Goal: Task Accomplishment & Management: Complete application form

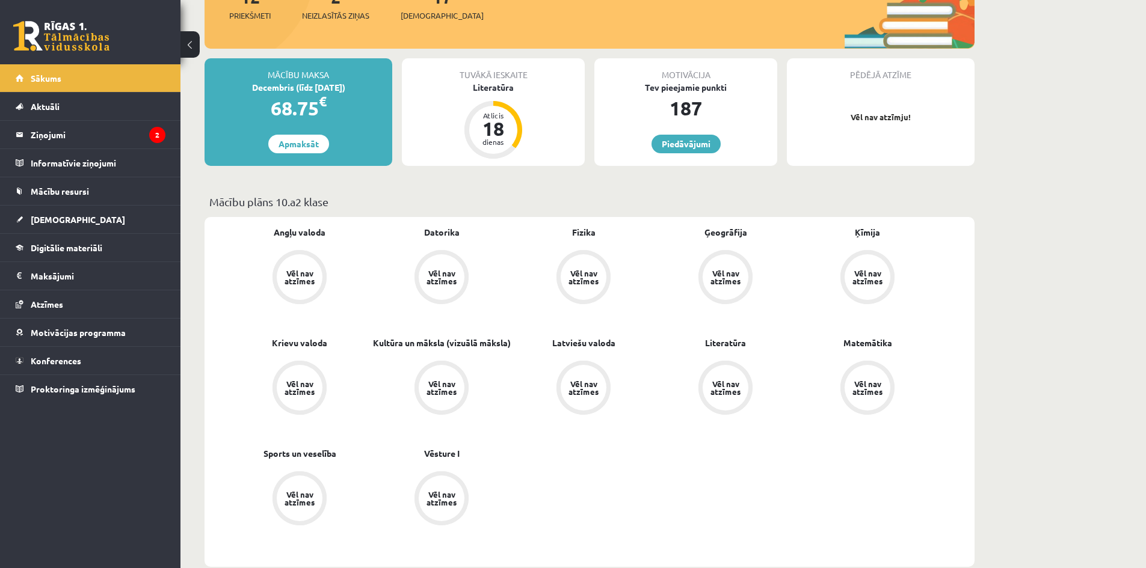
scroll to position [180, 0]
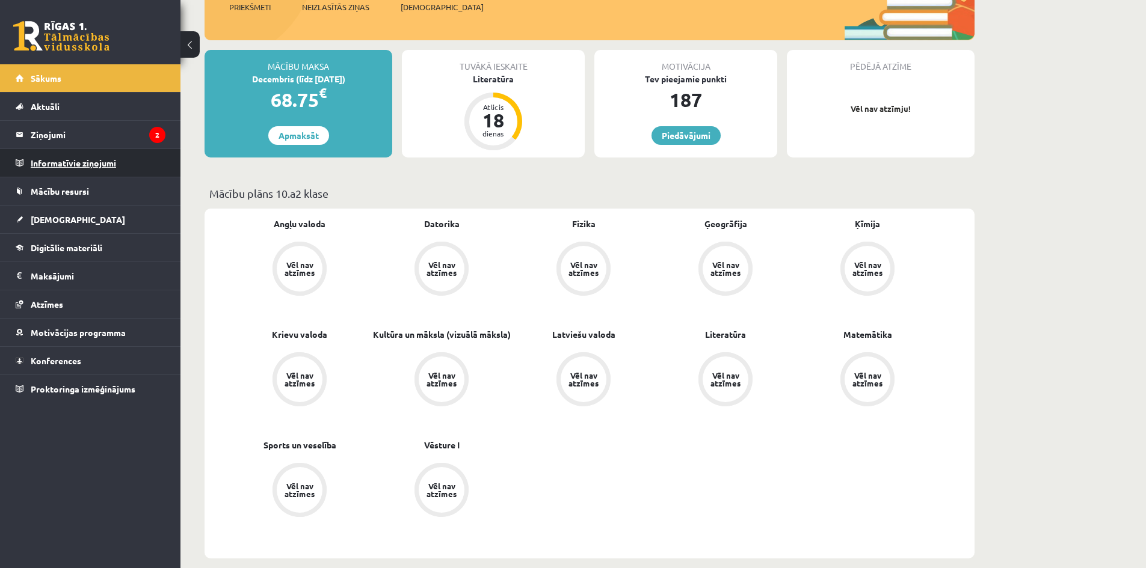
click at [92, 161] on legend "Informatīvie ziņojumi 0" at bounding box center [98, 163] width 135 height 28
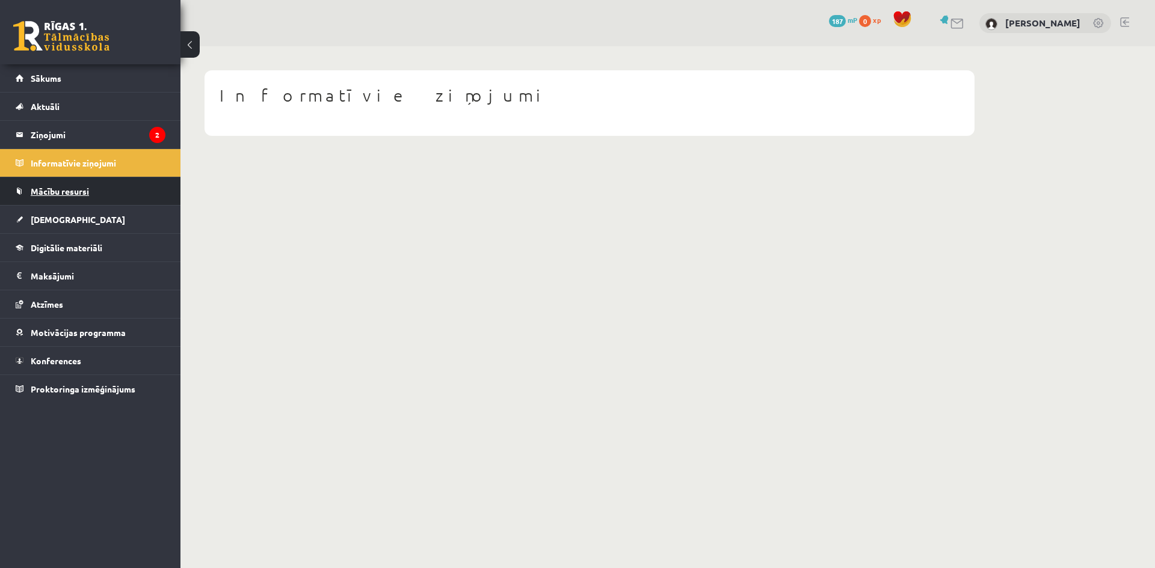
click at [88, 189] on span "Mācību resursi" at bounding box center [60, 191] width 58 height 11
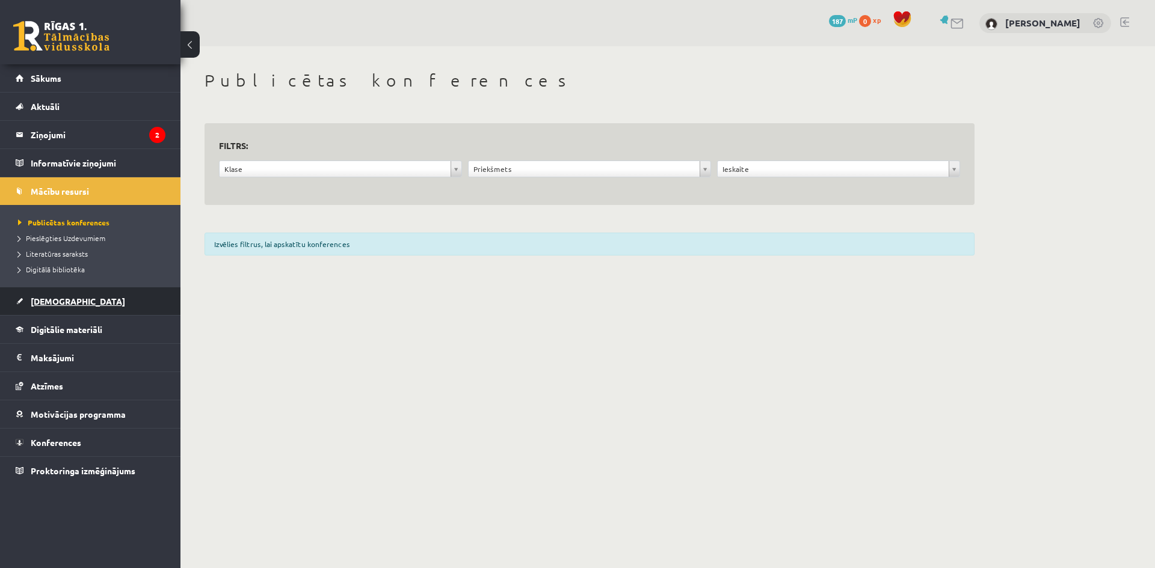
click at [109, 310] on link "[DEMOGRAPHIC_DATA]" at bounding box center [91, 302] width 150 height 28
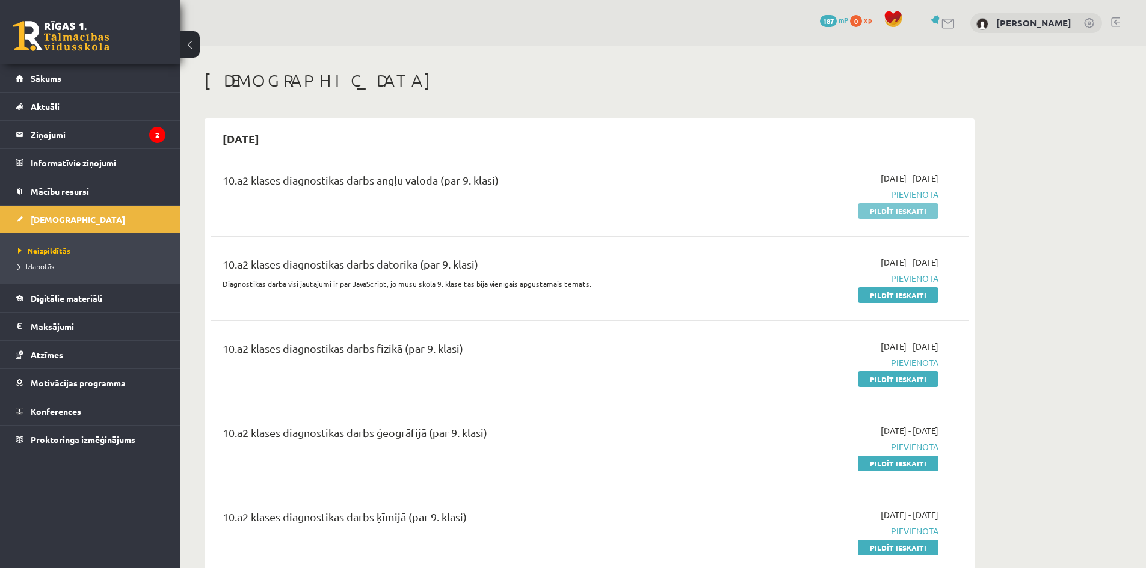
click at [878, 212] on link "Pildīt ieskaiti" at bounding box center [898, 211] width 81 height 16
click at [929, 212] on link "Pildīt ieskaiti" at bounding box center [898, 211] width 81 height 16
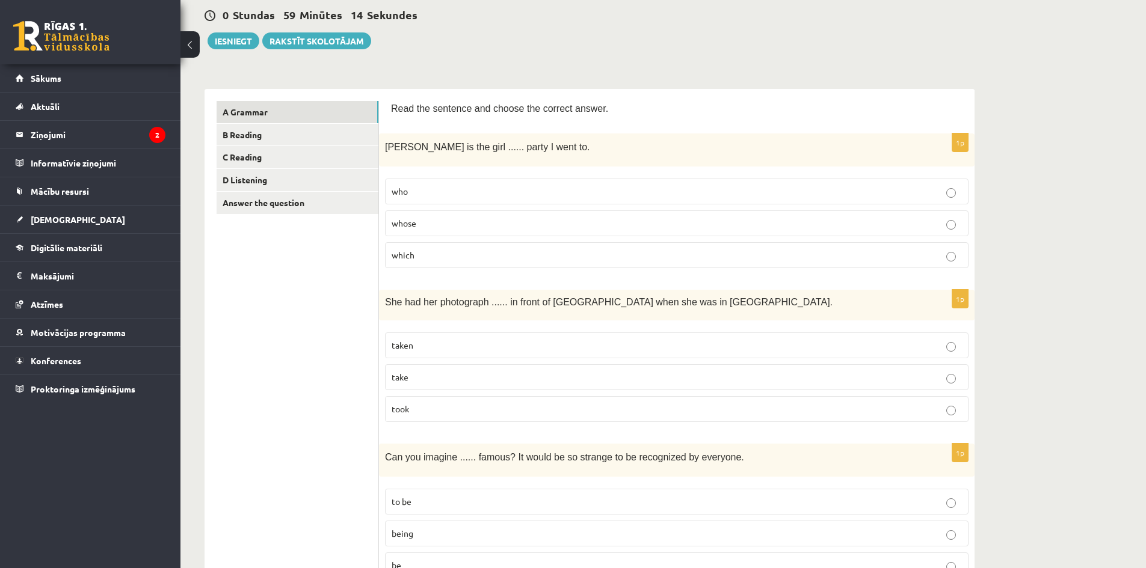
scroll to position [120, 0]
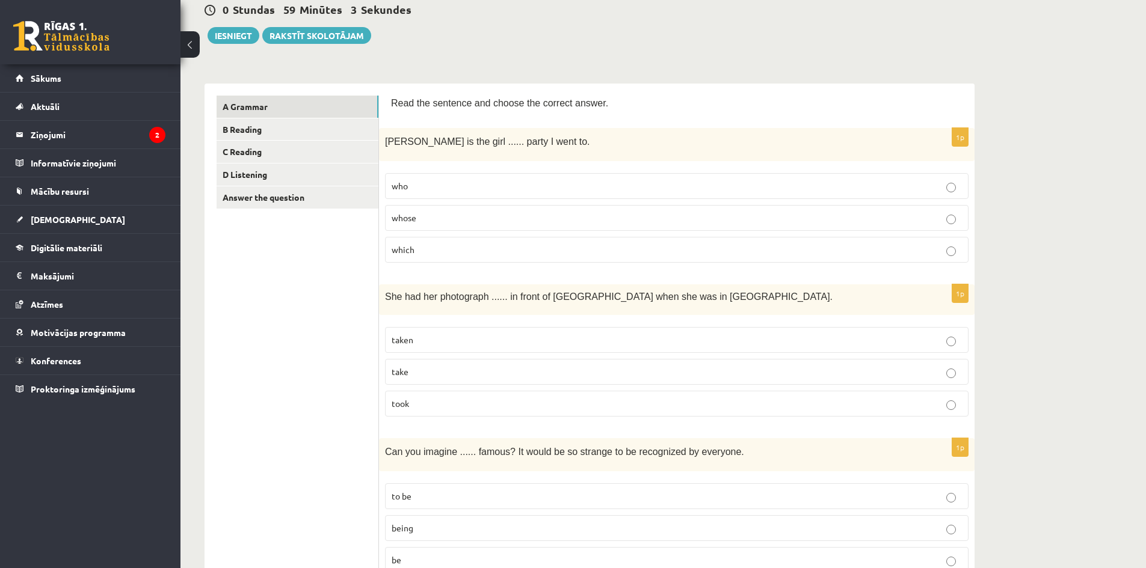
click at [443, 217] on p "whose" at bounding box center [677, 218] width 570 height 13
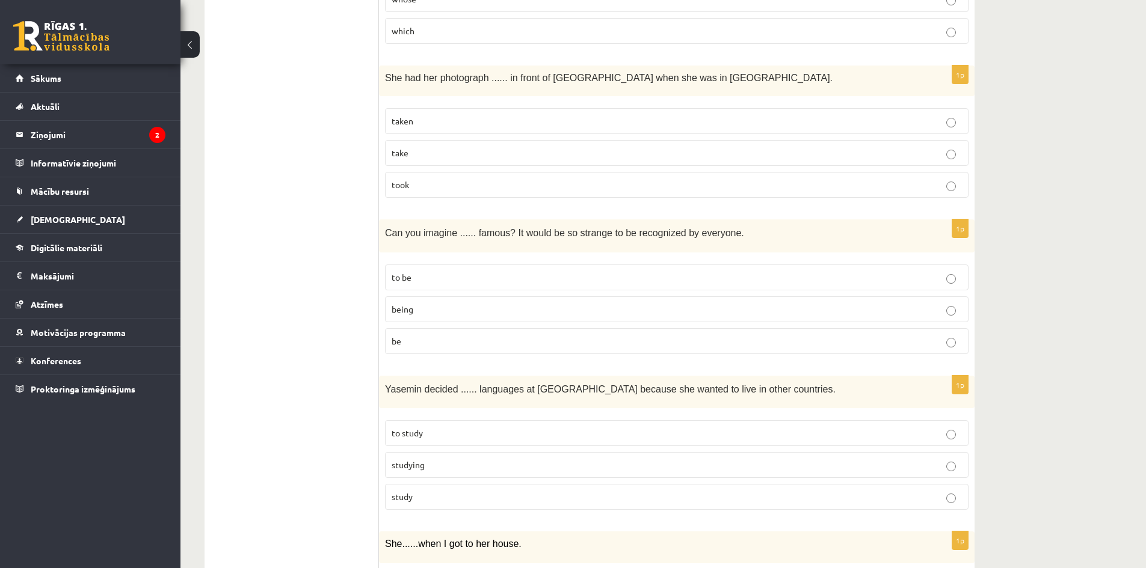
scroll to position [361, 0]
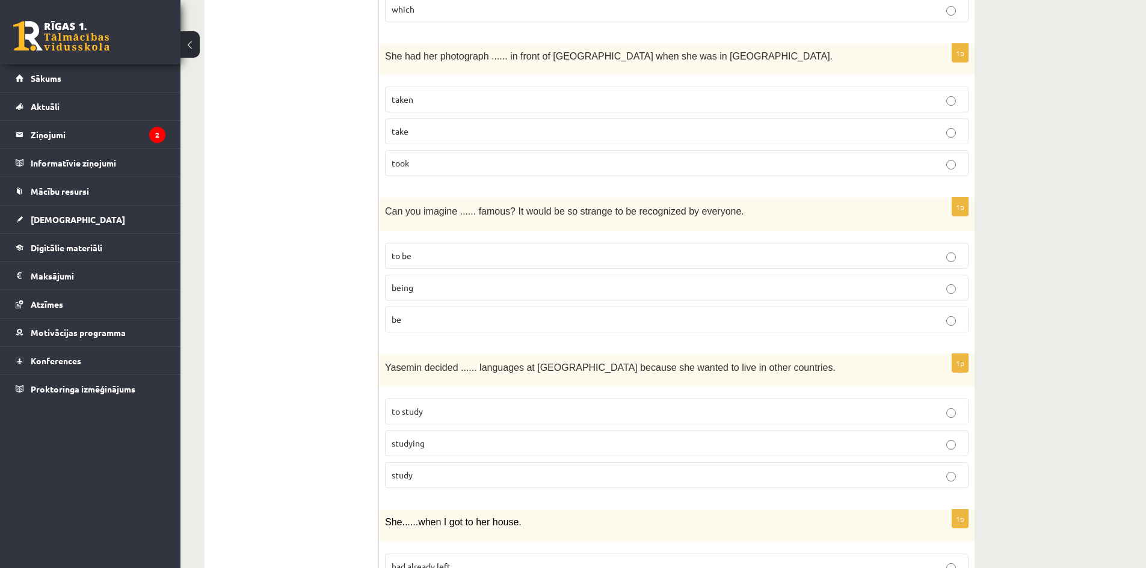
click at [423, 294] on p "being" at bounding box center [677, 288] width 570 height 13
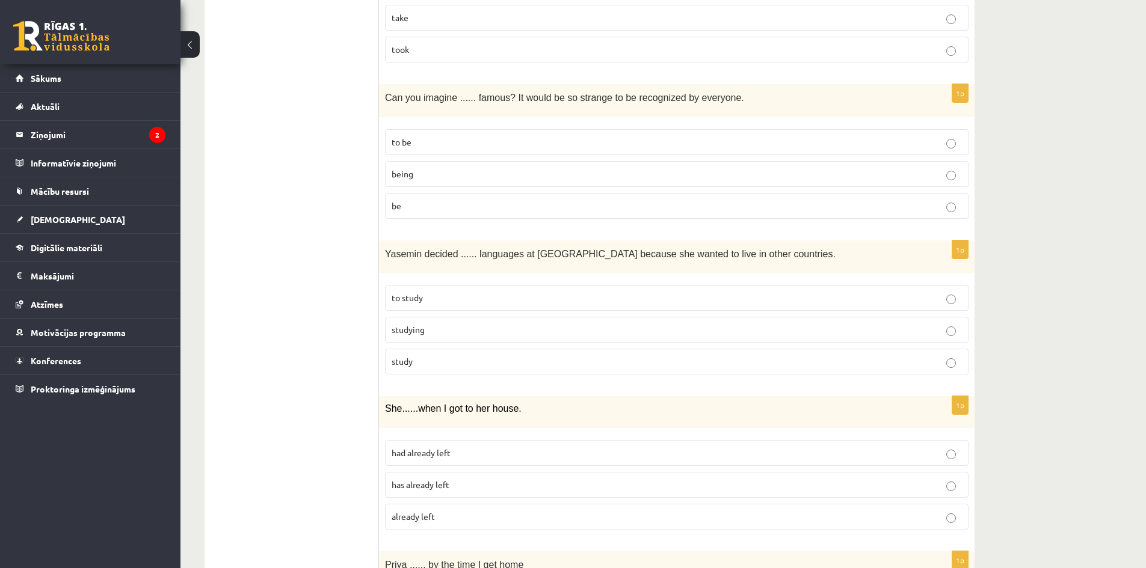
scroll to position [481, 0]
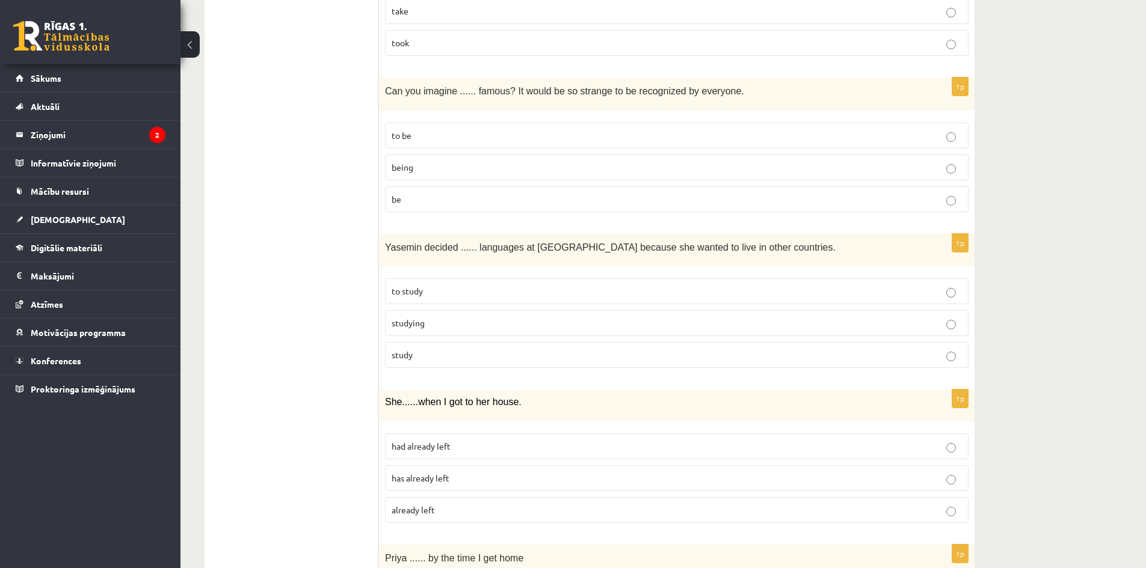
click at [429, 354] on p "study" at bounding box center [677, 355] width 570 height 13
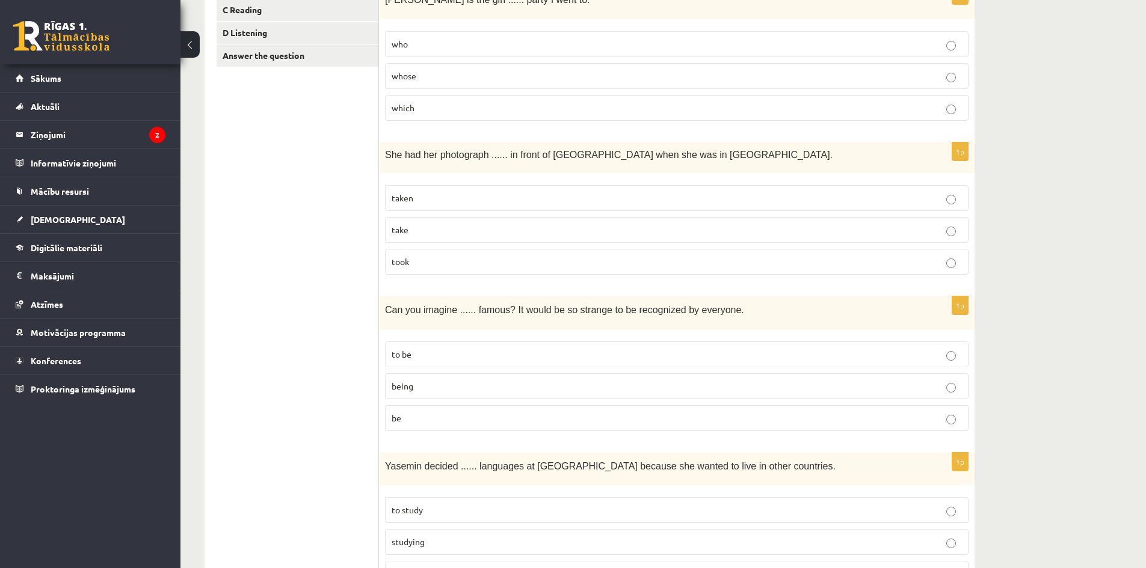
scroll to position [241, 0]
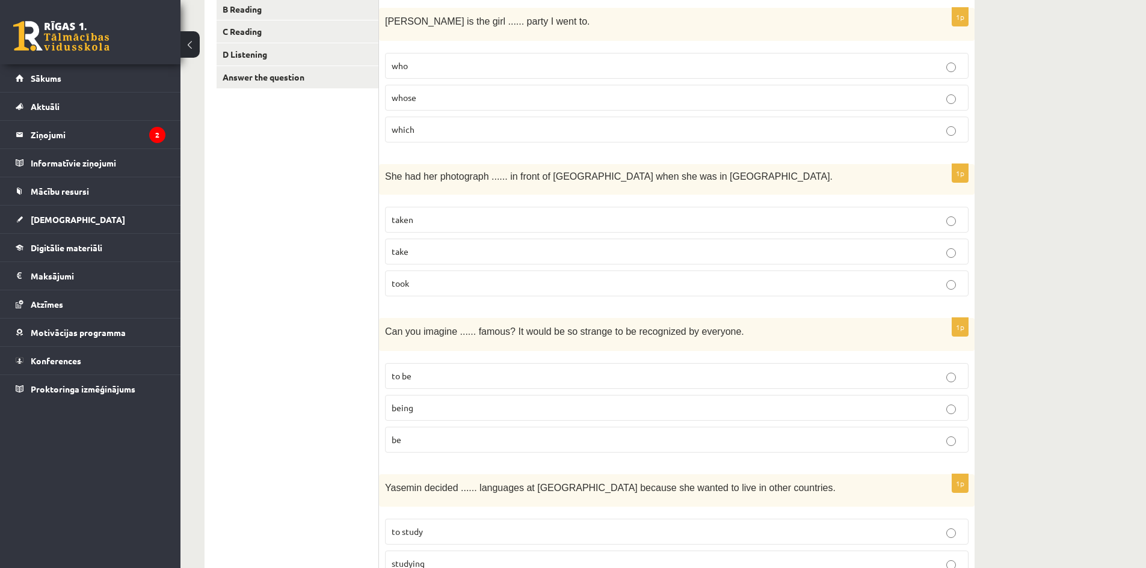
click at [420, 281] on p "took" at bounding box center [677, 283] width 570 height 13
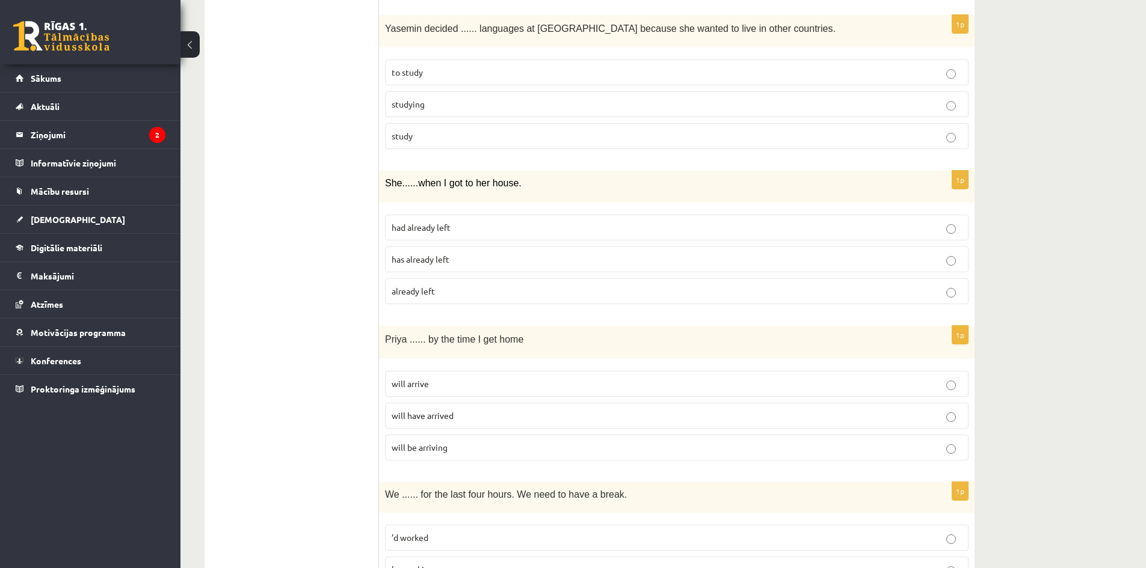
scroll to position [722, 0]
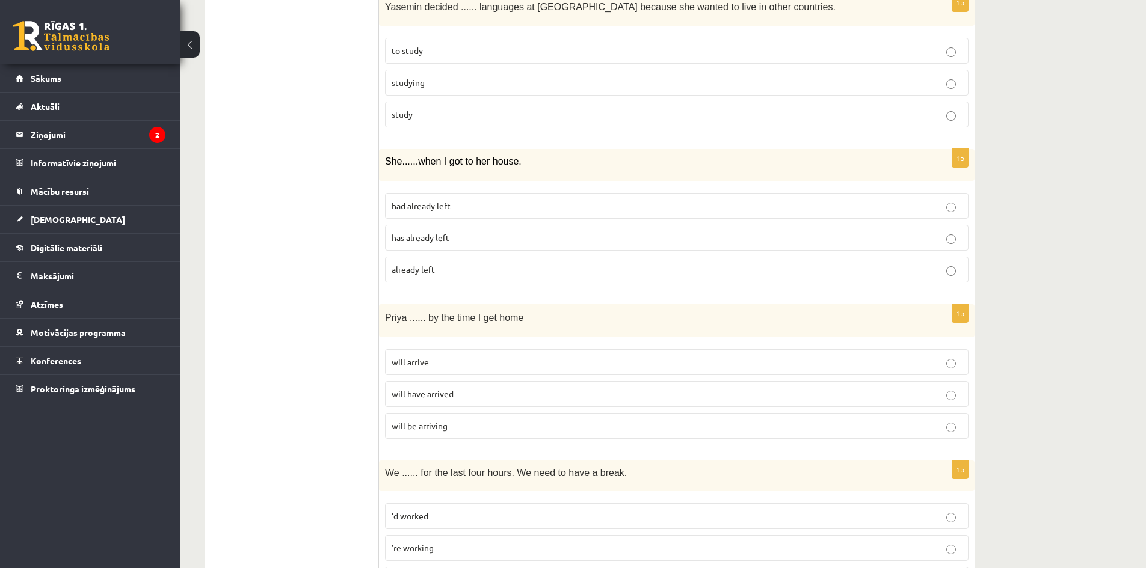
click at [472, 200] on label "had already left" at bounding box center [676, 206] width 583 height 26
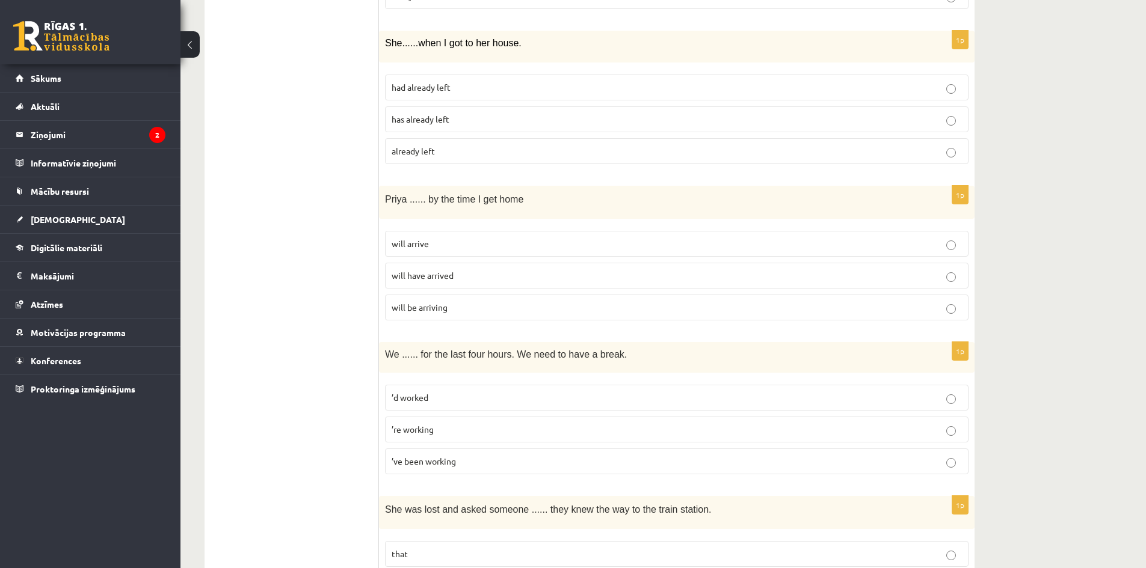
scroll to position [842, 0]
drag, startPoint x: 383, startPoint y: 195, endPoint x: 400, endPoint y: 194, distance: 17.5
click at [400, 194] on div "Priya ...... by the time I get home" at bounding box center [677, 200] width 596 height 33
click at [408, 212] on div "Priya ...... by the time I get home" at bounding box center [677, 200] width 596 height 33
click at [436, 237] on p "will arrive" at bounding box center [677, 242] width 570 height 13
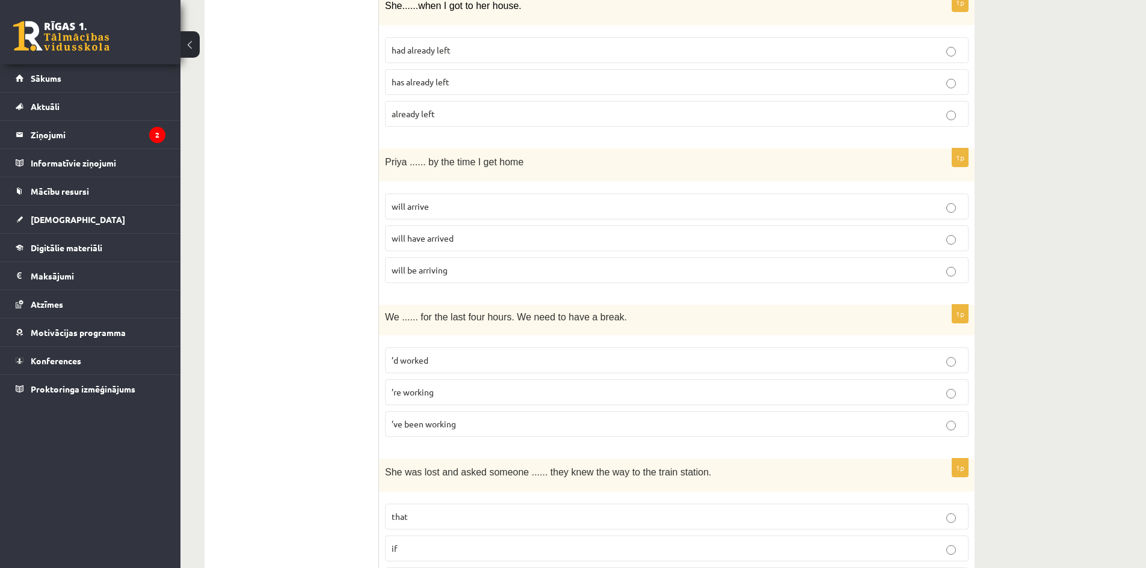
scroll to position [962, 0]
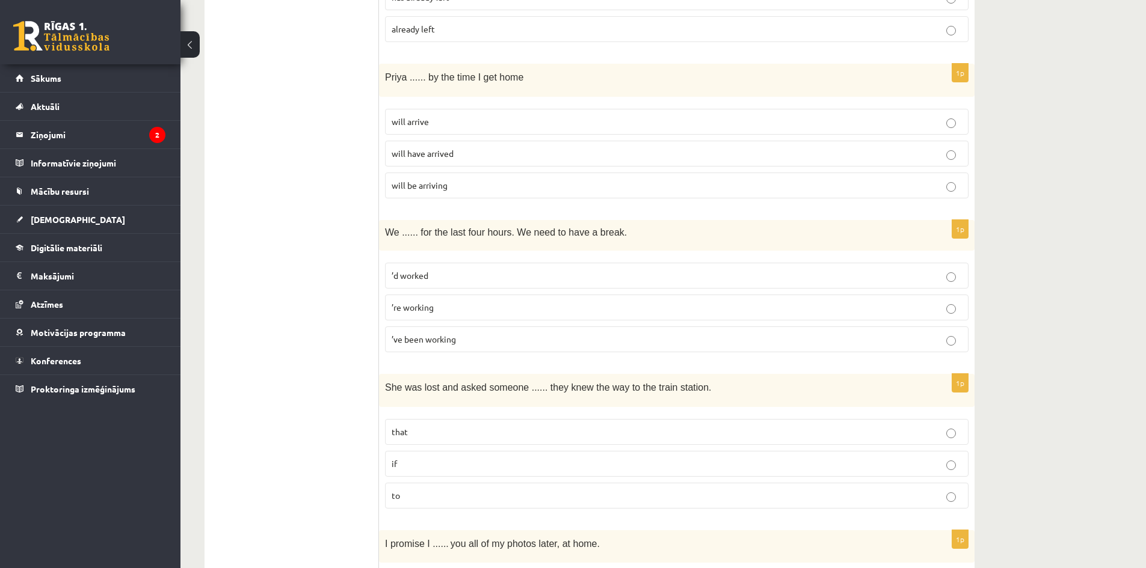
click at [460, 300] on label "’re working" at bounding box center [676, 308] width 583 height 26
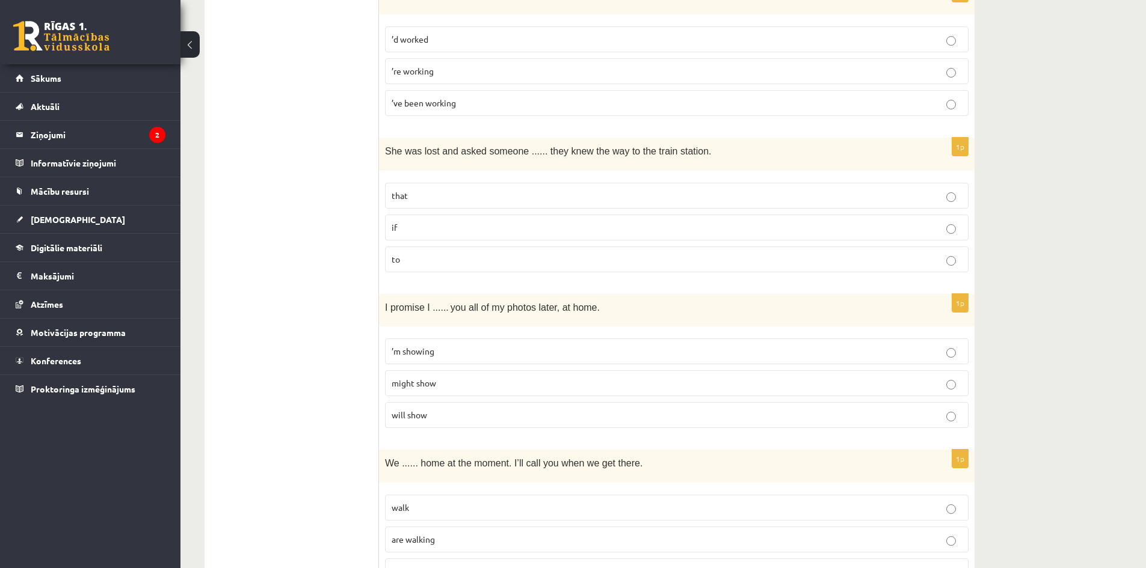
scroll to position [1203, 0]
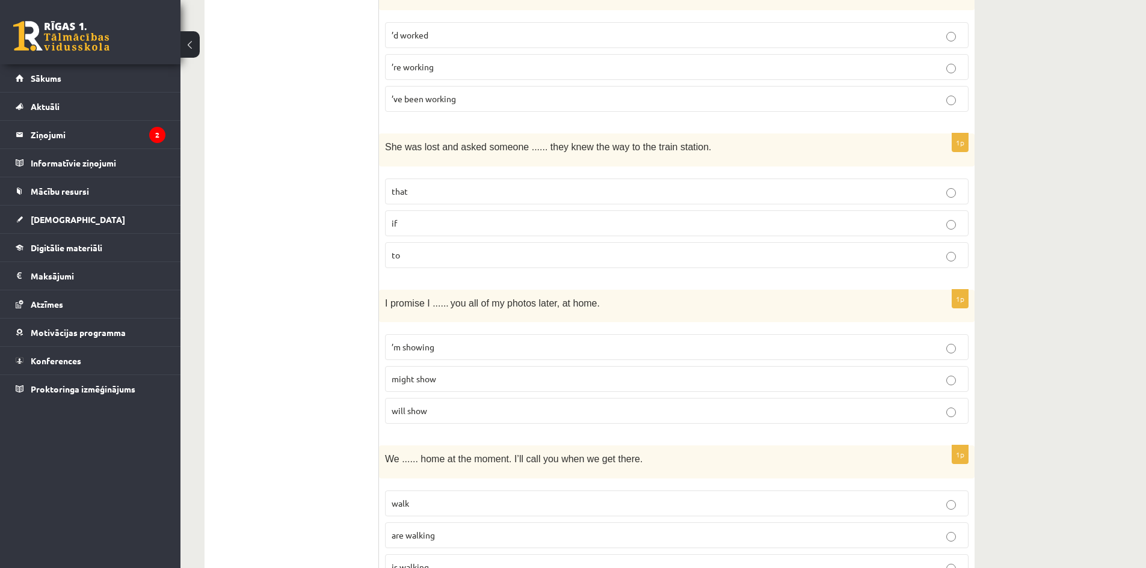
click at [425, 224] on p "if" at bounding box center [677, 223] width 570 height 13
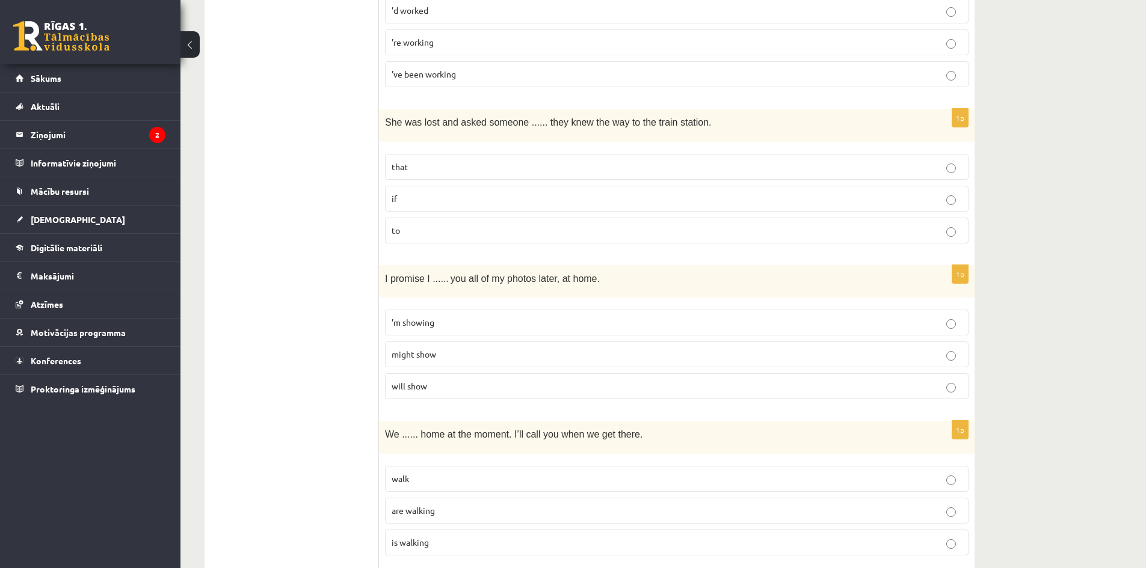
scroll to position [1323, 0]
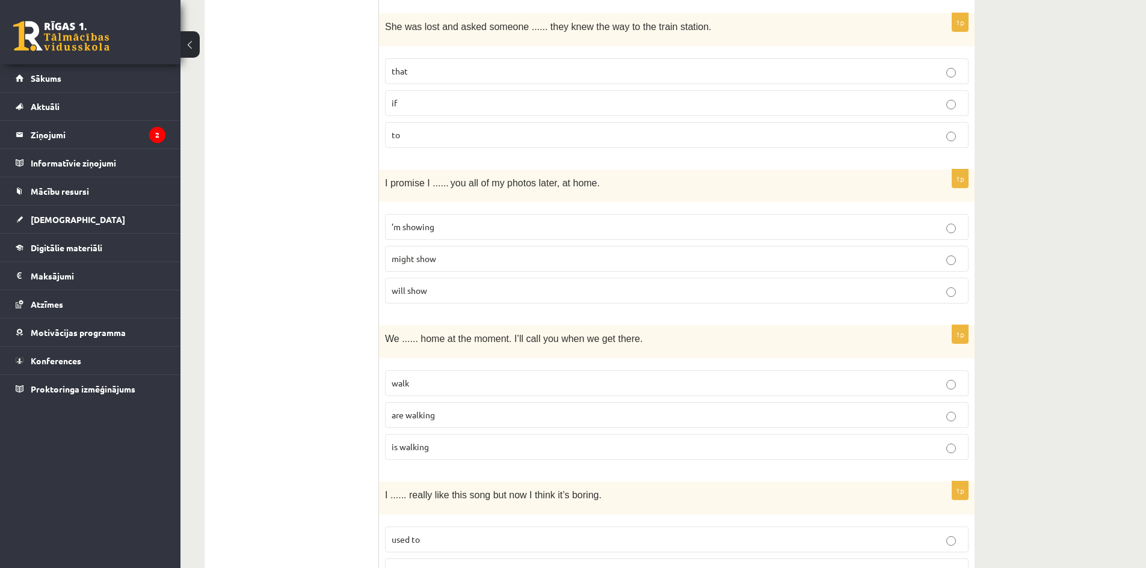
click at [431, 288] on p "will show" at bounding box center [677, 291] width 570 height 13
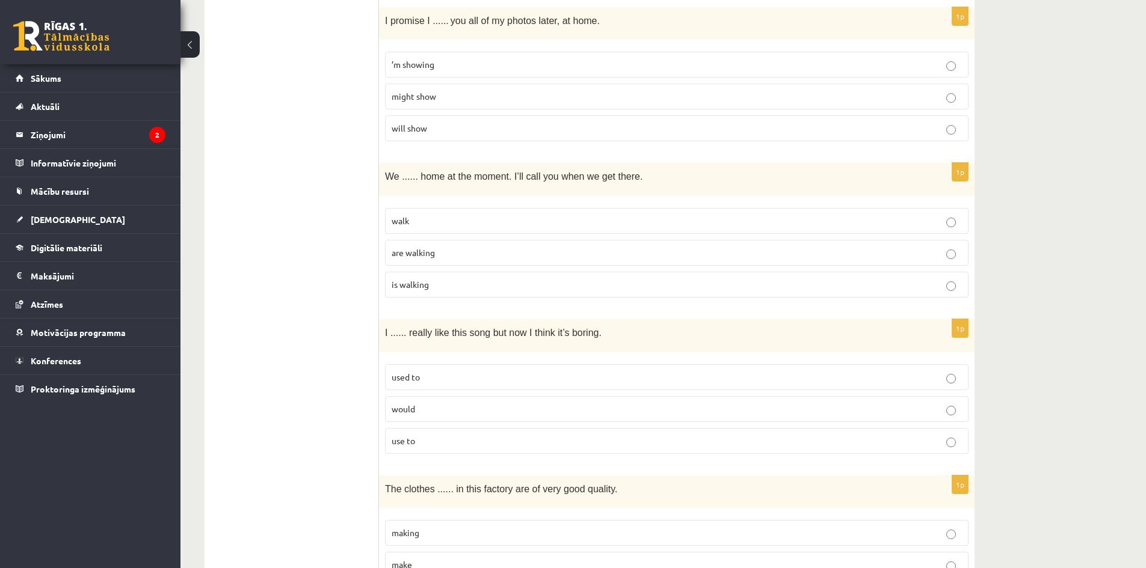
scroll to position [1504, 0]
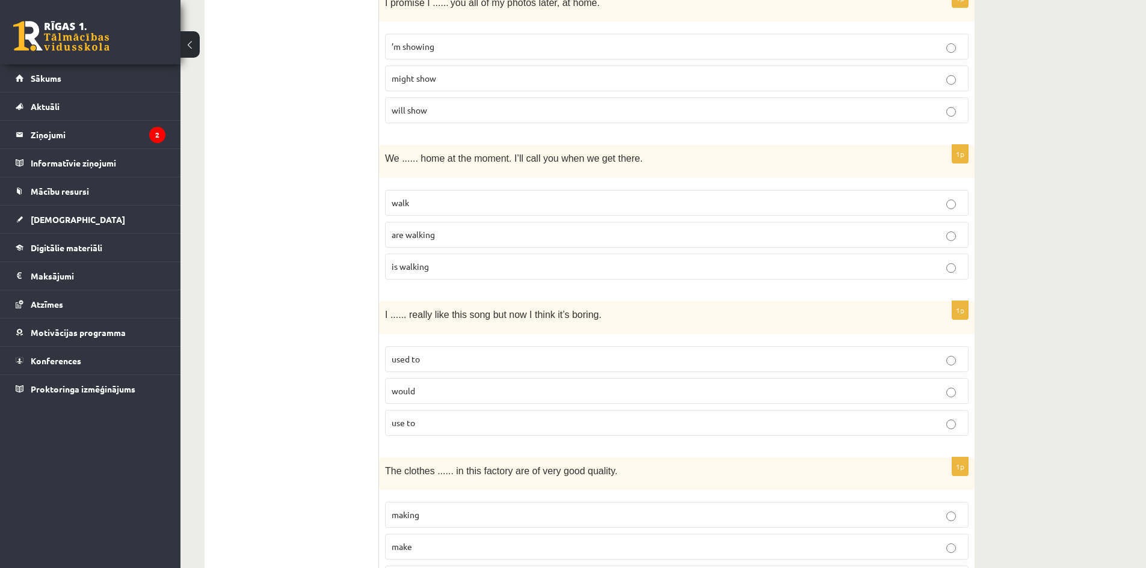
click at [428, 238] on span "are walking" at bounding box center [413, 234] width 43 height 11
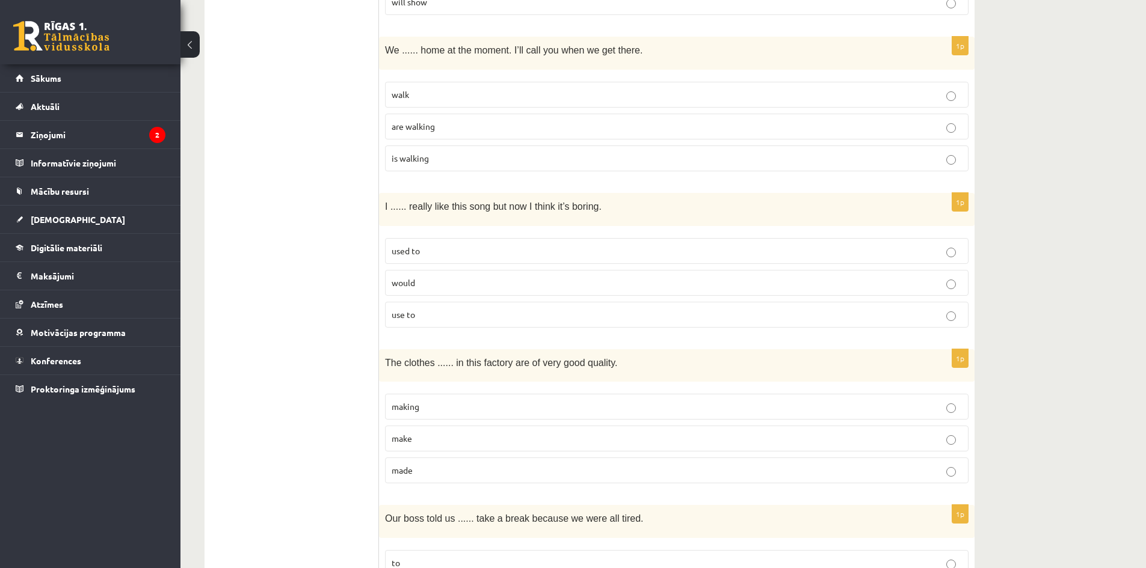
scroll to position [1624, 0]
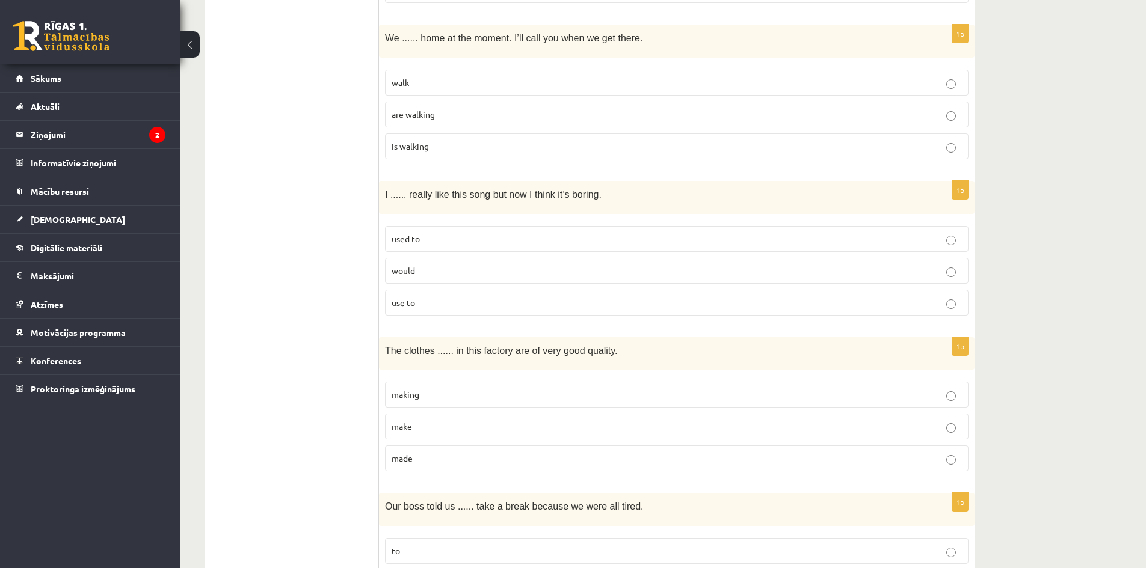
click at [397, 274] on span "would" at bounding box center [403, 270] width 23 height 11
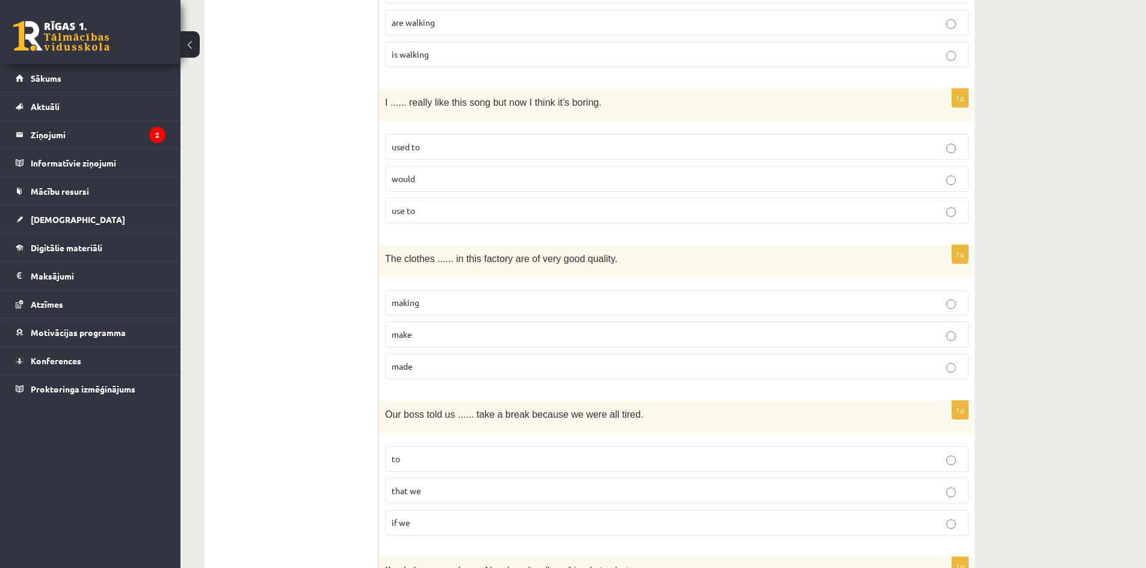
scroll to position [1805, 0]
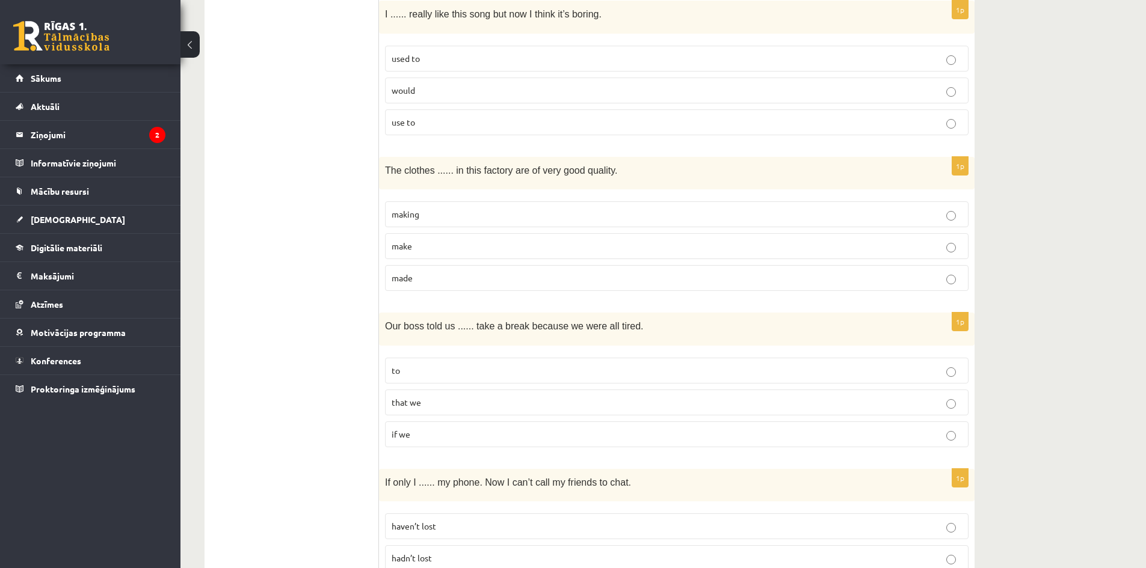
click at [416, 277] on p "made" at bounding box center [677, 278] width 570 height 13
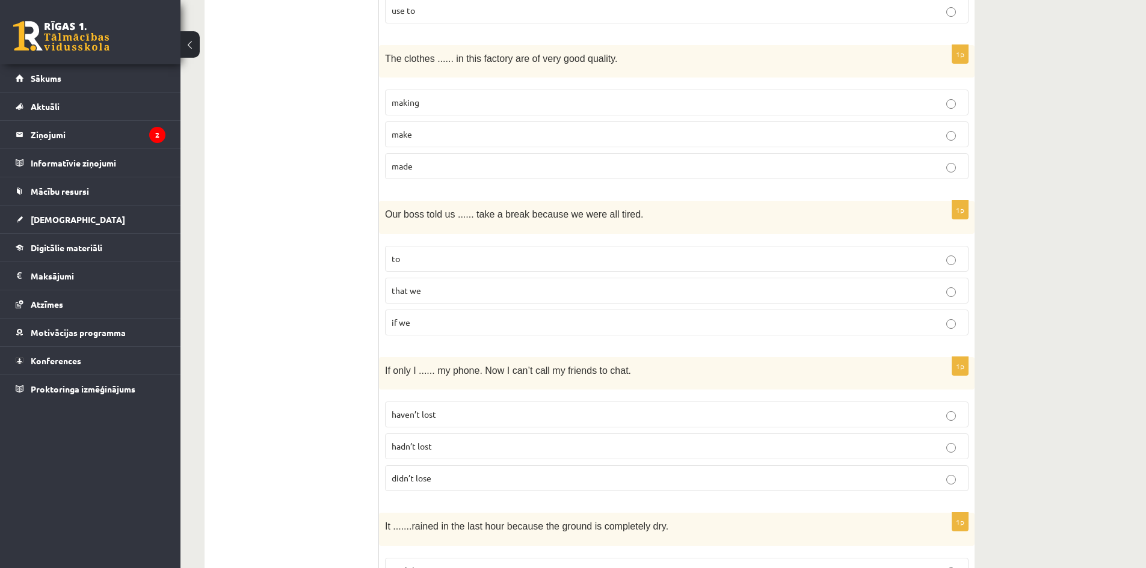
scroll to position [1925, 0]
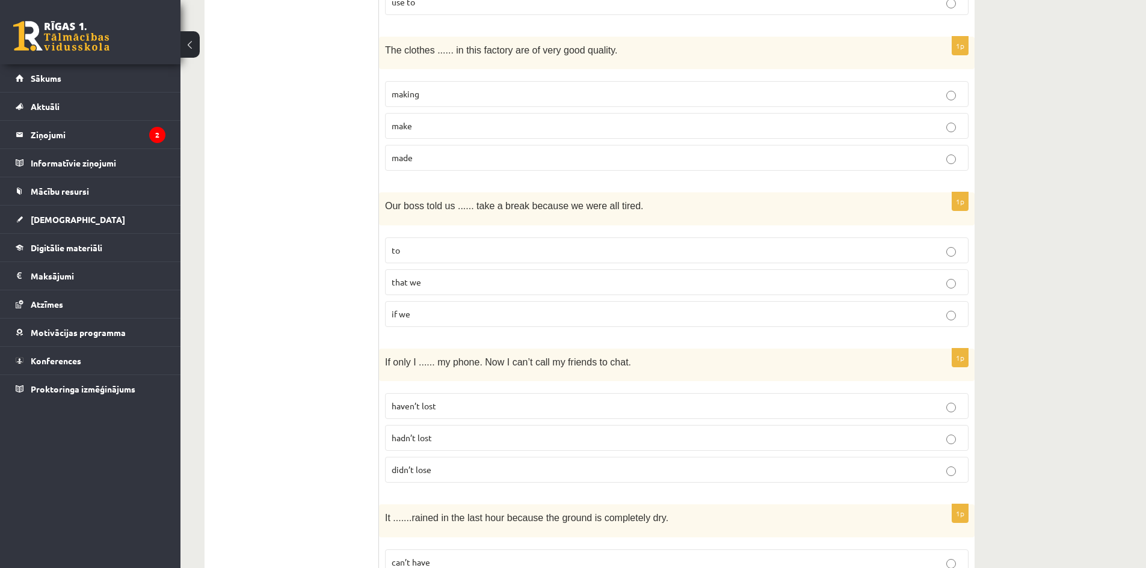
click at [403, 250] on p "to" at bounding box center [677, 250] width 570 height 13
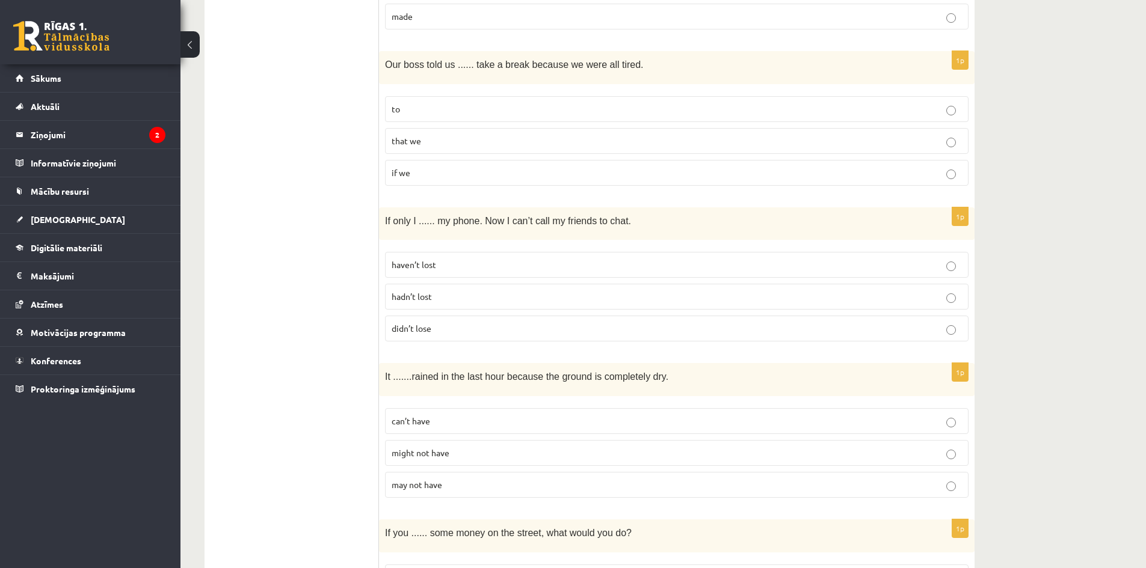
scroll to position [2045, 0]
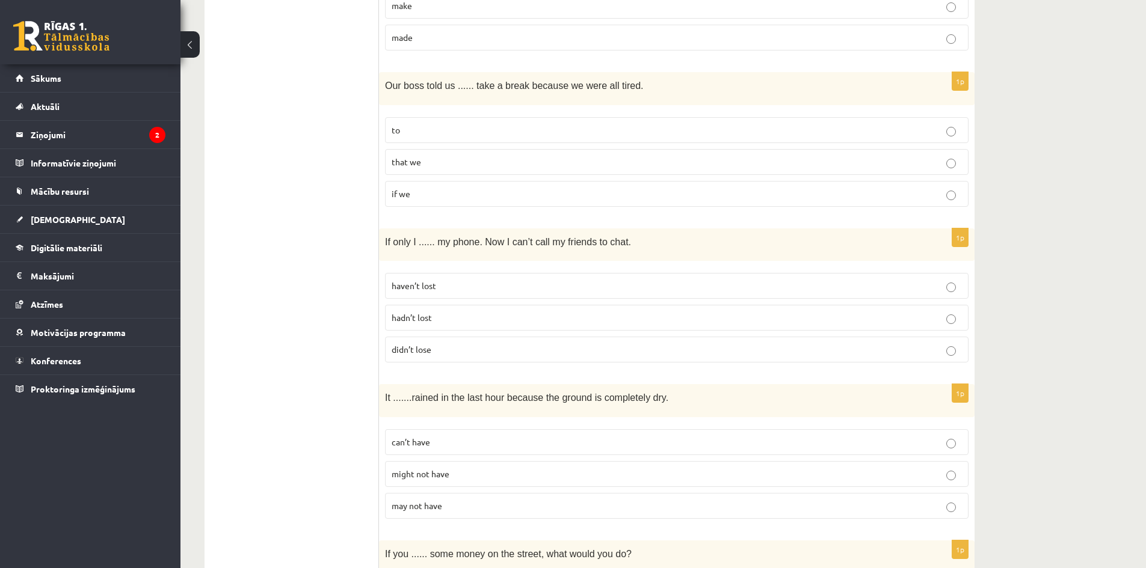
click at [434, 321] on p "hadn’t lost" at bounding box center [677, 318] width 570 height 13
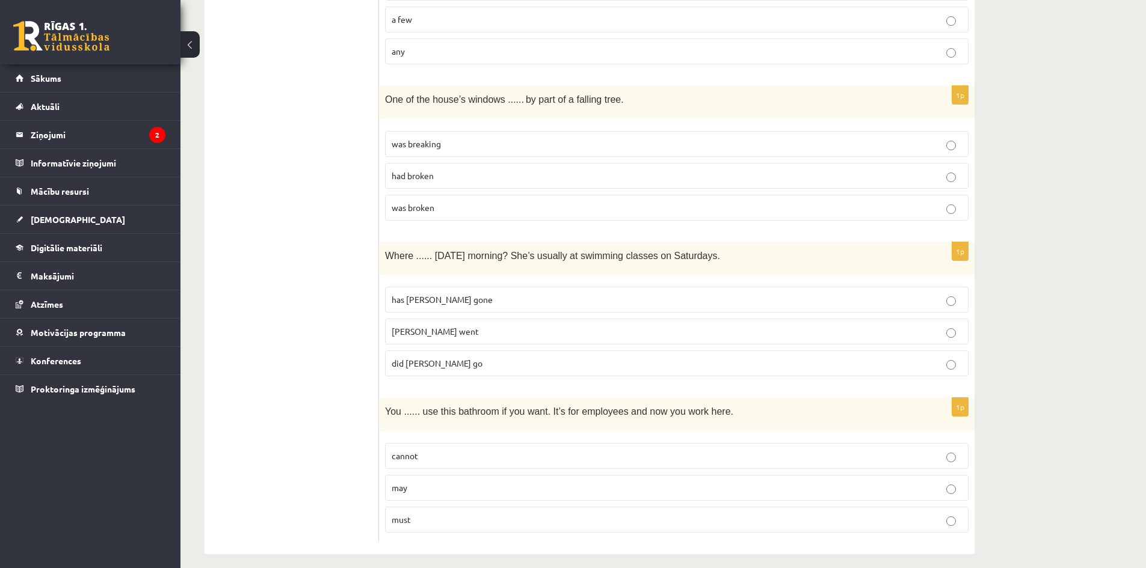
scroll to position [2823, 0]
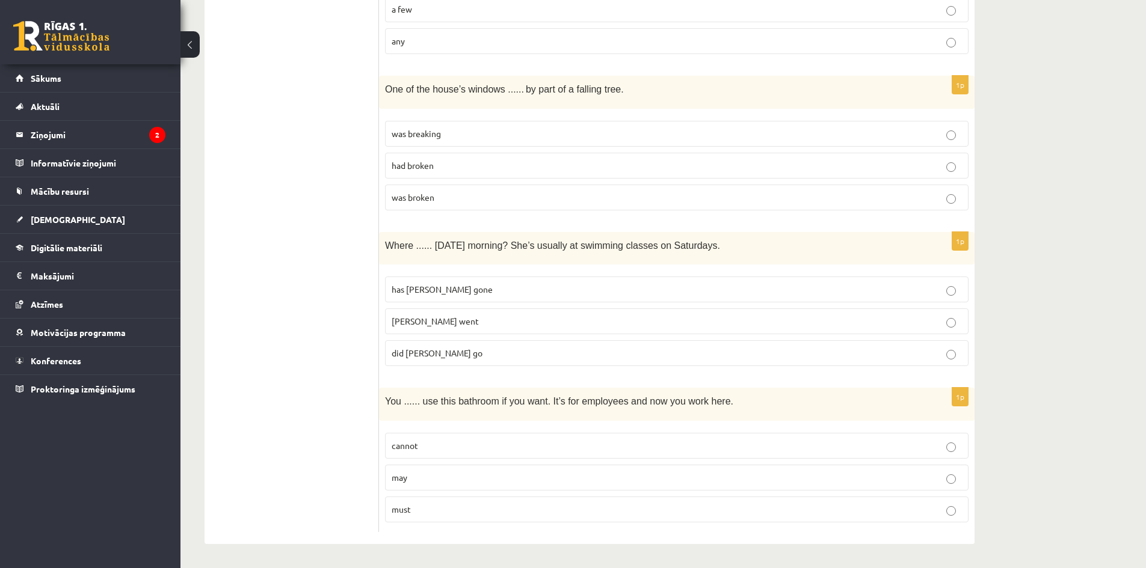
click at [417, 475] on p "may" at bounding box center [677, 478] width 570 height 13
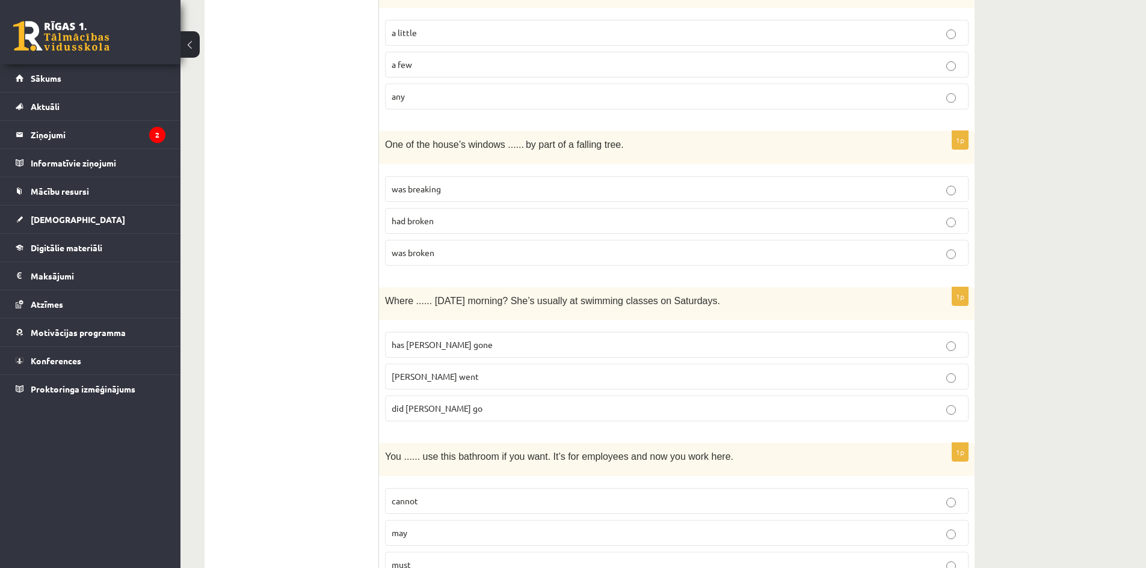
scroll to position [2763, 0]
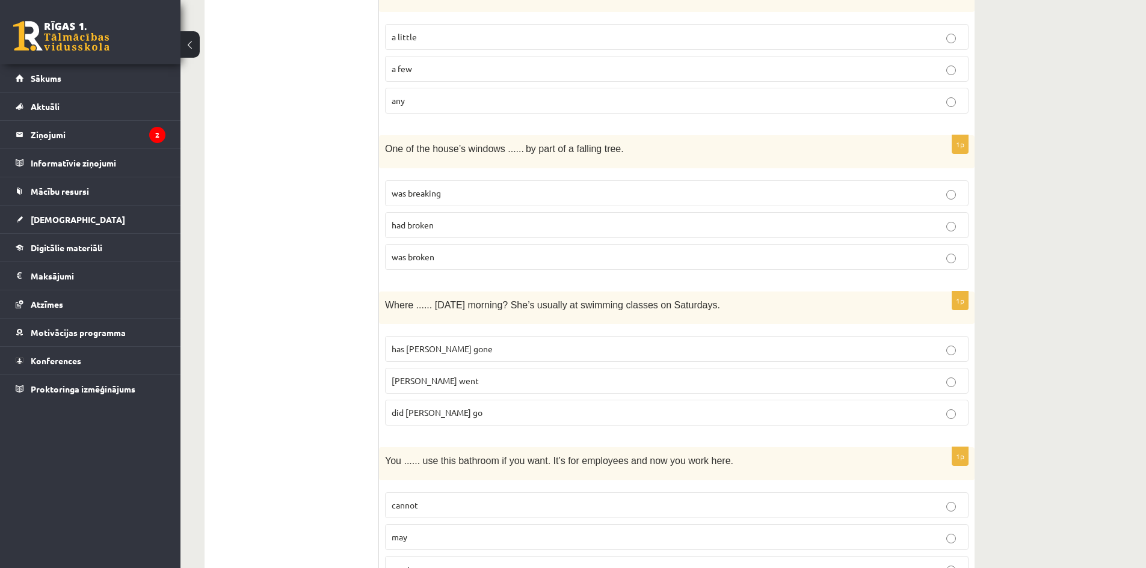
click at [419, 384] on span "Molly went" at bounding box center [435, 380] width 87 height 11
click at [413, 351] on span "has Molly gone" at bounding box center [442, 348] width 101 height 11
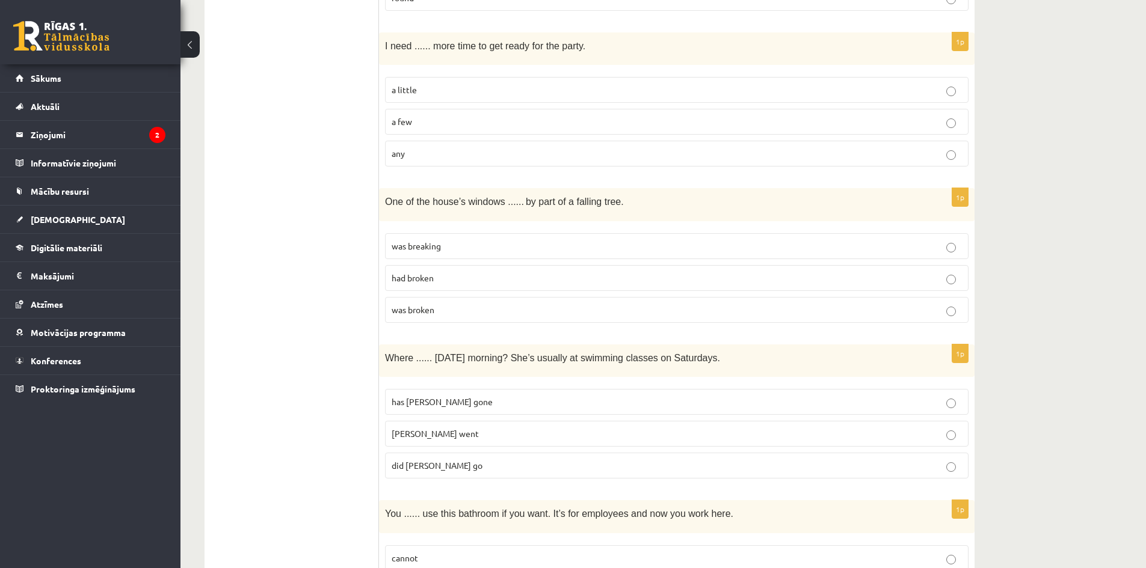
scroll to position [2703, 0]
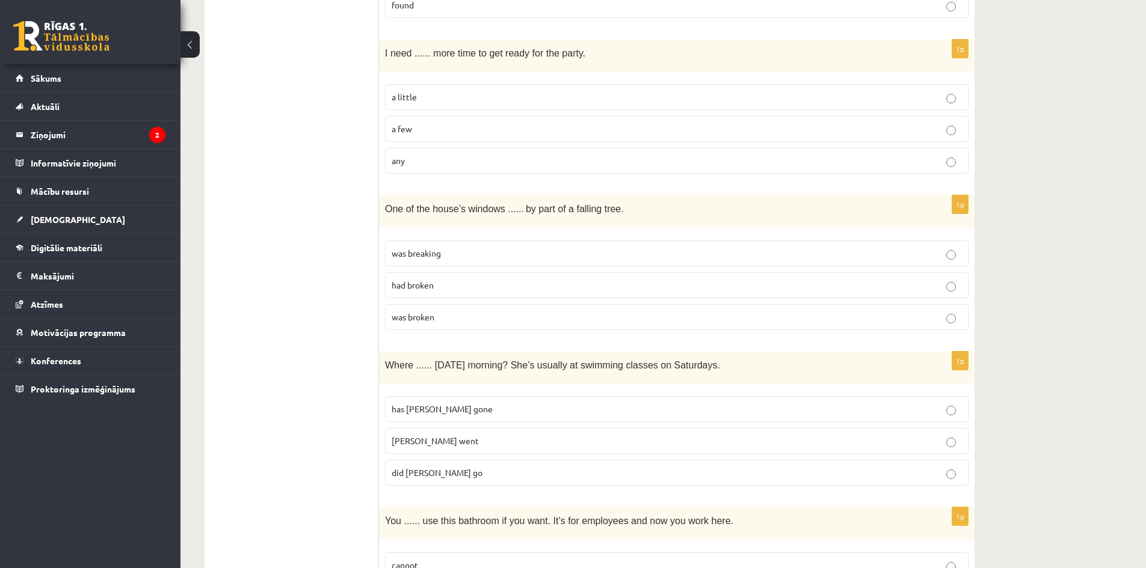
click at [427, 320] on span "was broken" at bounding box center [413, 317] width 43 height 11
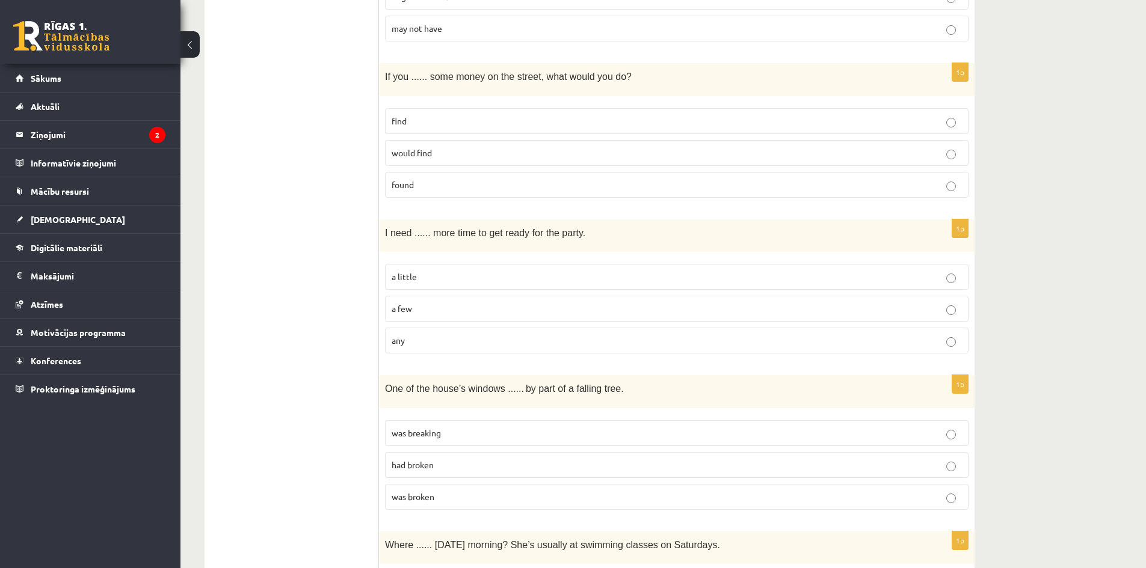
scroll to position [2522, 0]
click at [426, 303] on p "a few" at bounding box center [677, 309] width 570 height 13
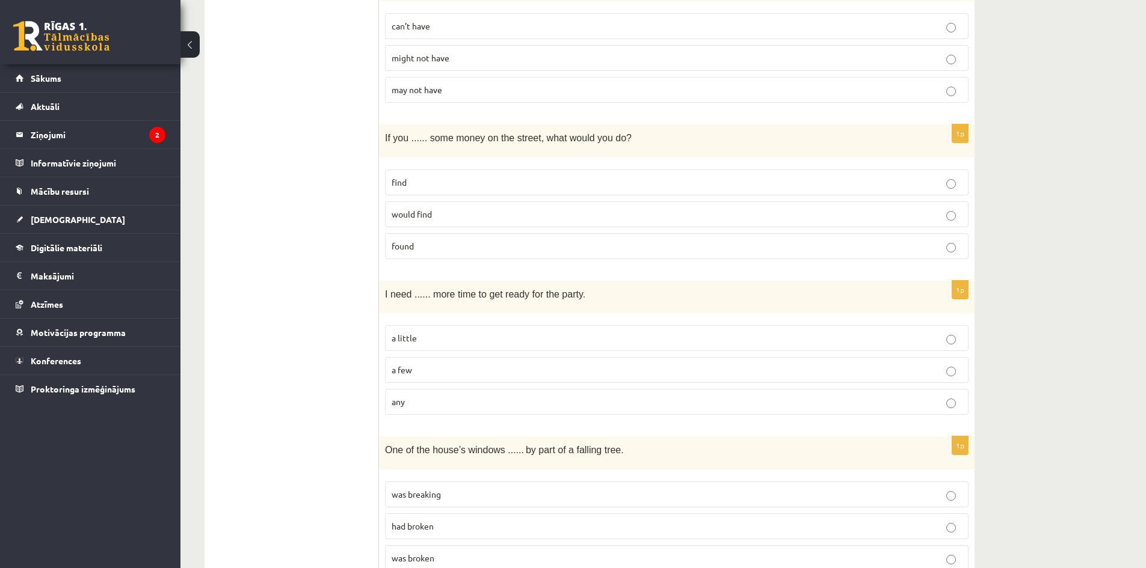
scroll to position [2402, 0]
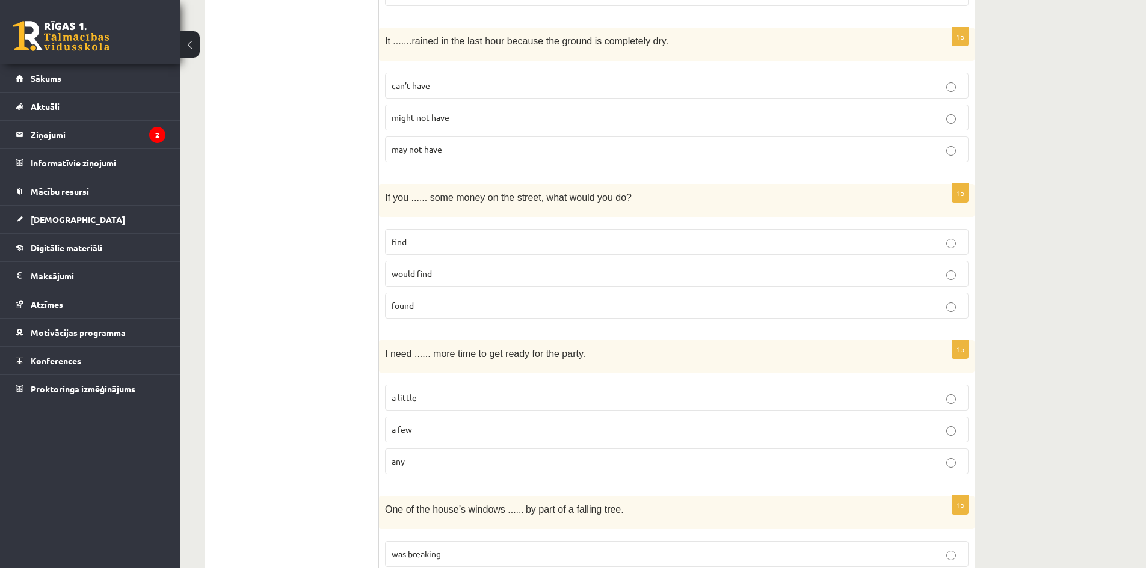
click at [423, 308] on p "found" at bounding box center [677, 306] width 570 height 13
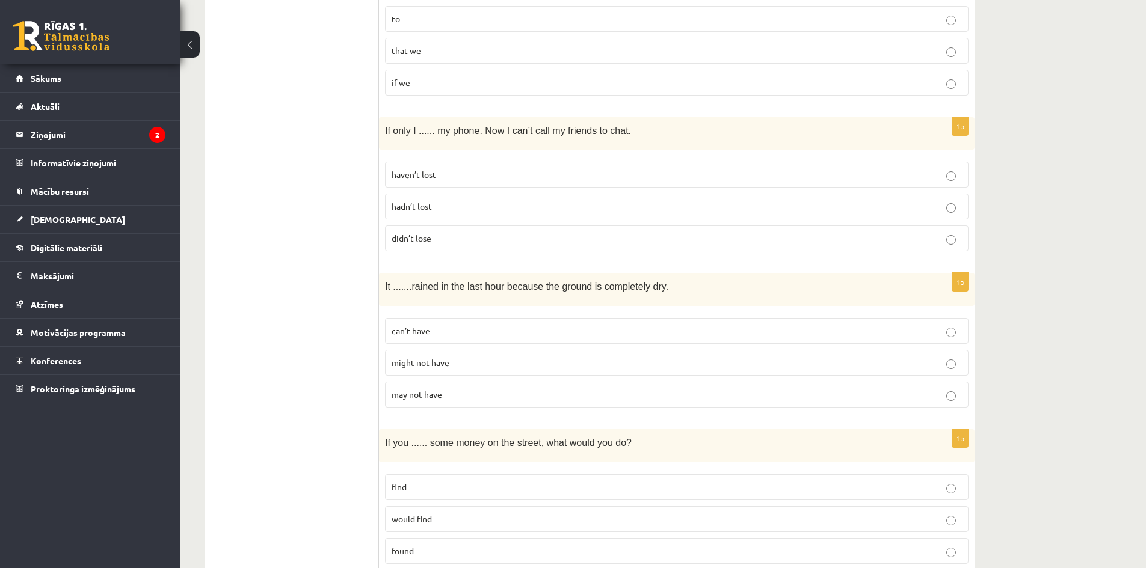
scroll to position [2161, 0]
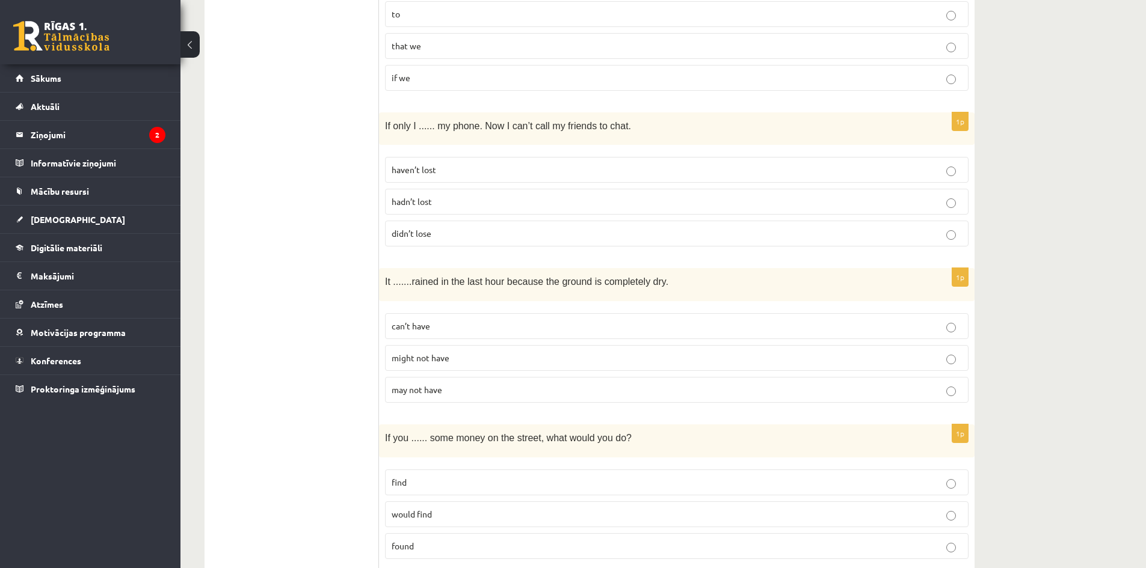
click at [440, 389] on span "may not have" at bounding box center [417, 389] width 51 height 11
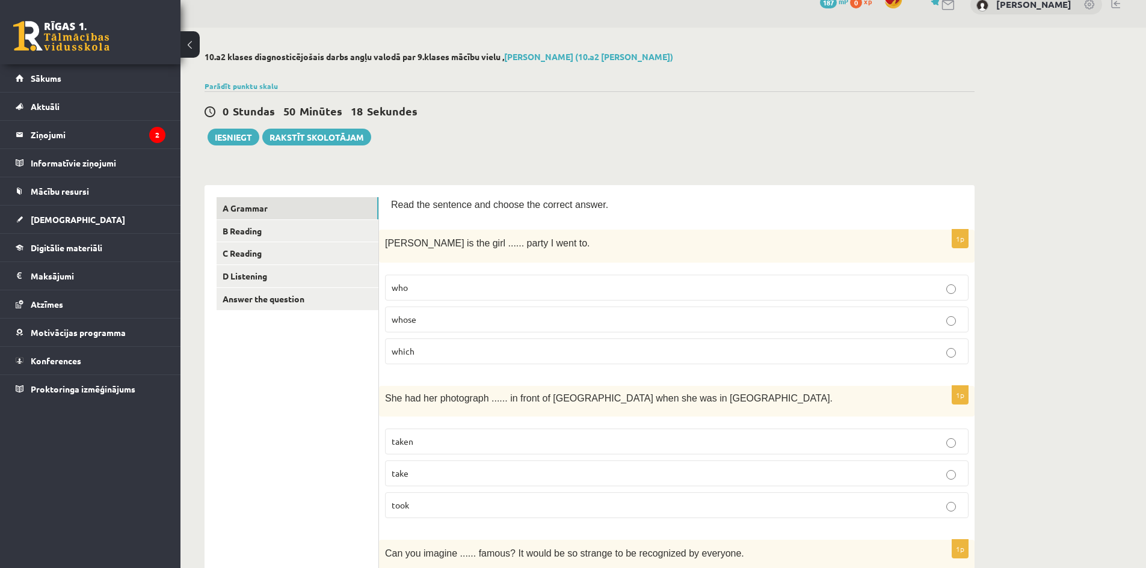
scroll to position [7, 0]
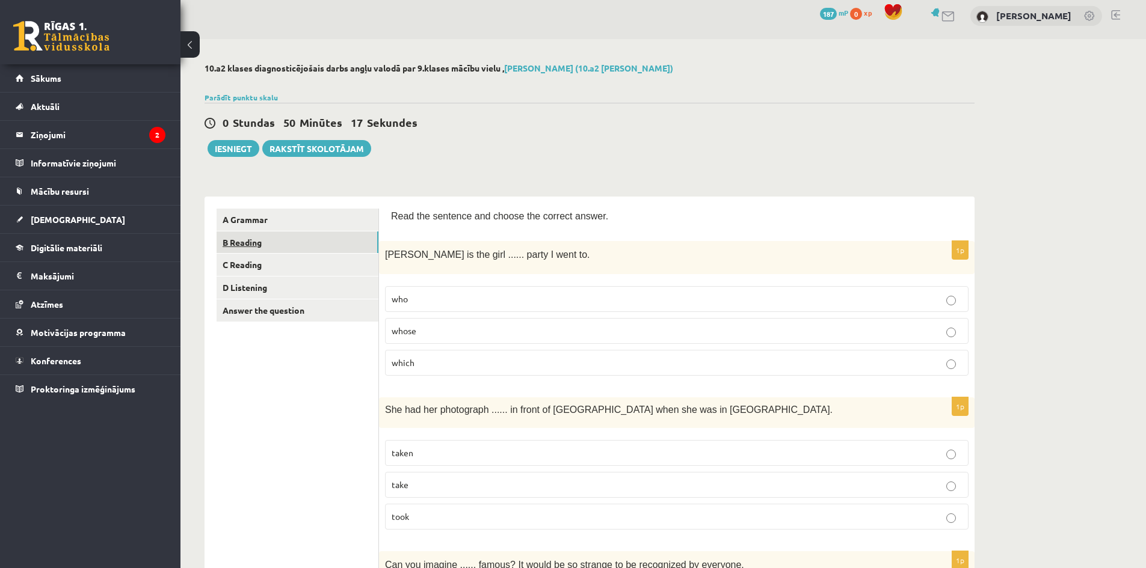
click at [276, 244] on link "B Reading" at bounding box center [298, 243] width 162 height 22
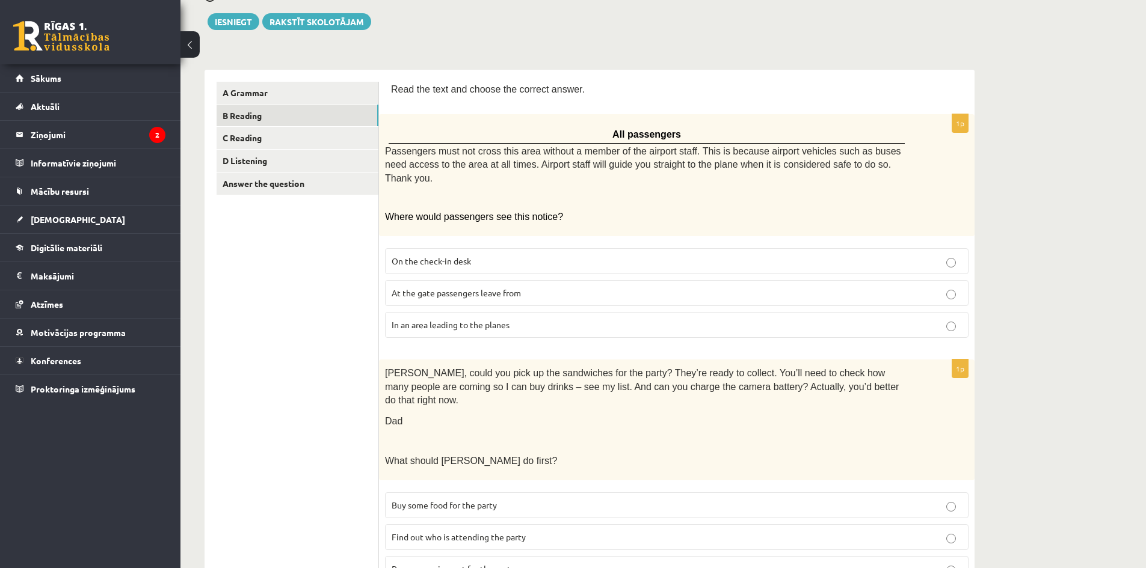
scroll to position [128, 0]
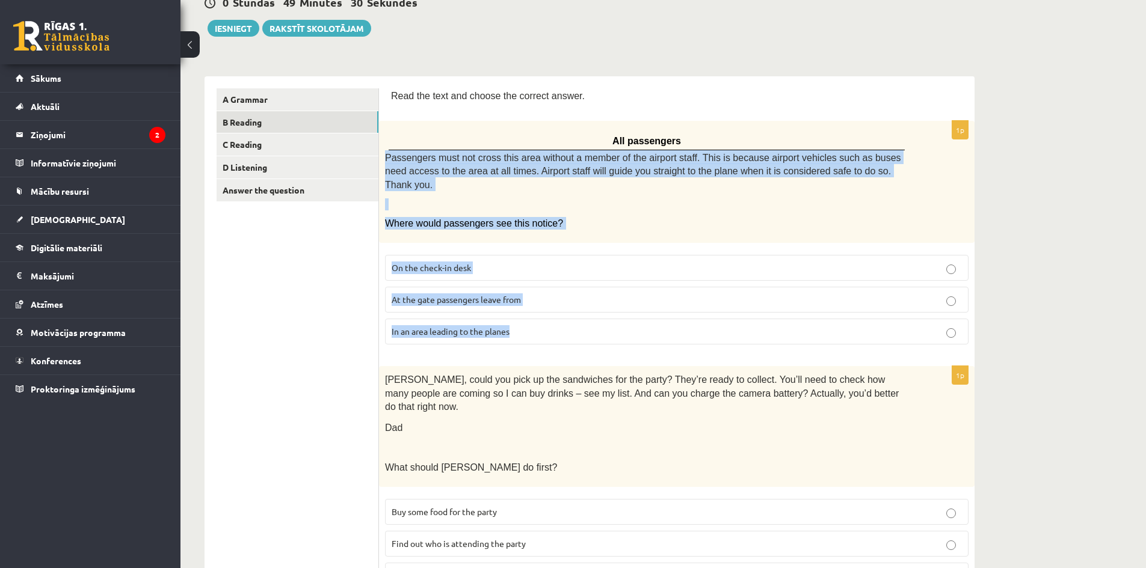
drag, startPoint x: 383, startPoint y: 154, endPoint x: 523, endPoint y: 315, distance: 213.6
click at [523, 315] on div "1p All passengers Passengers must not cross this area without a member of the a…" at bounding box center [677, 237] width 596 height 233
copy div "Passengers must not cross this area without a member of the airport staff. This…"
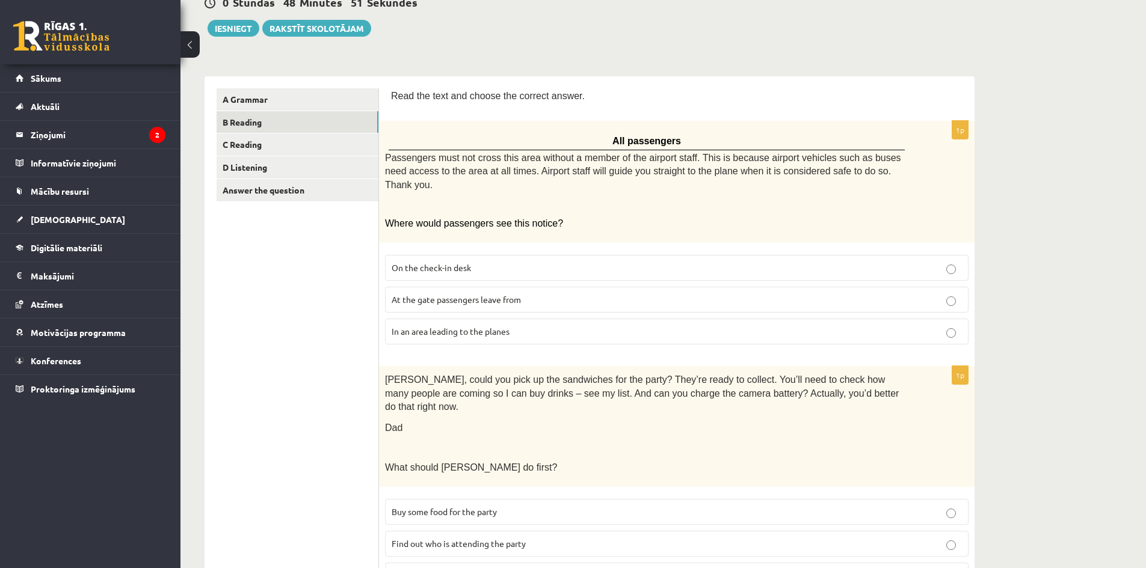
click at [532, 375] on span "Tom, could you pick up the sandwiches for the party? They’re ready to collect. …" at bounding box center [642, 393] width 514 height 37
click at [499, 326] on span "In an area leading to the planes" at bounding box center [451, 331] width 118 height 11
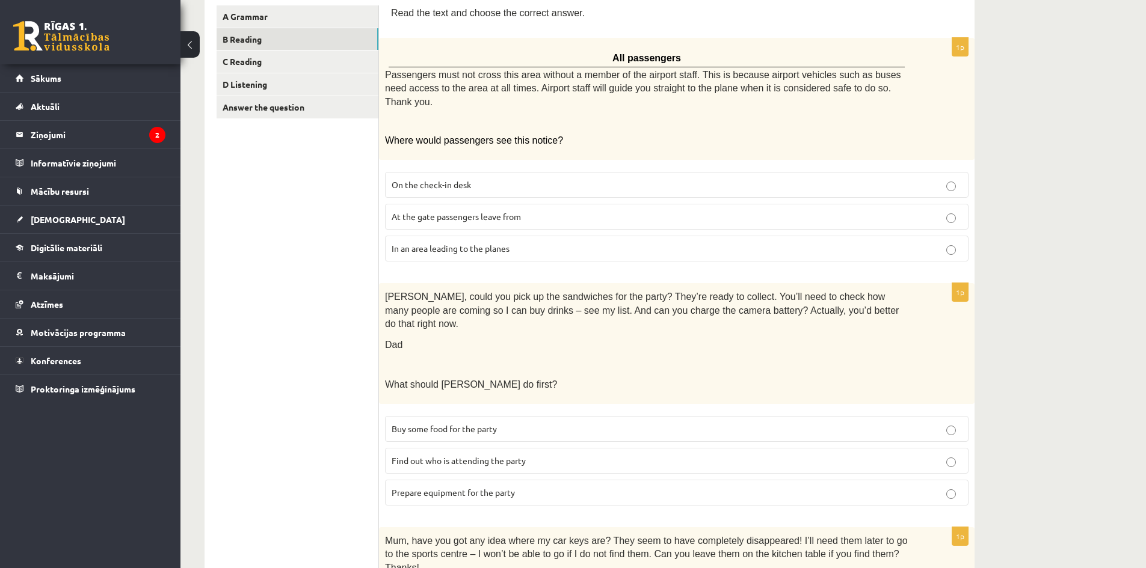
scroll to position [248, 0]
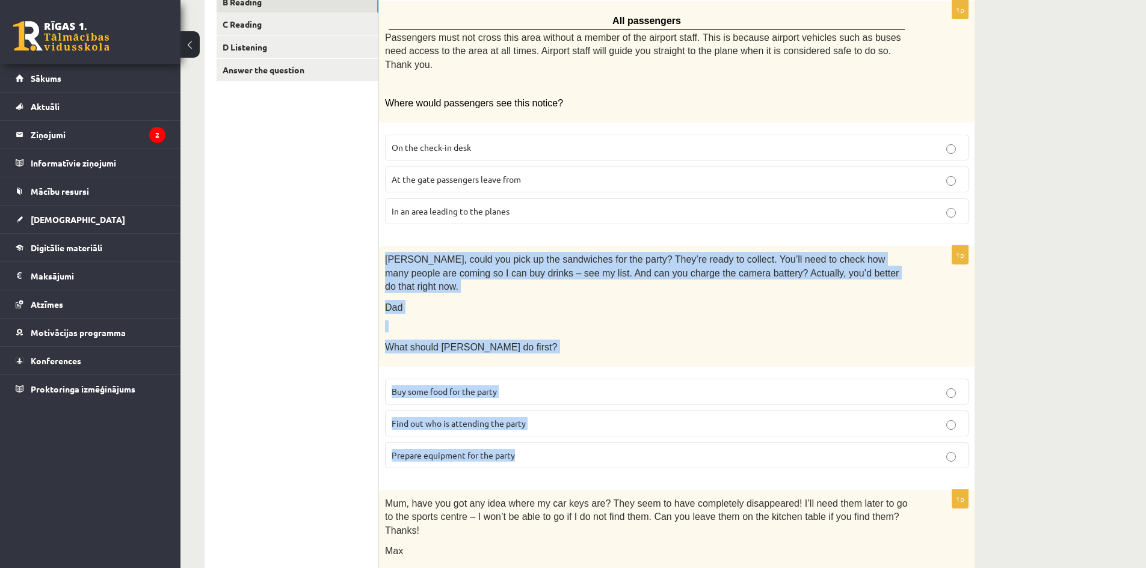
drag, startPoint x: 381, startPoint y: 241, endPoint x: 511, endPoint y: 417, distance: 218.5
click at [550, 432] on div "1p Tom, could you pick up the sandwiches for the party? They’re ready to collec…" at bounding box center [677, 362] width 596 height 232
copy div "Tom, could you pick up the sandwiches for the party? They’re ready to collect. …"
click at [432, 300] on p "Dad" at bounding box center [646, 307] width 523 height 14
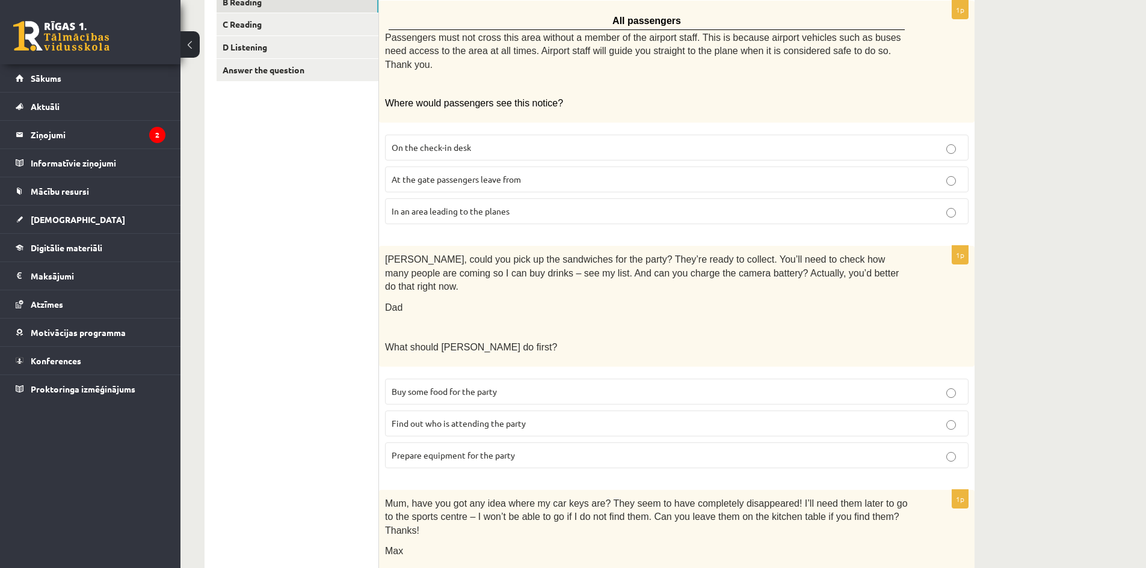
click at [499, 335] on div "Tom, could you pick up the sandwiches for the party? They’re ready to collect. …" at bounding box center [677, 306] width 596 height 121
click at [514, 418] on span "Find out who is attending the party" at bounding box center [459, 423] width 134 height 11
click at [513, 443] on label "Prepare equipment for the party" at bounding box center [676, 456] width 583 height 26
click at [514, 411] on label "Find out who is attending the party" at bounding box center [676, 424] width 583 height 26
click at [511, 443] on label "Prepare equipment for the party" at bounding box center [676, 456] width 583 height 26
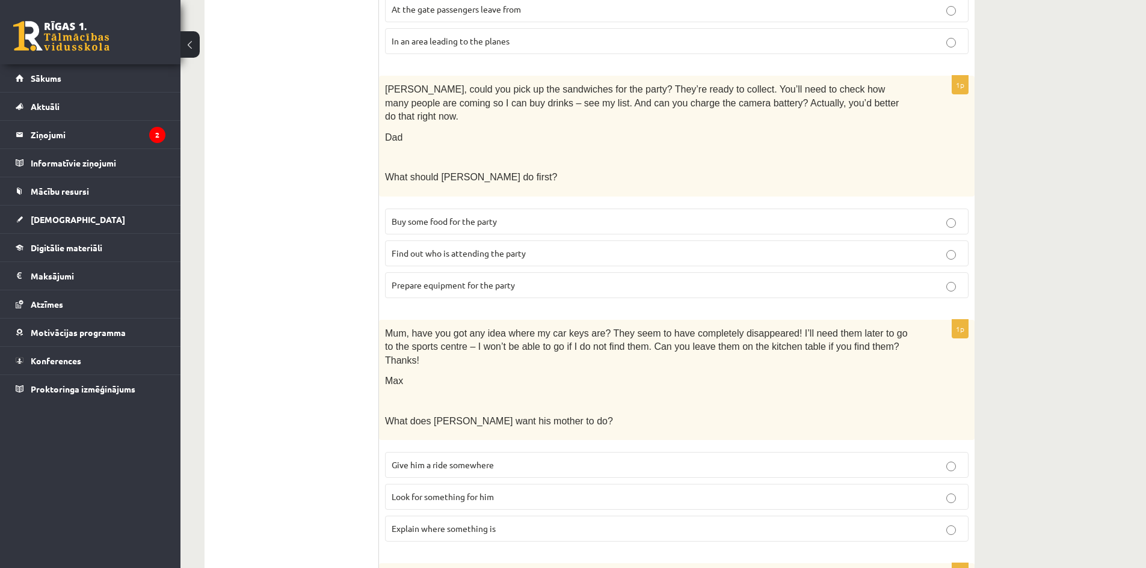
scroll to position [428, 0]
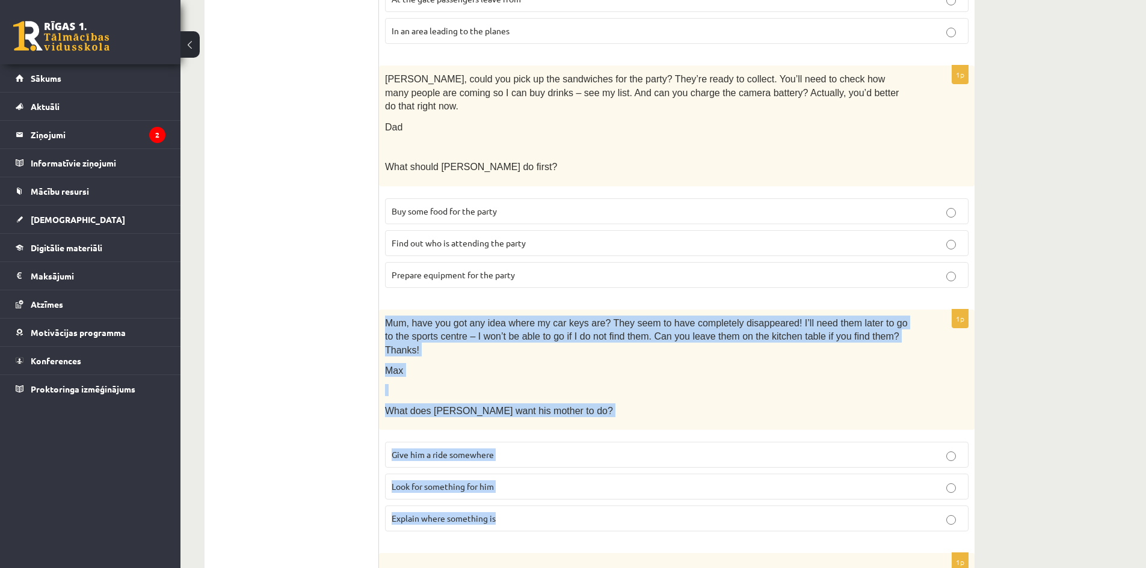
drag, startPoint x: 380, startPoint y: 291, endPoint x: 485, endPoint y: 463, distance: 201.7
click at [500, 479] on div "1p Mum, have you got any idea where my car keys are? They seem to have complete…" at bounding box center [677, 426] width 596 height 232
copy div "Mum, have you got any idea where my car keys are? They seem to have completely …"
click at [510, 318] on span "Mum, have you got any idea where my car keys are? They seem to have completely …" at bounding box center [646, 336] width 523 height 37
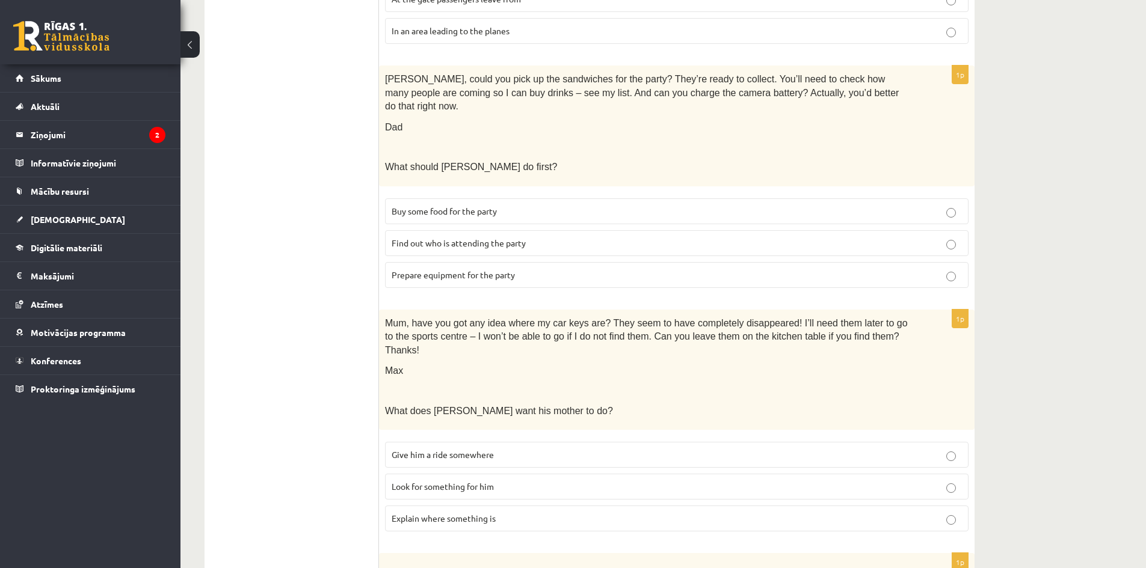
click at [493, 481] on span "Look for something for him" at bounding box center [443, 486] width 102 height 11
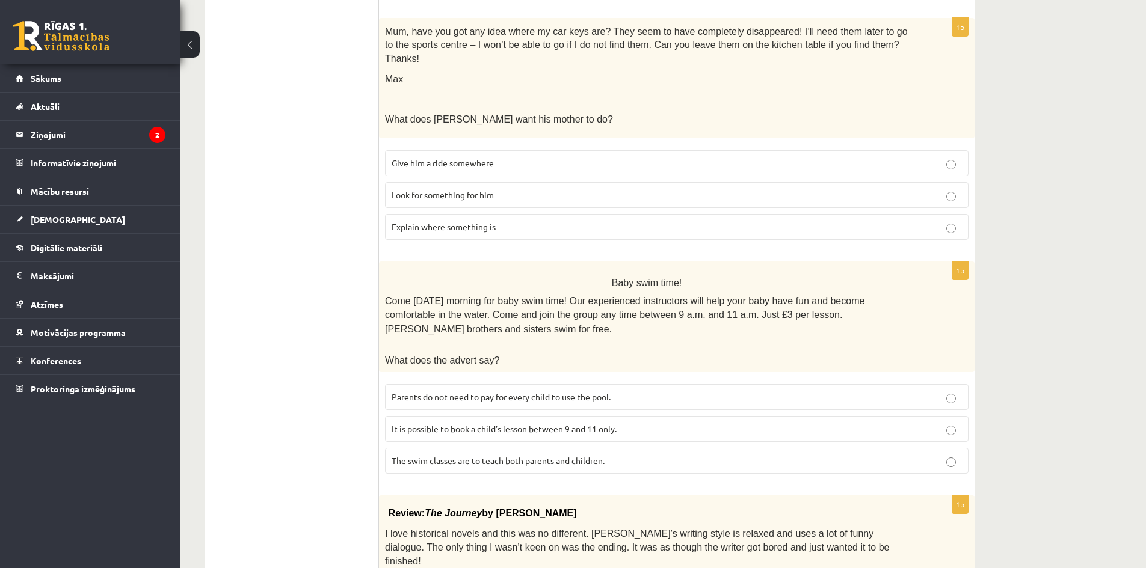
scroll to position [729, 0]
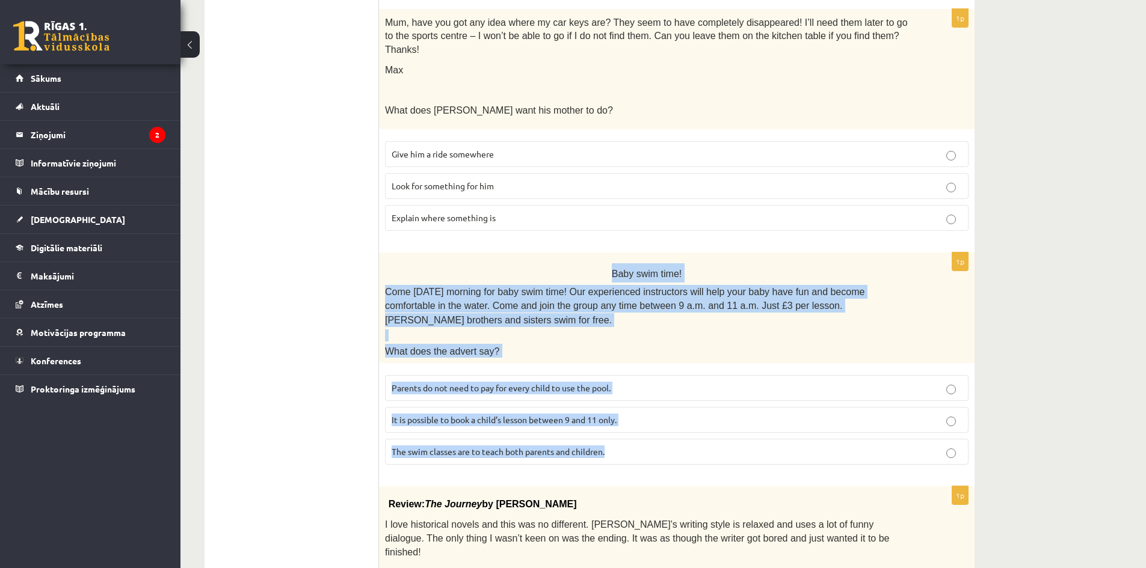
drag, startPoint x: 599, startPoint y: 223, endPoint x: 621, endPoint y: 393, distance: 171.1
click at [621, 393] on div "1p Baby swim time! Come on Sunday morning for baby swim time! Our experienced i…" at bounding box center [677, 364] width 596 height 222
copy div "Baby swim time! Come on Sunday morning for baby swim time! Our experienced inst…"
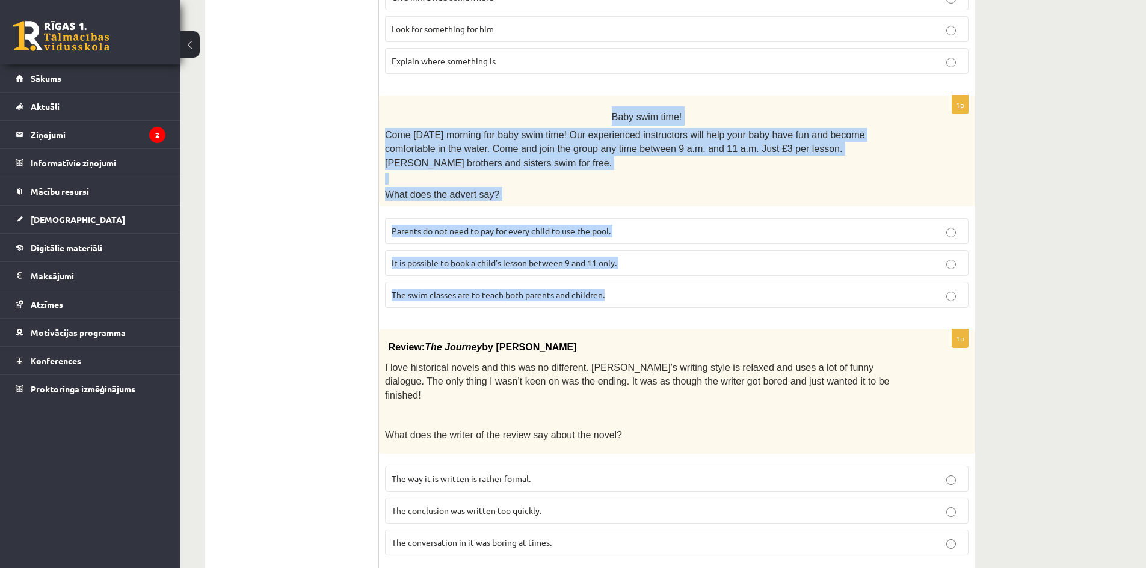
scroll to position [910, 0]
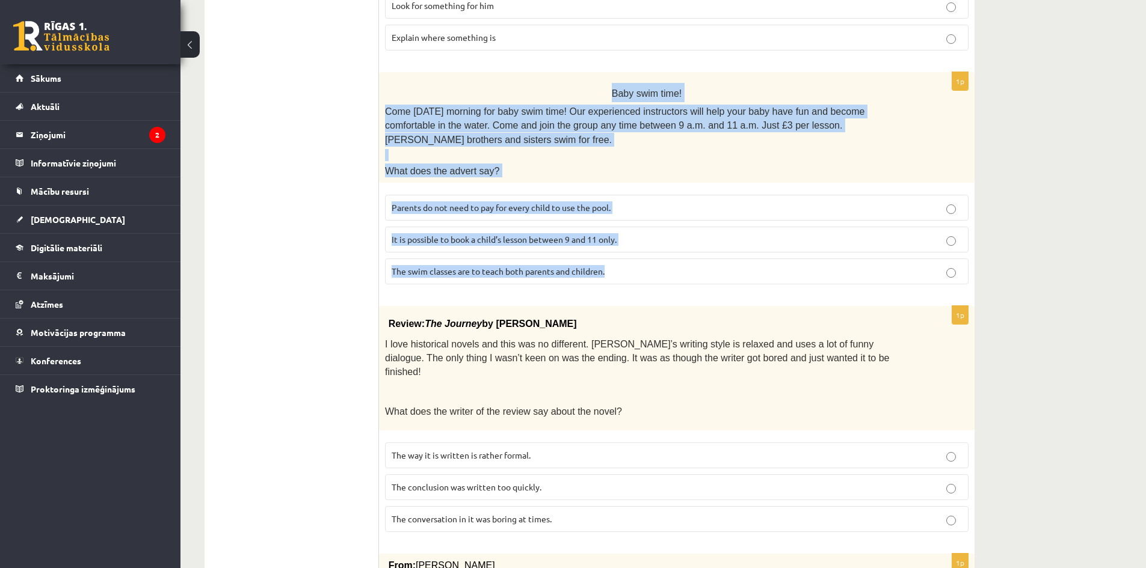
click at [641, 149] on p at bounding box center [646, 155] width 523 height 12
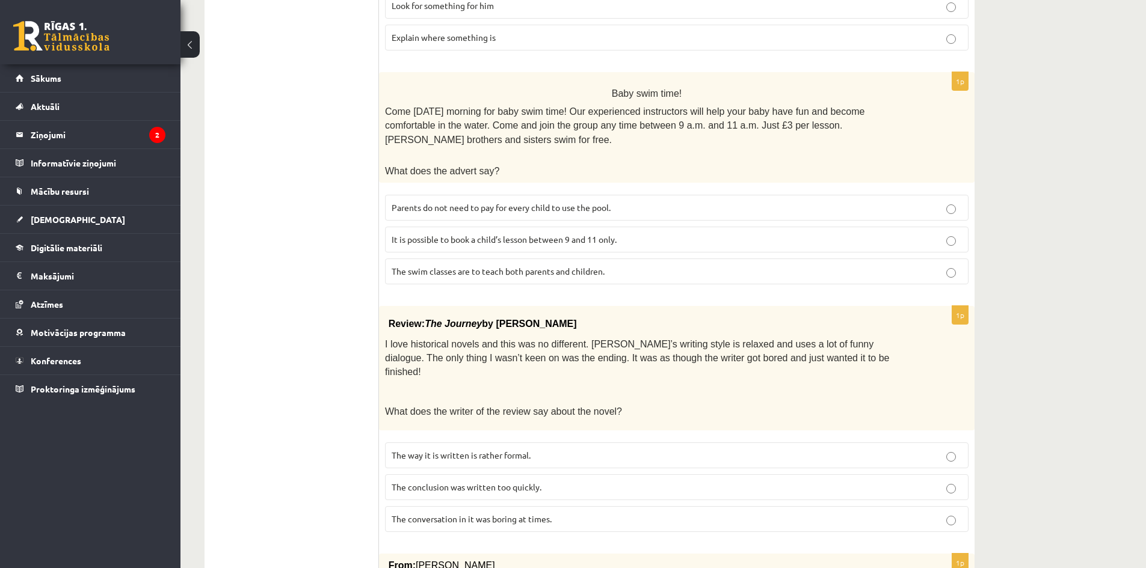
click at [836, 475] on label "The conclusion was written too quickly." at bounding box center [676, 488] width 583 height 26
drag, startPoint x: 575, startPoint y: 415, endPoint x: 562, endPoint y: 357, distance: 59.8
click at [574, 481] on p "The conclusion was written too quickly." at bounding box center [677, 487] width 570 height 13
click at [534, 234] on span "It is possible to book a child’s lesson between 9 and 11 only." at bounding box center [504, 239] width 225 height 11
click at [760, 449] on p "The way it is written is rather formal." at bounding box center [677, 455] width 570 height 13
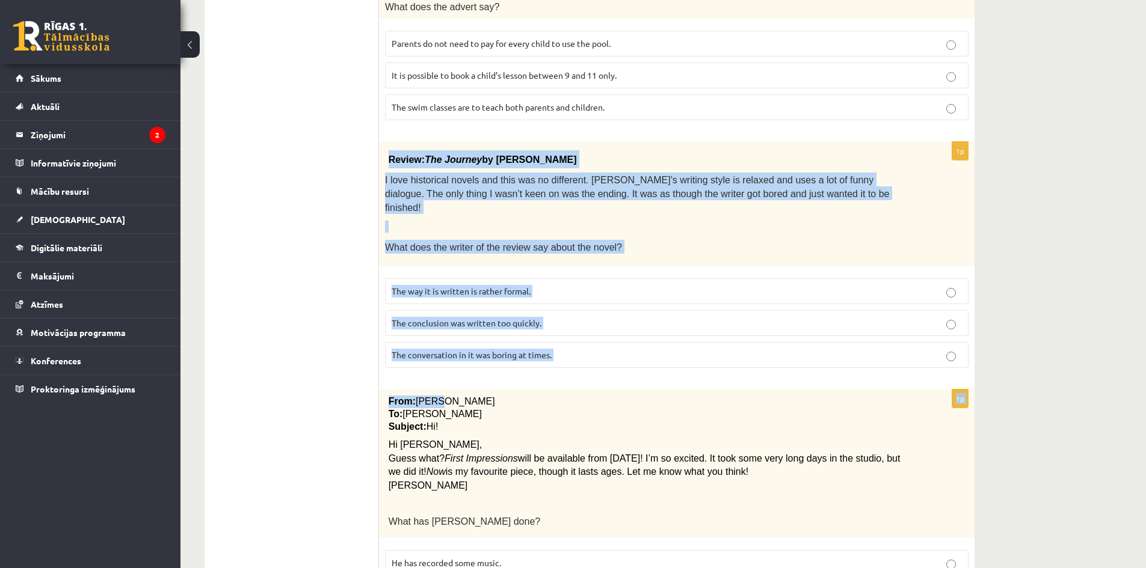
scroll to position [1090, 0]
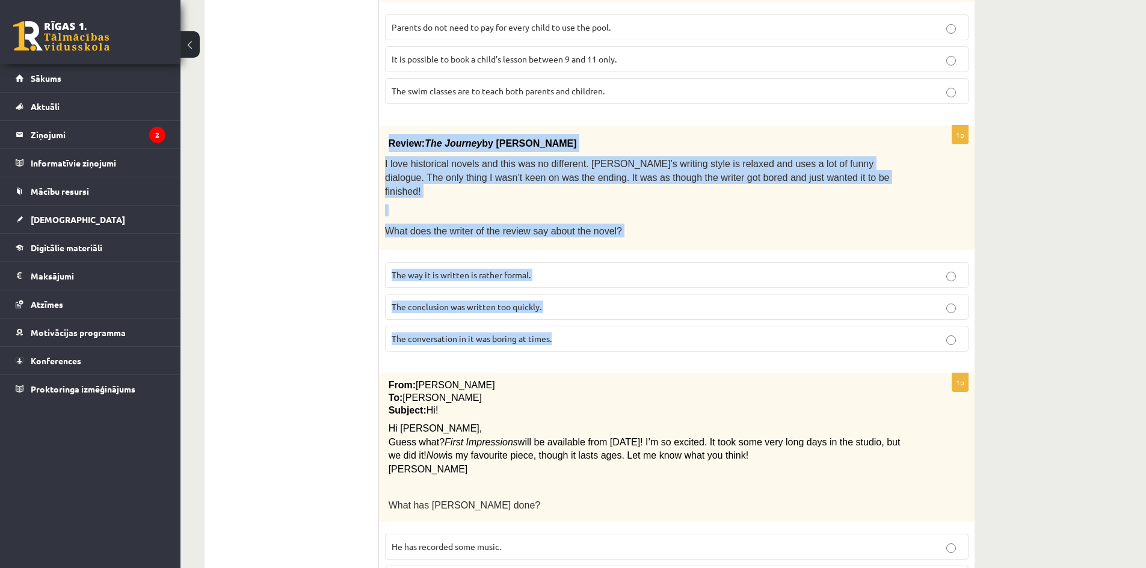
drag, startPoint x: 387, startPoint y: 263, endPoint x: 602, endPoint y: 281, distance: 215.5
click at [602, 281] on div "1p Review: The Journey by Elizabeth Brown I love historical novels and this was…" at bounding box center [677, 244] width 596 height 236
copy div "Review: The Journey by Elizabeth Brown I love historical novels and this was no…"
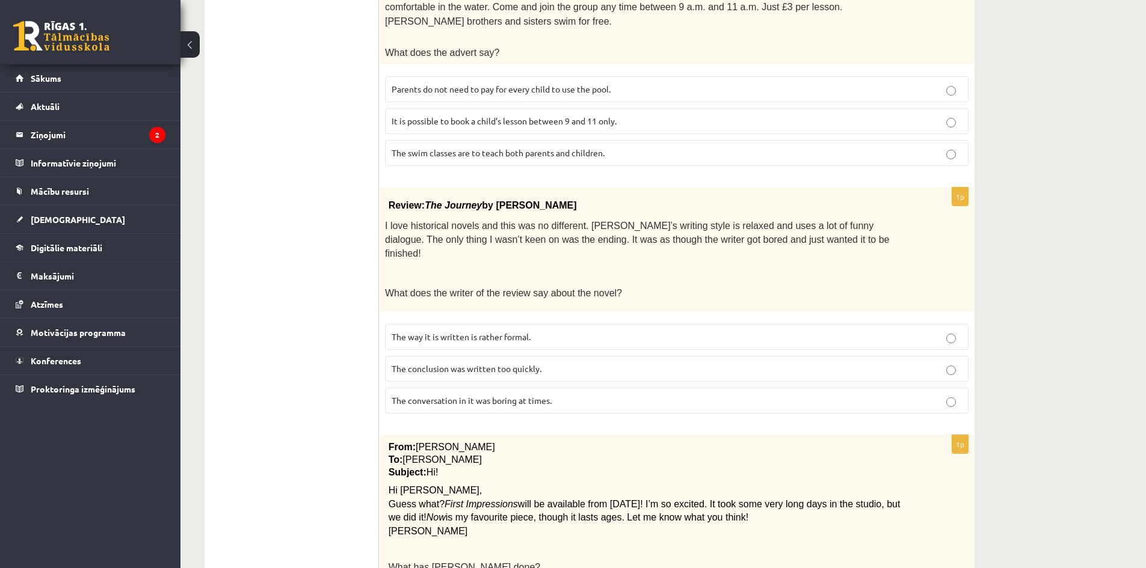
scroll to position [999, 0]
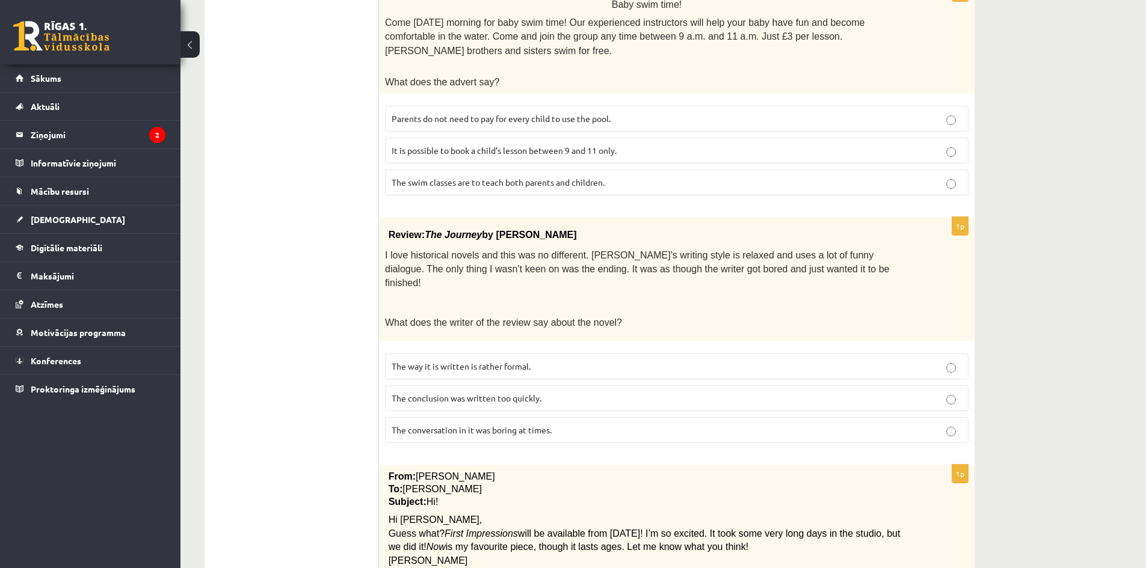
click at [533, 393] on span "The conclusion was written too quickly." at bounding box center [467, 398] width 150 height 11
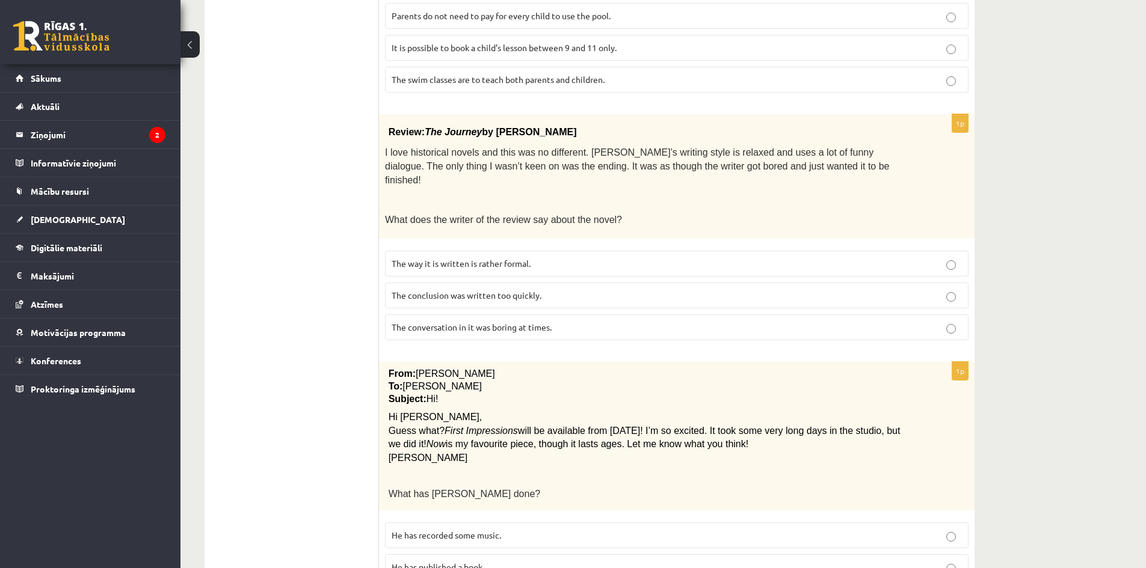
scroll to position [1119, 0]
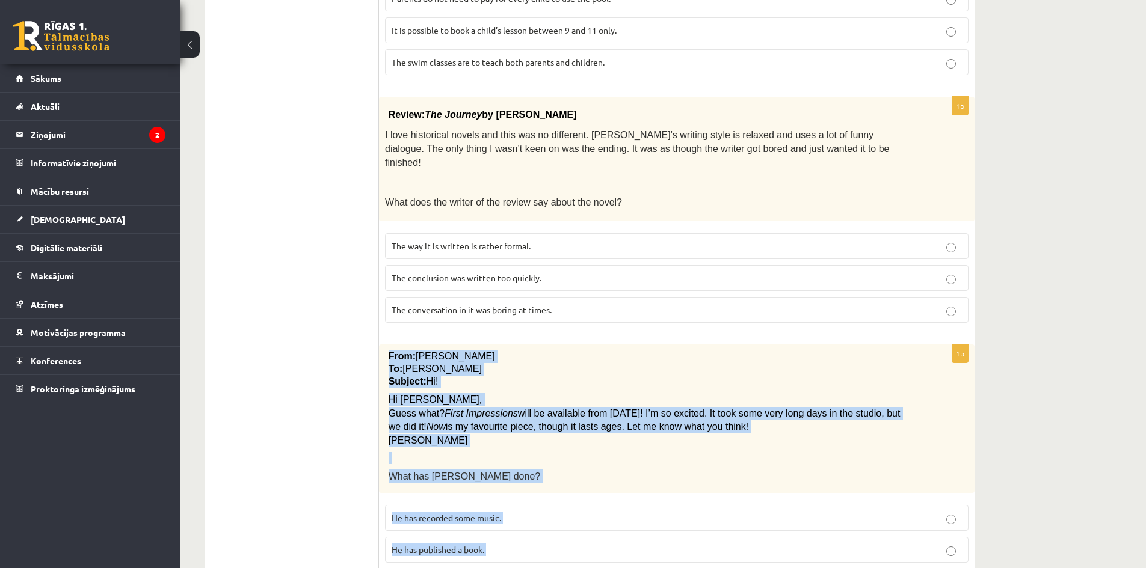
drag, startPoint x: 390, startPoint y: 281, endPoint x: 579, endPoint y: 425, distance: 237.9
click at [661, 501] on div "1p From: Pete To: Cathy Subject: Hi! Hi Cathy, Guess what? First Impressions wi…" at bounding box center [677, 475] width 596 height 260
copy div "From: Pete To: Cathy Subject: Hi! Hi Cathy, Guess what? First Impressions will …"
click at [455, 416] on div "From: Pete To: Cathy Subject: Hi! Hi Cathy, Guess what? First Impressions will …" at bounding box center [677, 419] width 596 height 149
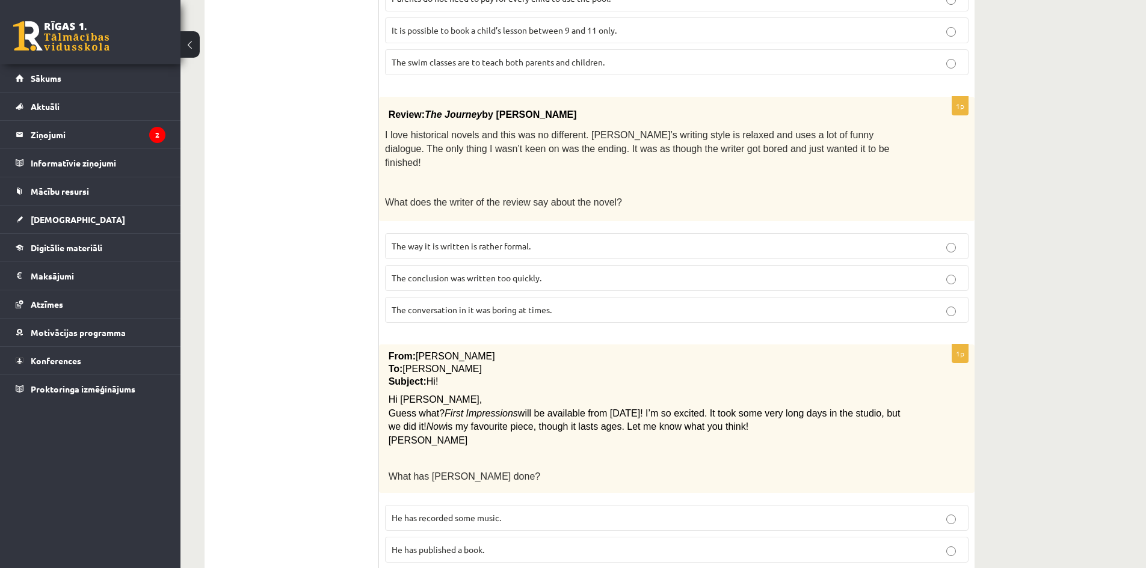
click at [455, 513] on span "He has recorded some music." at bounding box center [446, 518] width 109 height 11
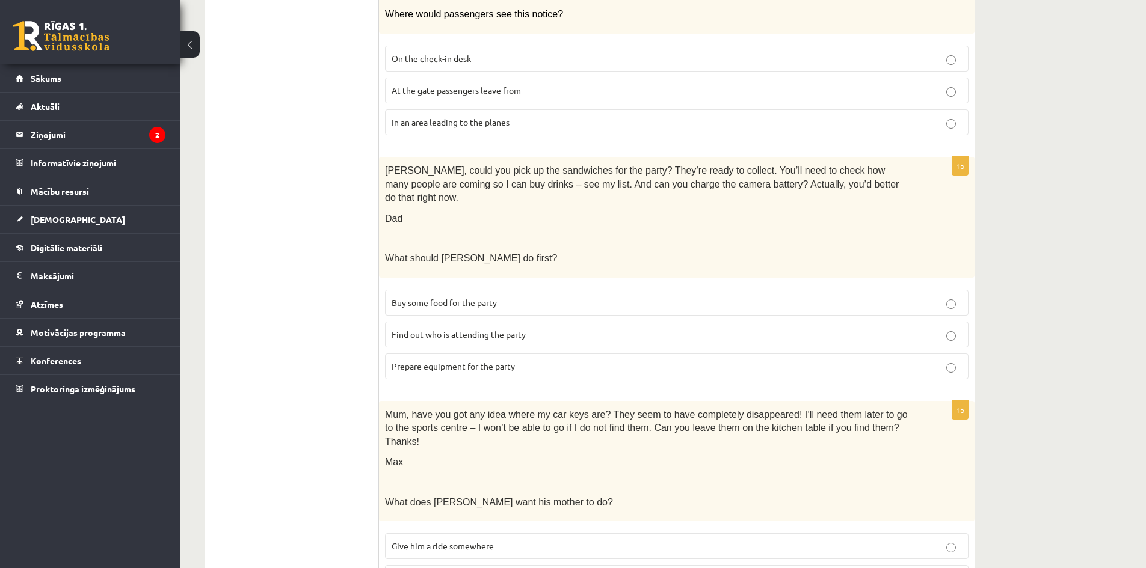
scroll to position [0, 0]
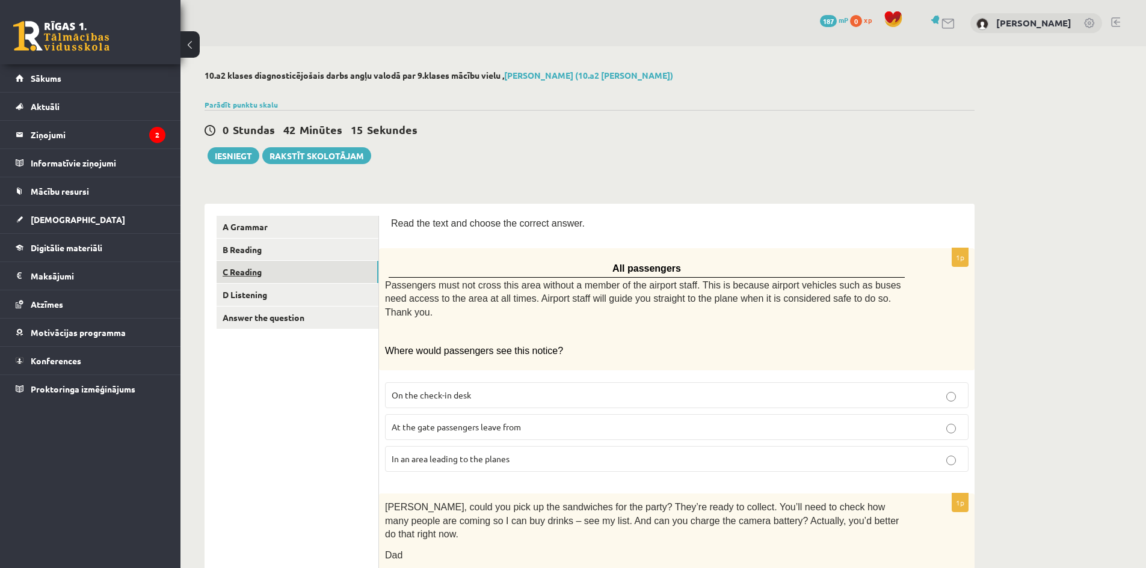
click at [310, 271] on link "C Reading" at bounding box center [298, 272] width 162 height 22
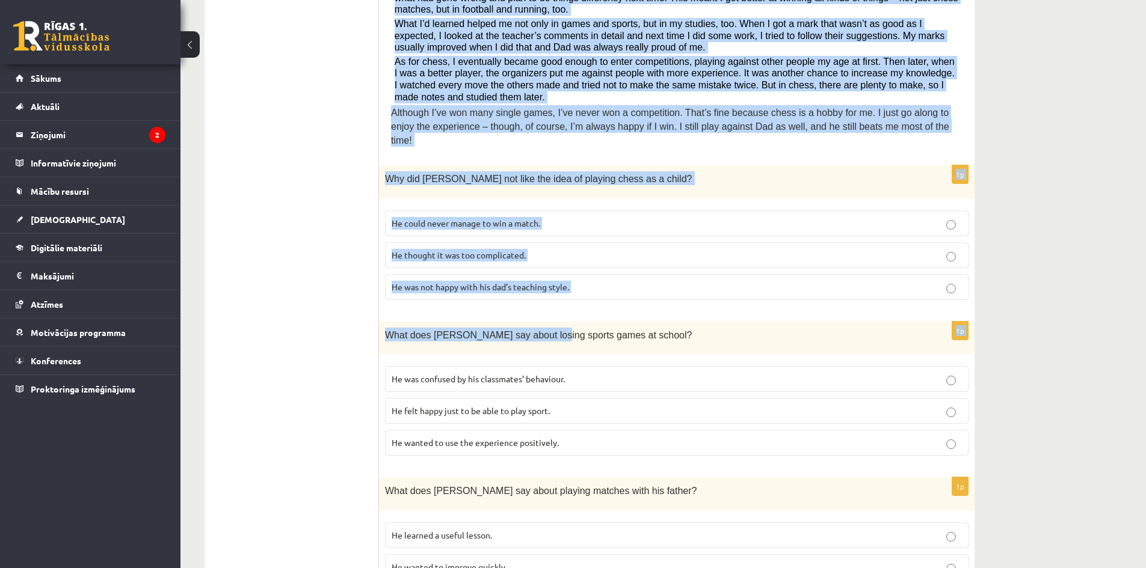
scroll to position [421, 0]
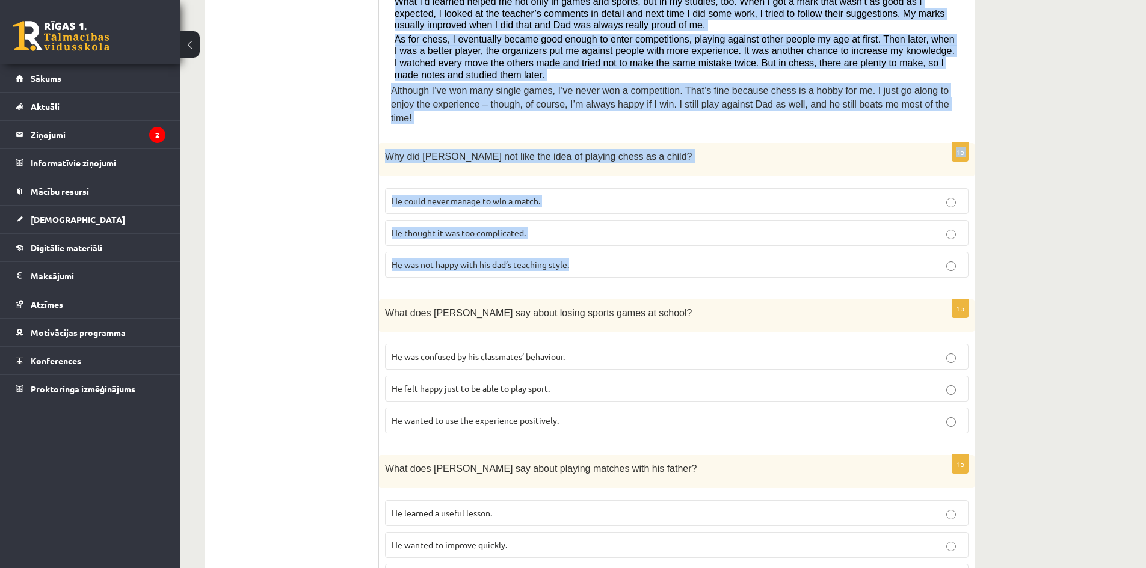
drag, startPoint x: 395, startPoint y: 222, endPoint x: 576, endPoint y: 254, distance: 184.0
click at [576, 254] on form "Read the article about chess and choose the correct answer for each question. P…" at bounding box center [676, 431] width 571 height 1272
copy form "By Sam Long, 16 When my dad used to get out the chess board when I was kid, I w…"
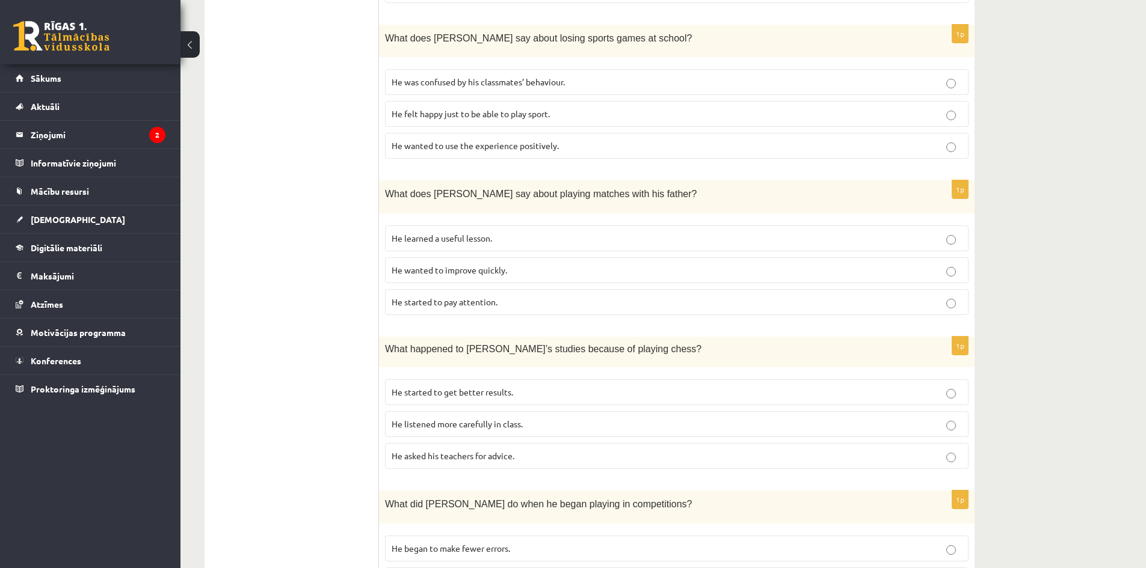
scroll to position [460, 0]
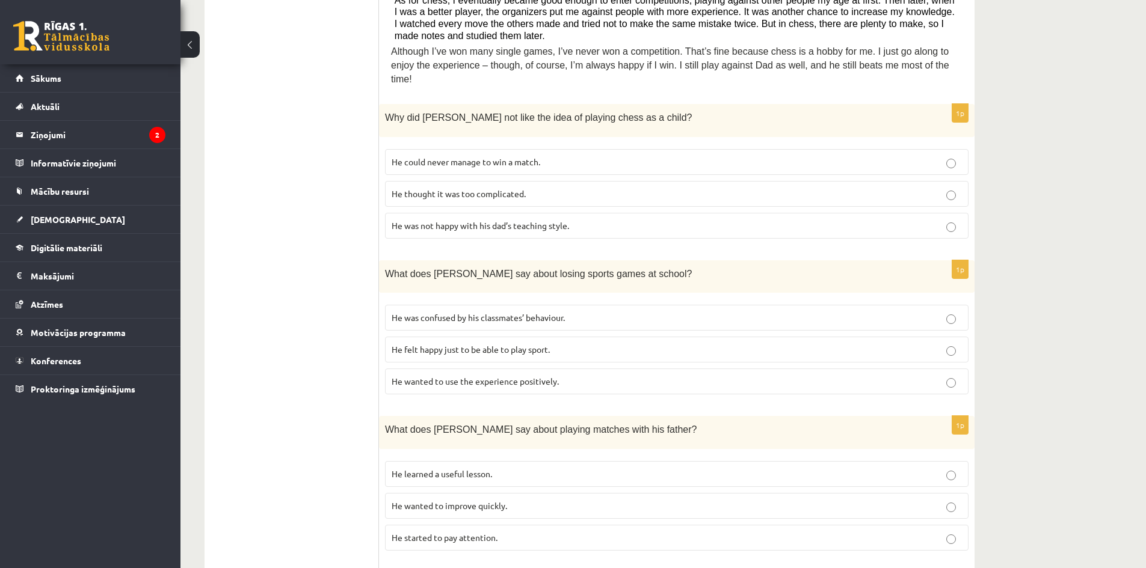
click at [569, 238] on form "Read the article about chess and choose the correct answer for each question. P…" at bounding box center [676, 392] width 571 height 1272
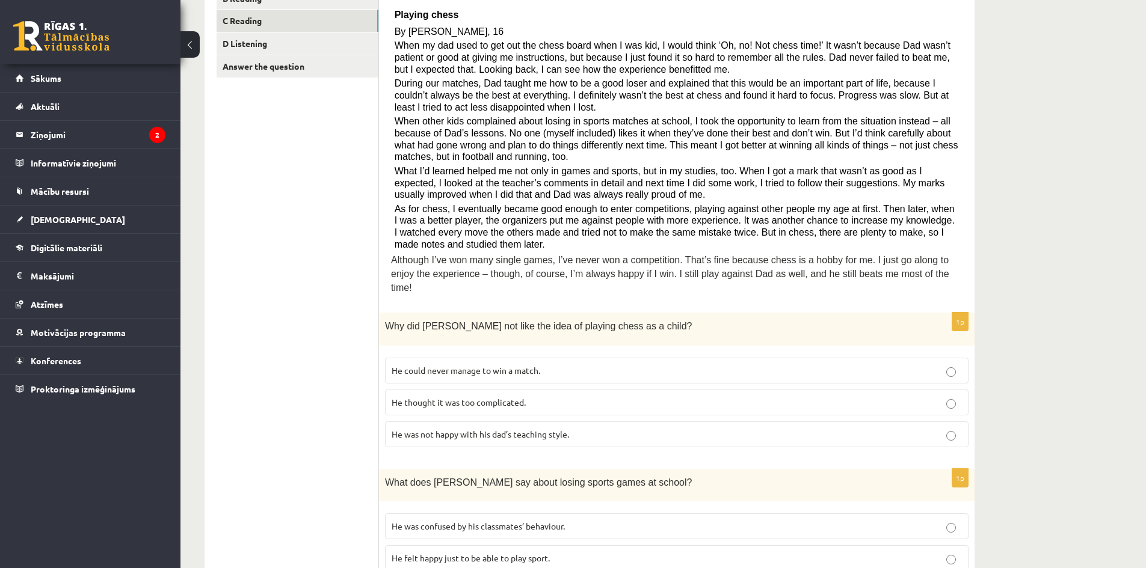
scroll to position [220, 0]
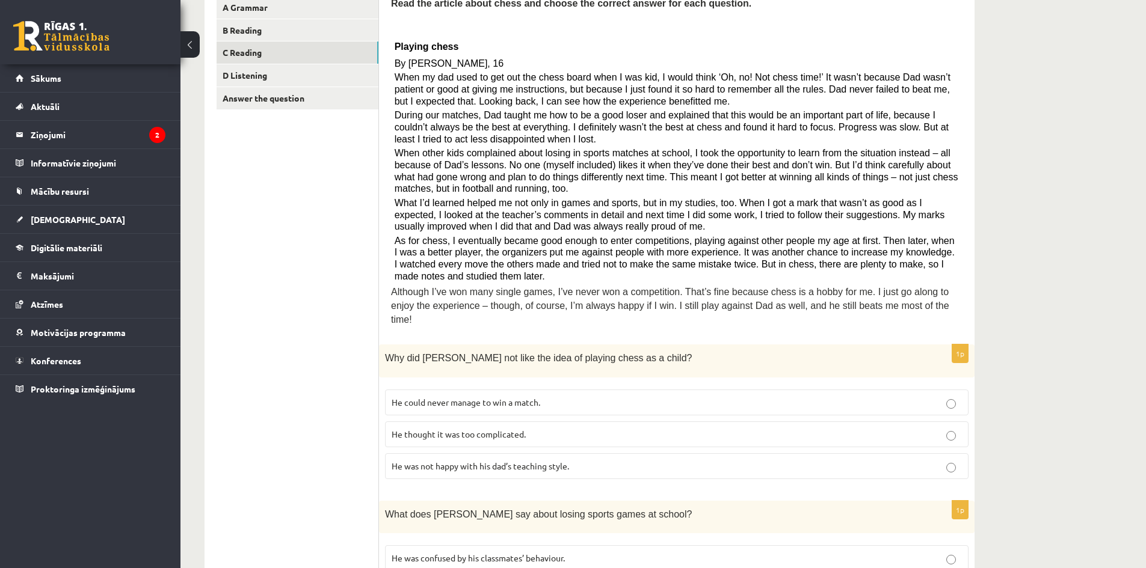
click at [518, 429] on span "He thought it was too complicated." at bounding box center [459, 434] width 134 height 11
click at [539, 362] on div "Why did Sam not like the idea of playing chess as a child?" at bounding box center [677, 361] width 596 height 33
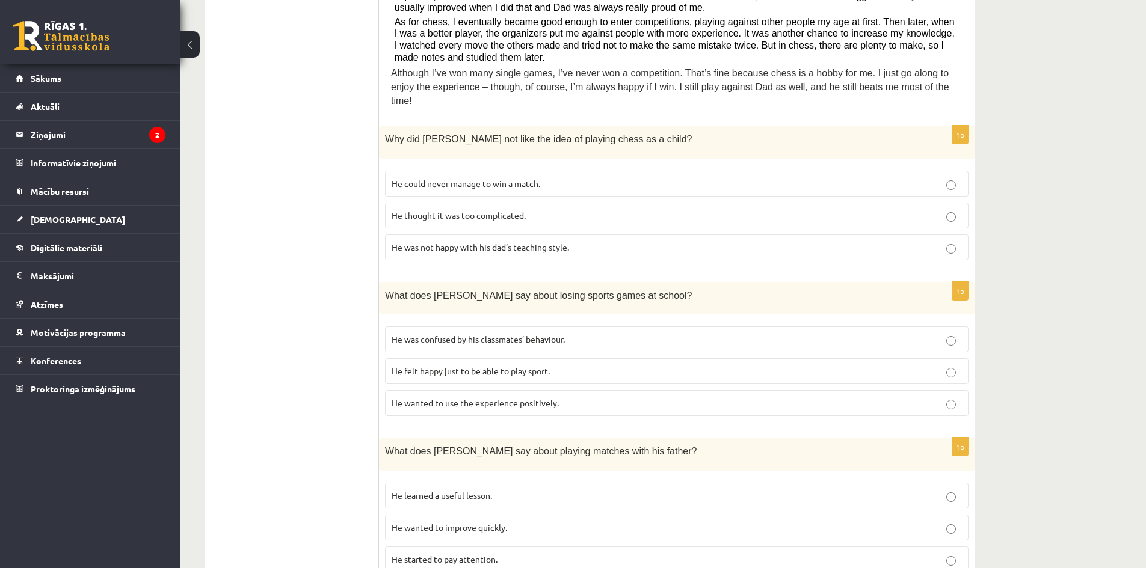
scroll to position [460, 0]
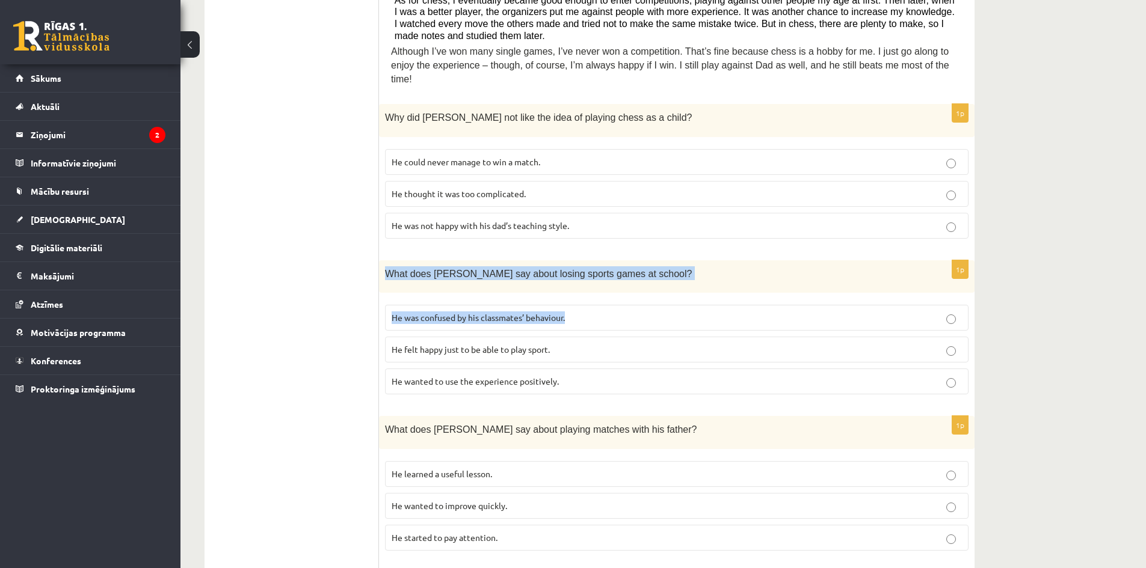
drag, startPoint x: 384, startPoint y: 257, endPoint x: 585, endPoint y: 310, distance: 207.9
click at [585, 311] on div "1p What does Sam say about losing sports games at school? He was confused by hi…" at bounding box center [677, 332] width 596 height 144
click at [654, 266] on p "What does Sam say about losing sports games at school?" at bounding box center [646, 273] width 523 height 14
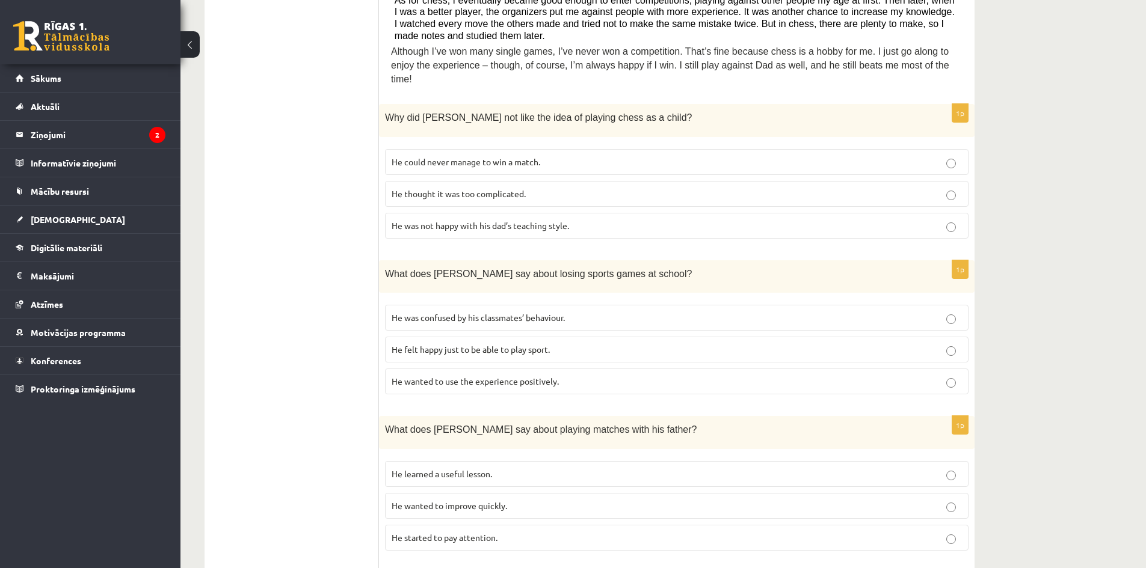
click at [495, 376] on span "He wanted to use the experience positively." at bounding box center [475, 381] width 167 height 11
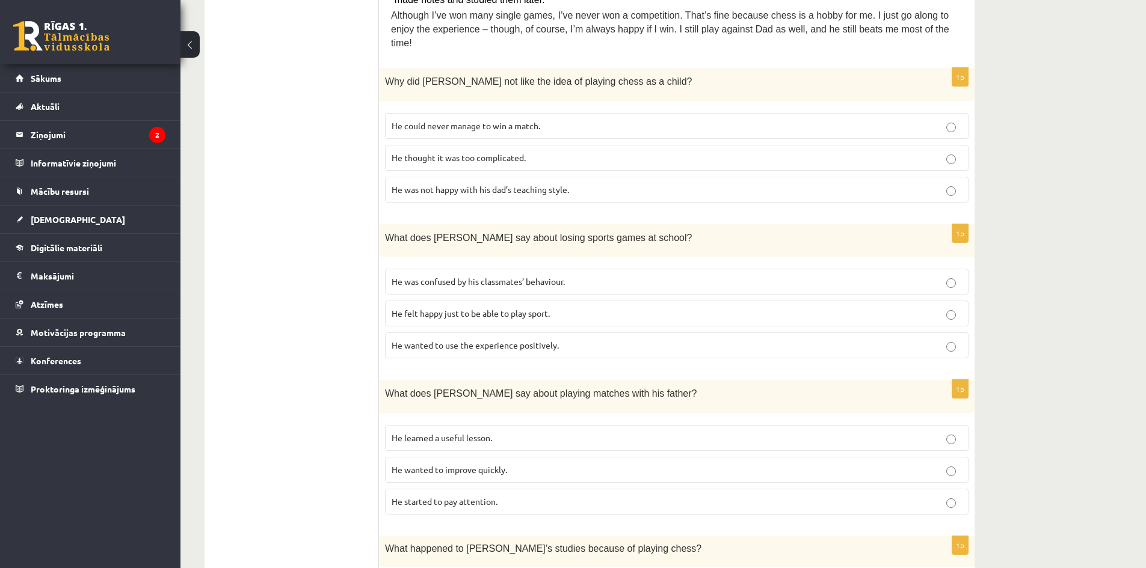
scroll to position [641, 0]
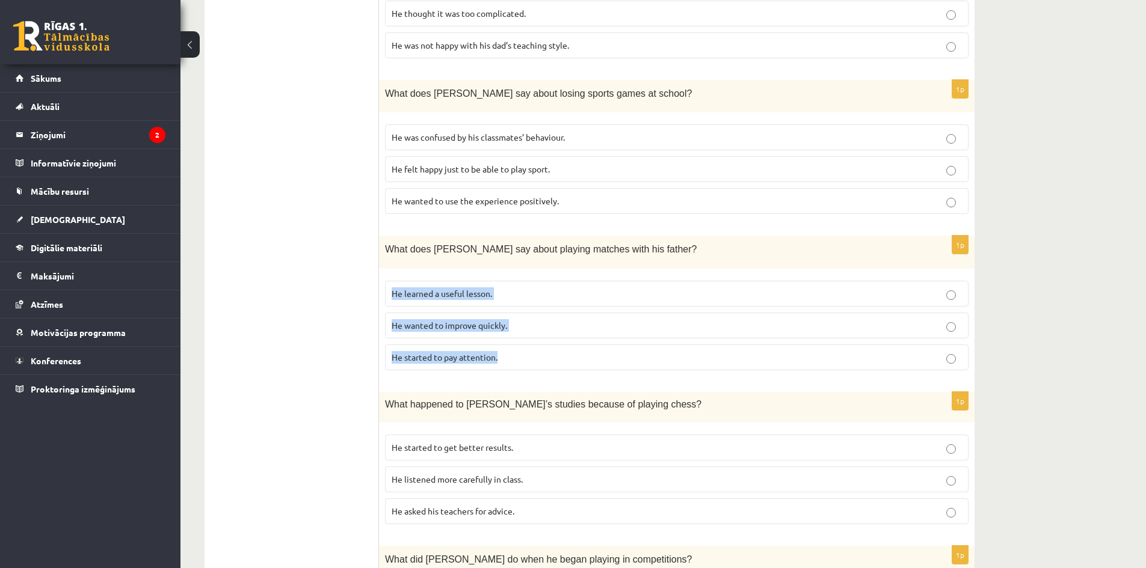
drag, startPoint x: 386, startPoint y: 274, endPoint x: 506, endPoint y: 345, distance: 139.2
click at [506, 345] on fieldset "He learned a useful lesson. He wanted to improve quickly. He started to pay att…" at bounding box center [676, 324] width 583 height 99
copy fieldset "He learned a useful lesson. He wanted to improve quickly. He started to pay att…"
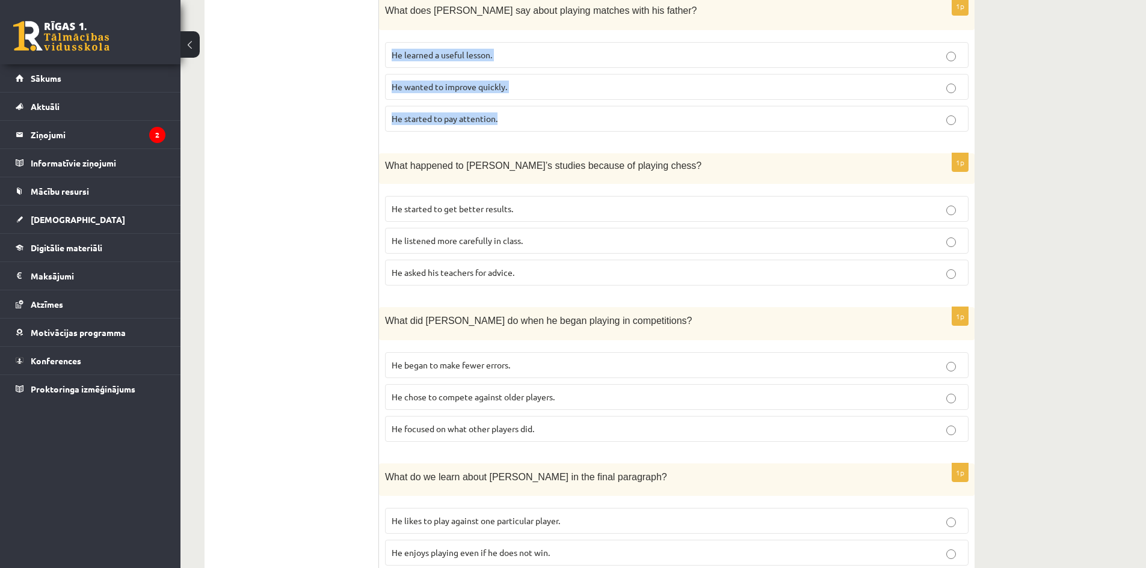
scroll to position [881, 0]
click at [415, 163] on div "What happened to Sam’s studies because of playing chess?" at bounding box center [677, 167] width 596 height 31
click at [454, 202] on span "He started to get better results." at bounding box center [453, 207] width 122 height 11
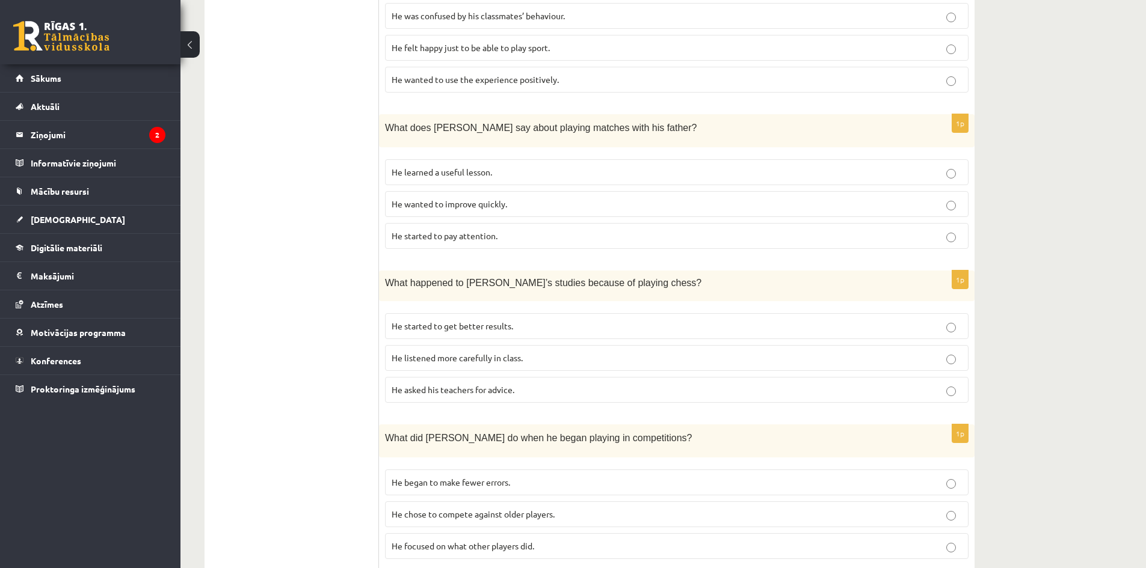
scroll to position [761, 0]
click at [454, 168] on span "He learned a useful lesson." at bounding box center [442, 173] width 100 height 11
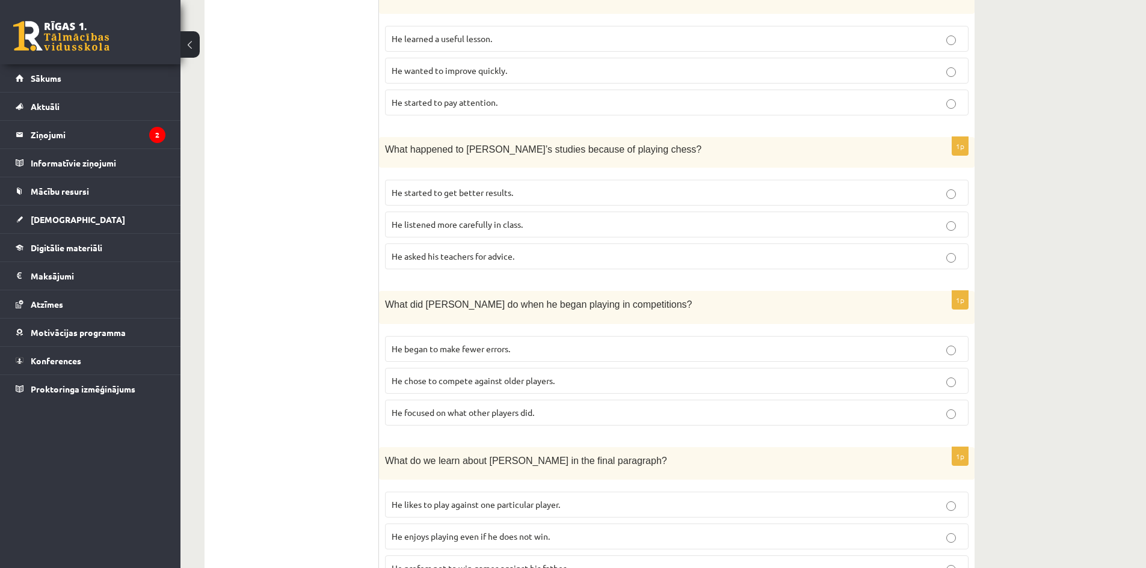
scroll to position [941, 0]
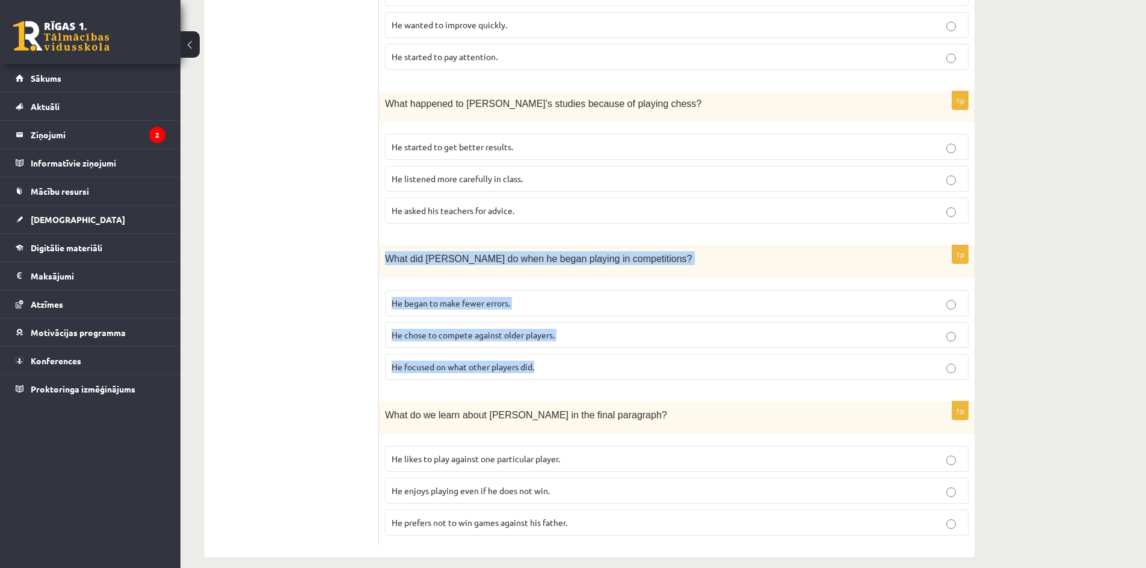
drag, startPoint x: 384, startPoint y: 245, endPoint x: 551, endPoint y: 357, distance: 201.5
click at [551, 357] on div "1p What did Sam do when he began playing in competitions? He began to make fewe…" at bounding box center [677, 317] width 596 height 144
copy div "What did Sam do when he began playing in competitions? He began to make fewer e…"
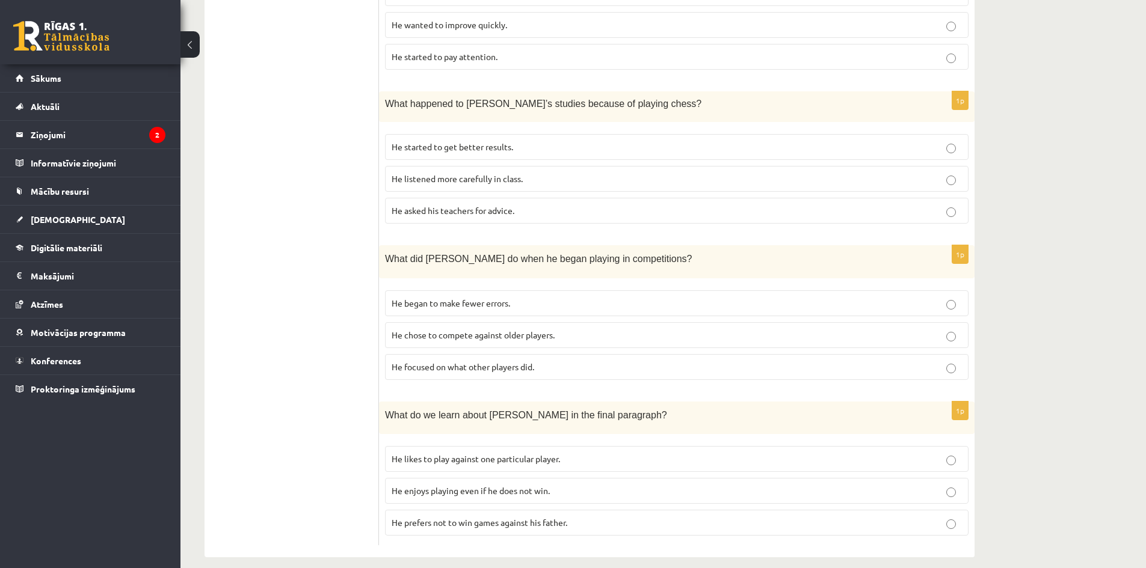
click at [562, 517] on span "He prefers not to win games against his father." at bounding box center [480, 522] width 176 height 11
click at [520, 362] on span "He focused on what other players did." at bounding box center [463, 367] width 143 height 11
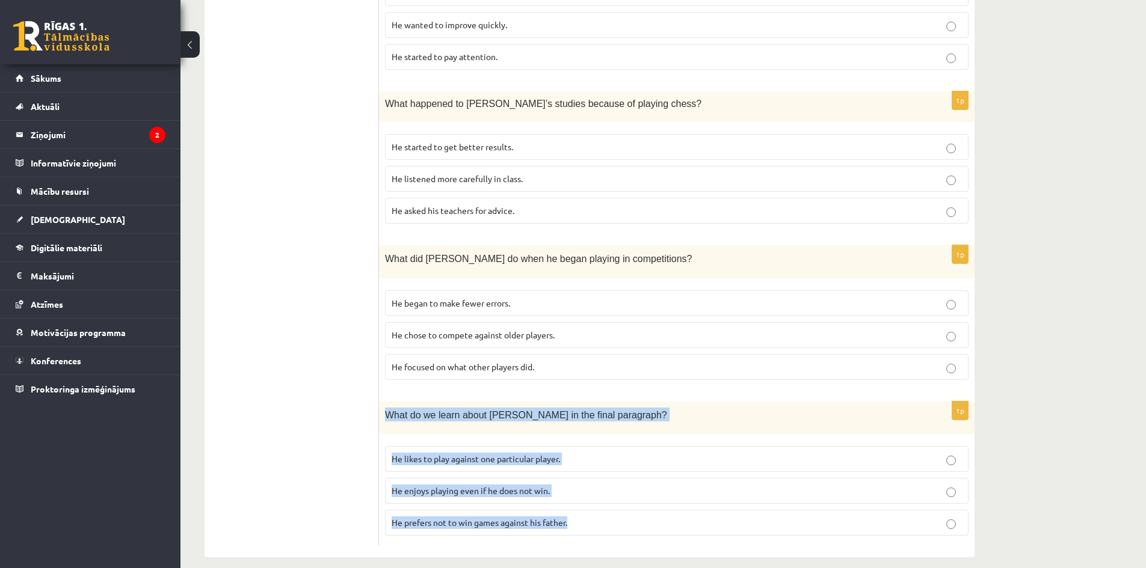
drag, startPoint x: 386, startPoint y: 398, endPoint x: 600, endPoint y: 504, distance: 239.2
click at [600, 504] on div "1p What do we learn about Sam in the final paragraph? He likes to play against …" at bounding box center [677, 474] width 596 height 144
copy div "What do we learn about Sam in the final paragraph? He likes to play against one…"
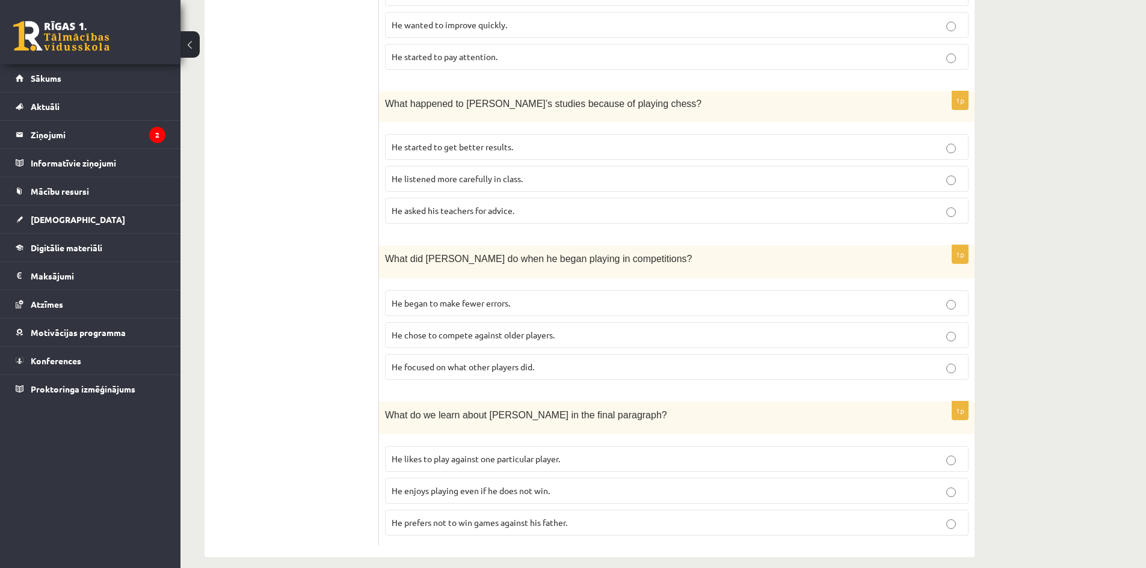
click at [505, 485] on span "He enjoys playing even if he does not win." at bounding box center [471, 490] width 158 height 11
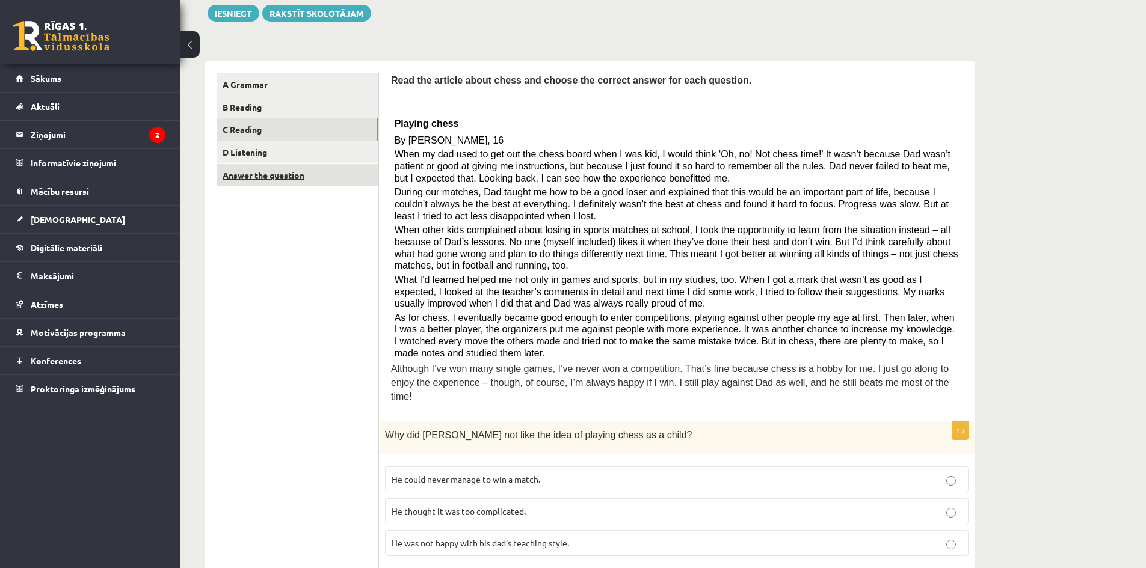
scroll to position [0, 0]
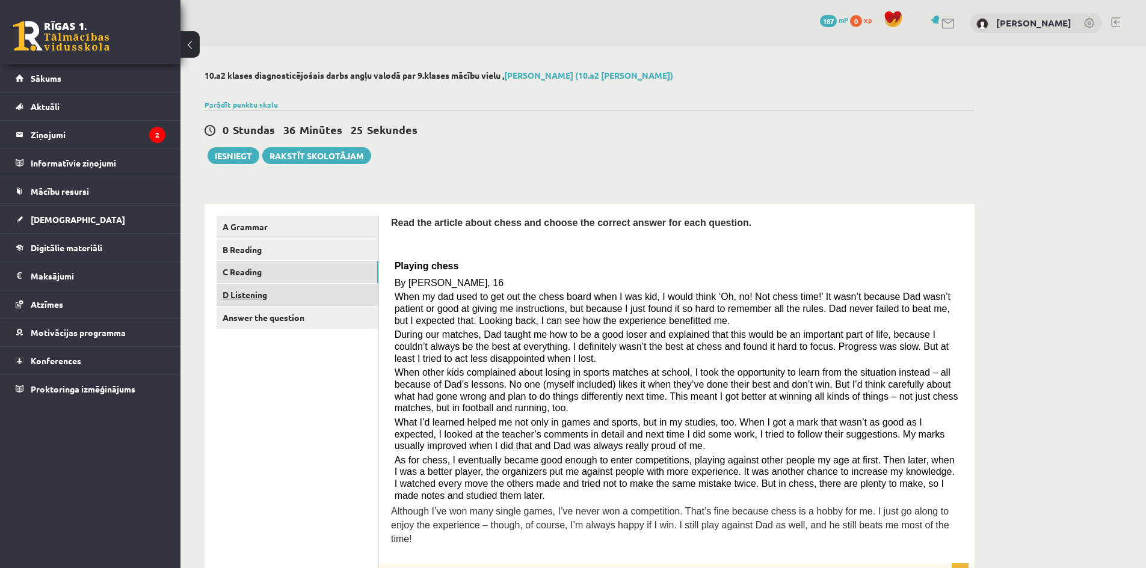
click at [272, 298] on link "D Listening" at bounding box center [298, 295] width 162 height 22
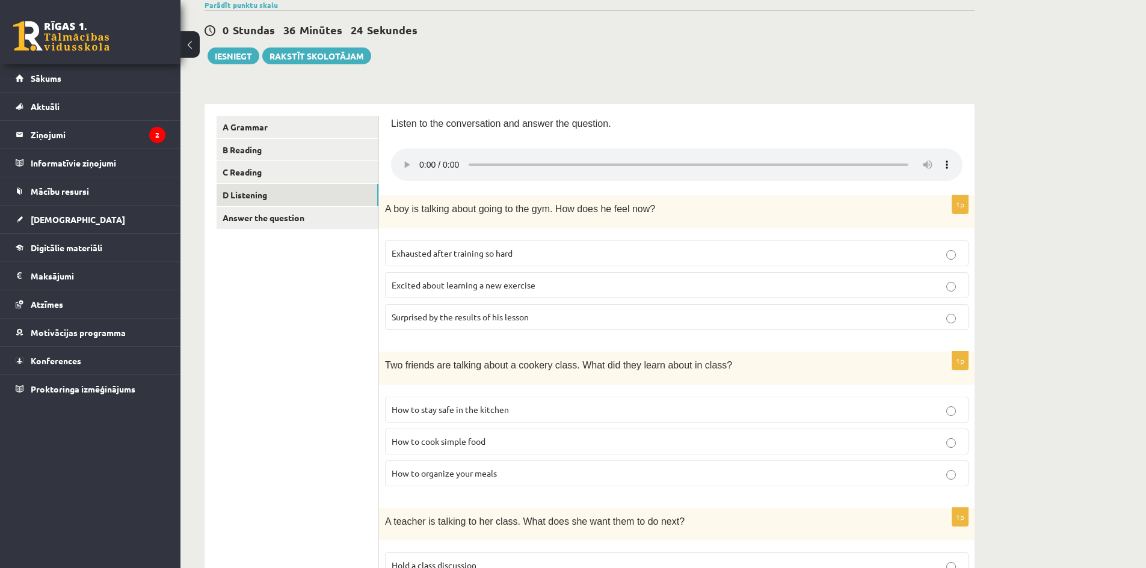
scroll to position [120, 0]
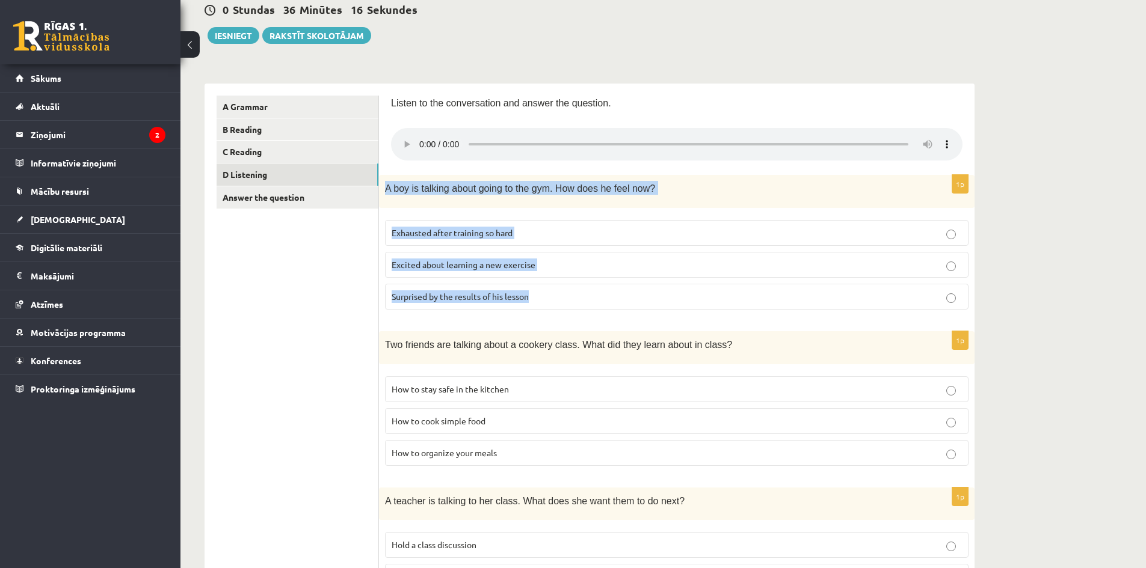
drag, startPoint x: 384, startPoint y: 189, endPoint x: 538, endPoint y: 301, distance: 190.3
click at [538, 301] on div "1p A boy is talking about going to the gym. How does he feel now? Exhausted aft…" at bounding box center [677, 247] width 596 height 144
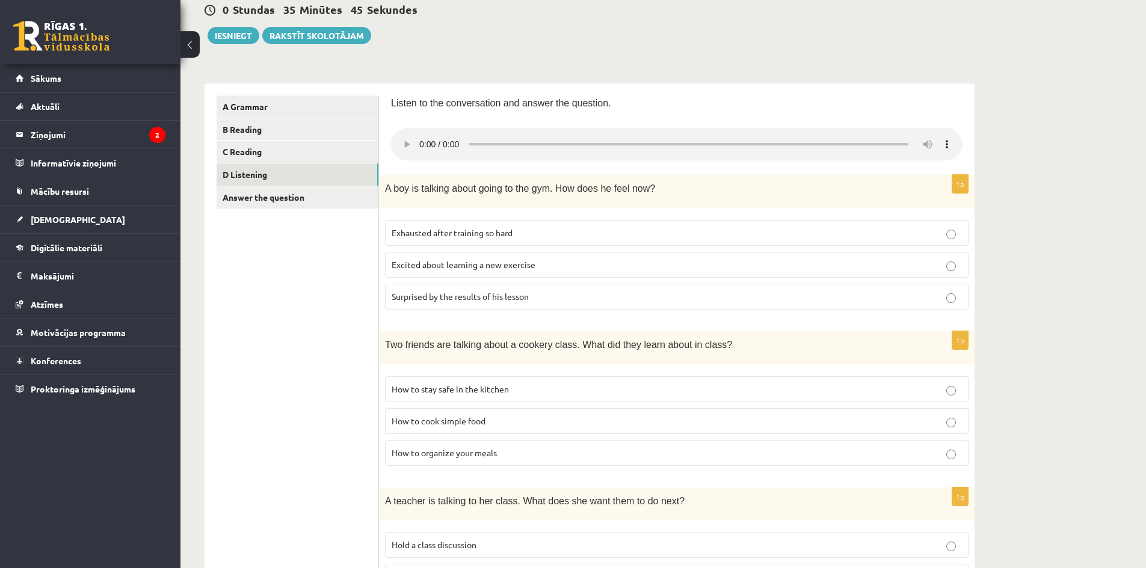
click at [529, 333] on div "Two friends are talking about a cookery class. What did they learn about in cla…" at bounding box center [677, 347] width 596 height 33
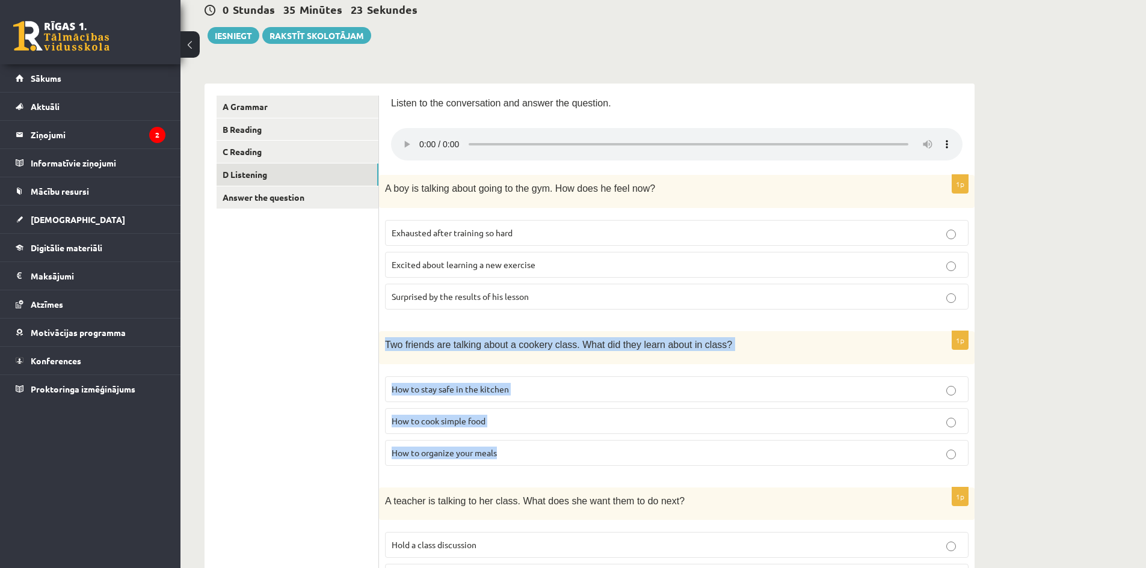
drag, startPoint x: 385, startPoint y: 343, endPoint x: 532, endPoint y: 444, distance: 178.2
click at [532, 444] on div "1p Two friends are talking about a cookery class. What did they learn about in …" at bounding box center [677, 403] width 596 height 144
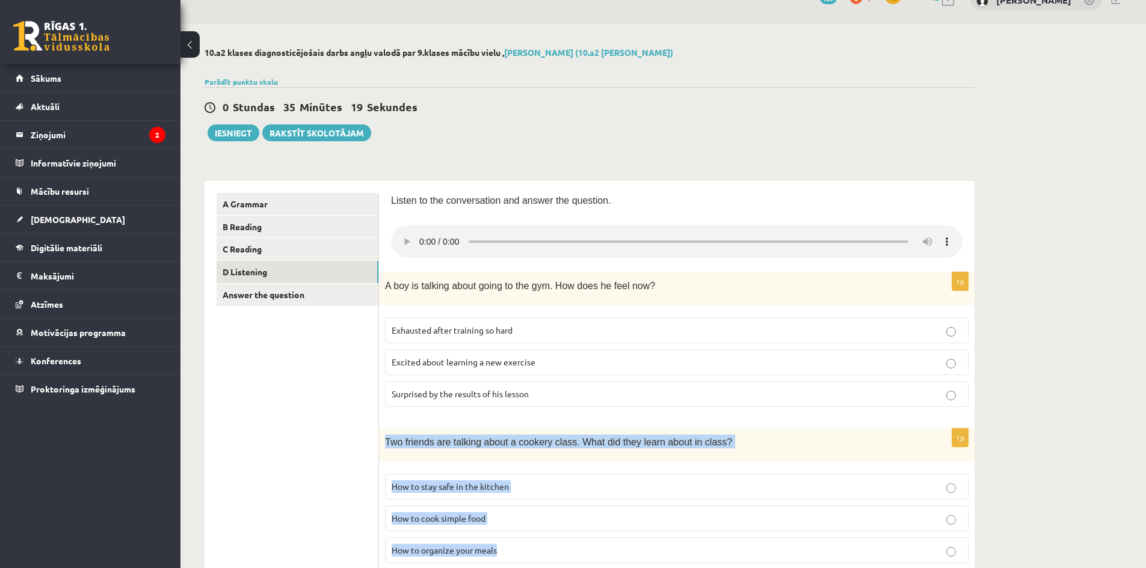
scroll to position [0, 0]
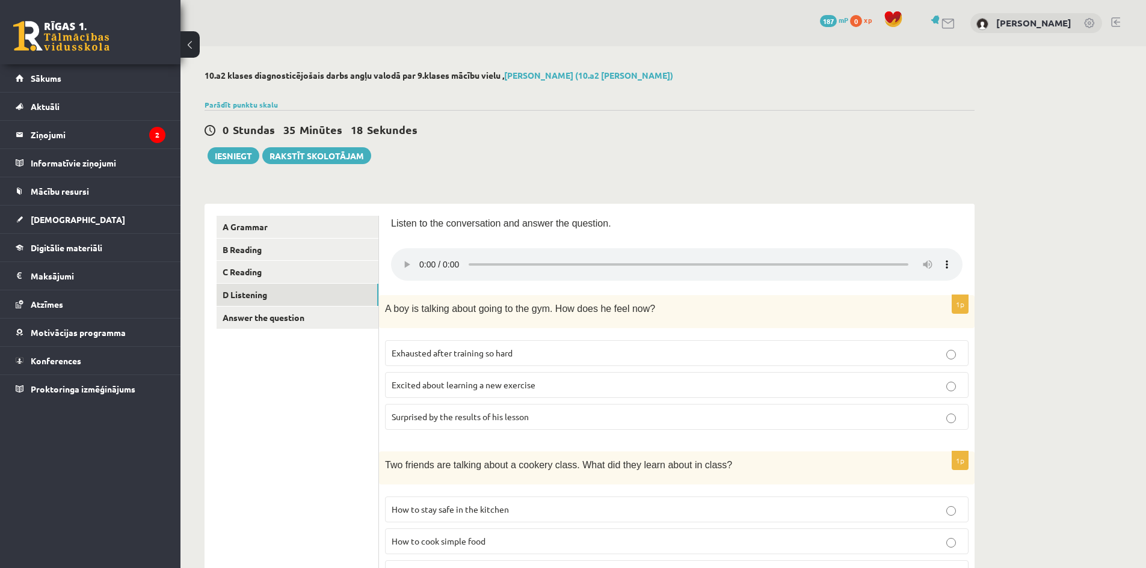
click at [546, 436] on div "1p A boy is talking about going to the gym. How does he feel now? Exhausted aft…" at bounding box center [677, 367] width 596 height 144
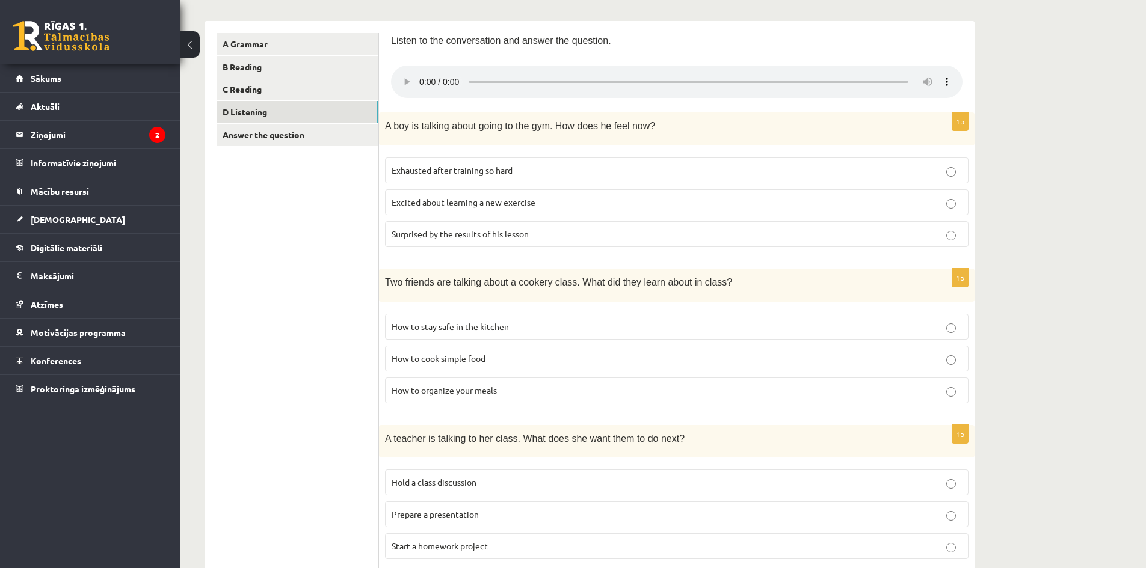
scroll to position [88, 0]
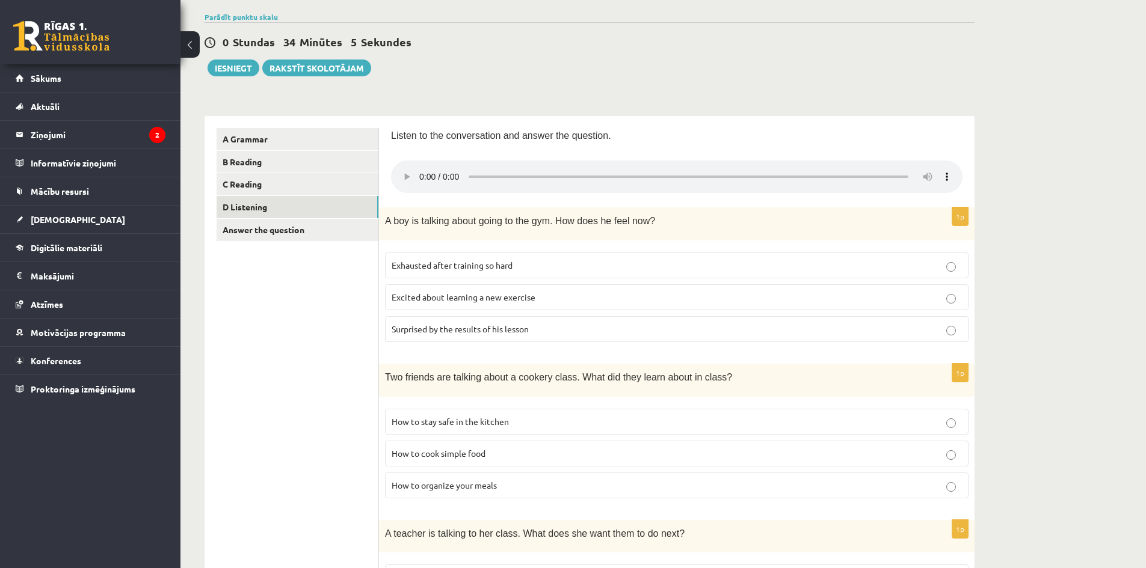
click at [473, 333] on span "Surprised by the results of his lesson" at bounding box center [460, 329] width 137 height 11
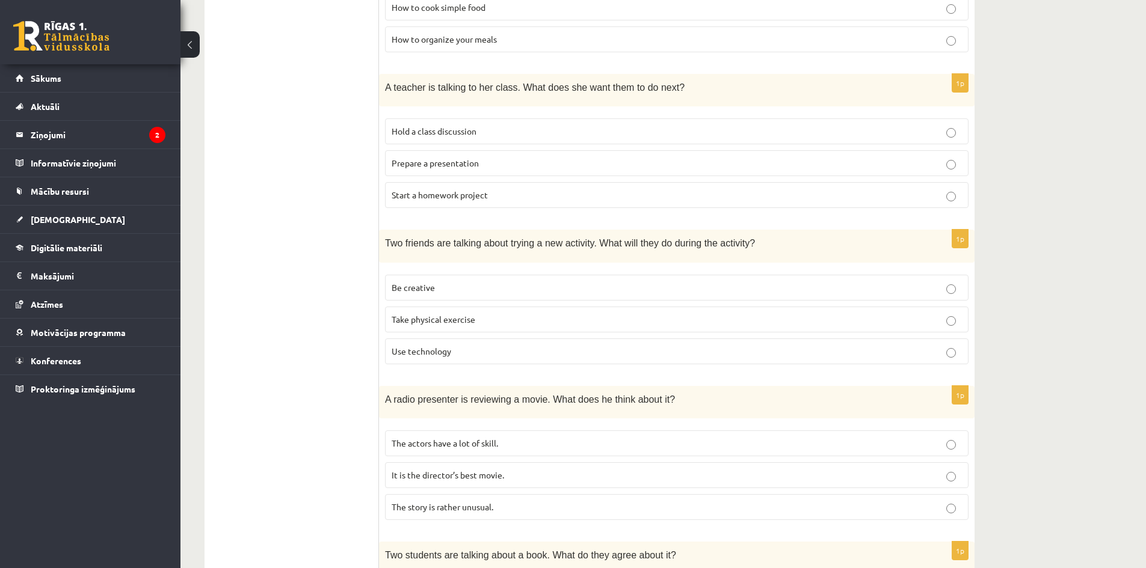
scroll to position [541, 0]
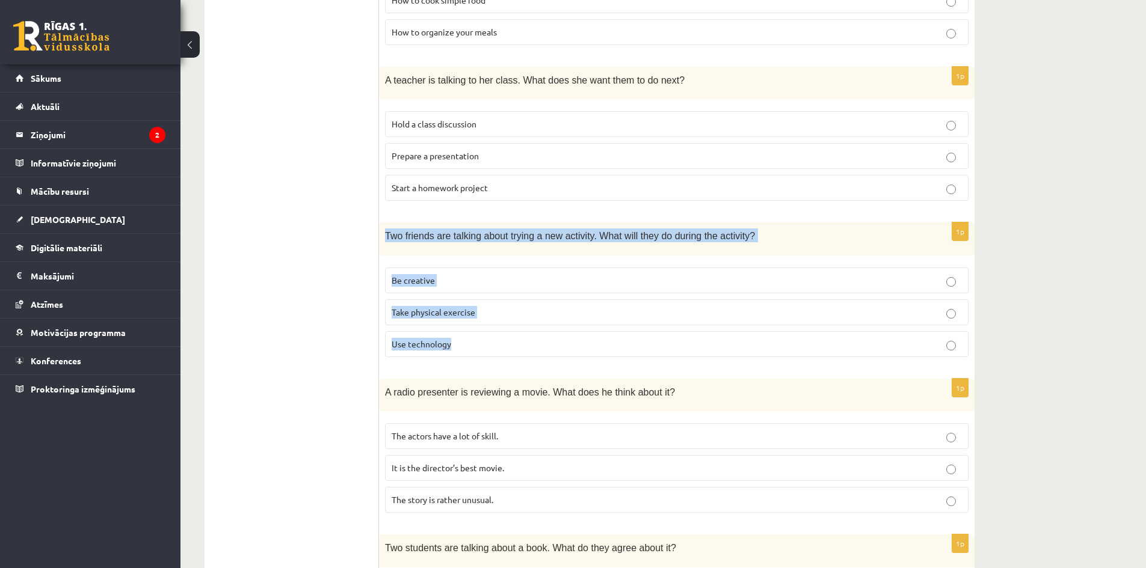
drag, startPoint x: 385, startPoint y: 234, endPoint x: 502, endPoint y: 351, distance: 165.5
click at [502, 351] on div "1p Two friends are talking about trying a new activity. What will they do durin…" at bounding box center [677, 295] width 596 height 144
click at [392, 255] on div "Two friends are talking about trying a new activity. What will they do during t…" at bounding box center [677, 239] width 596 height 33
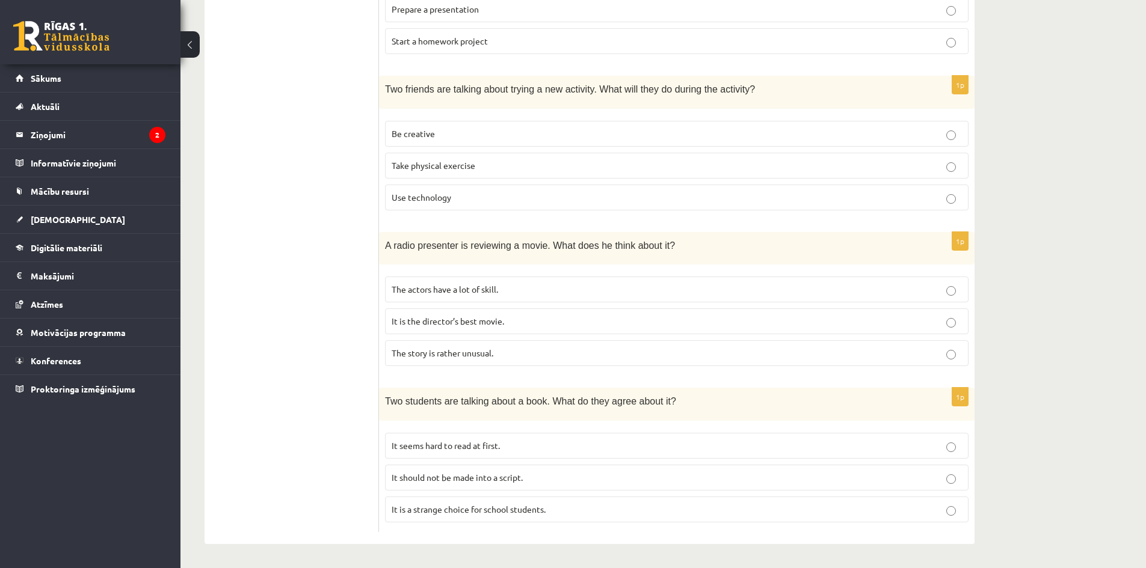
scroll to position [689, 0]
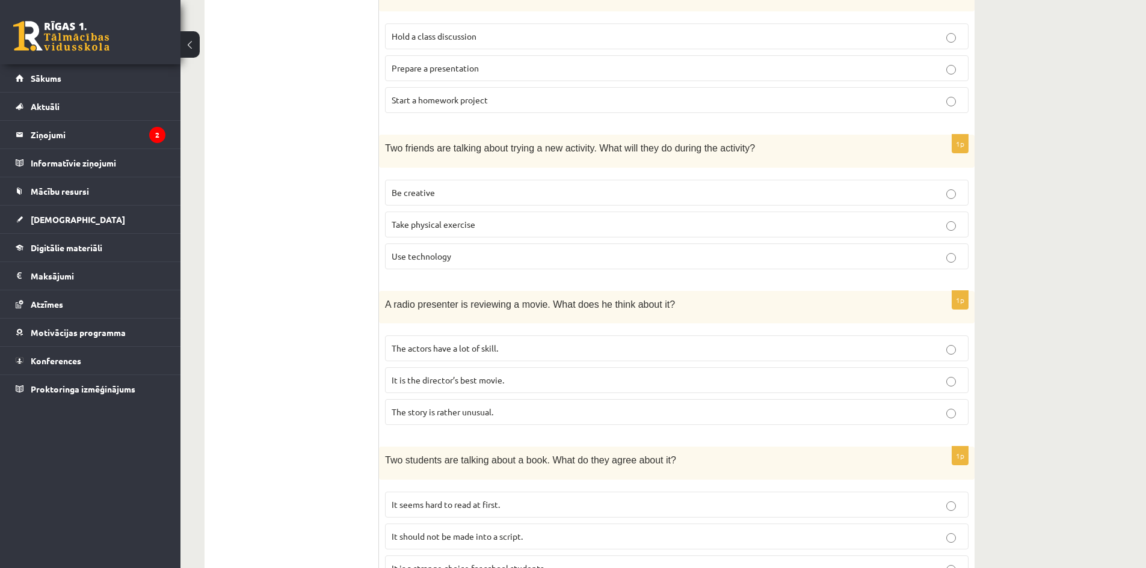
click at [434, 202] on label "Be creative" at bounding box center [676, 193] width 583 height 26
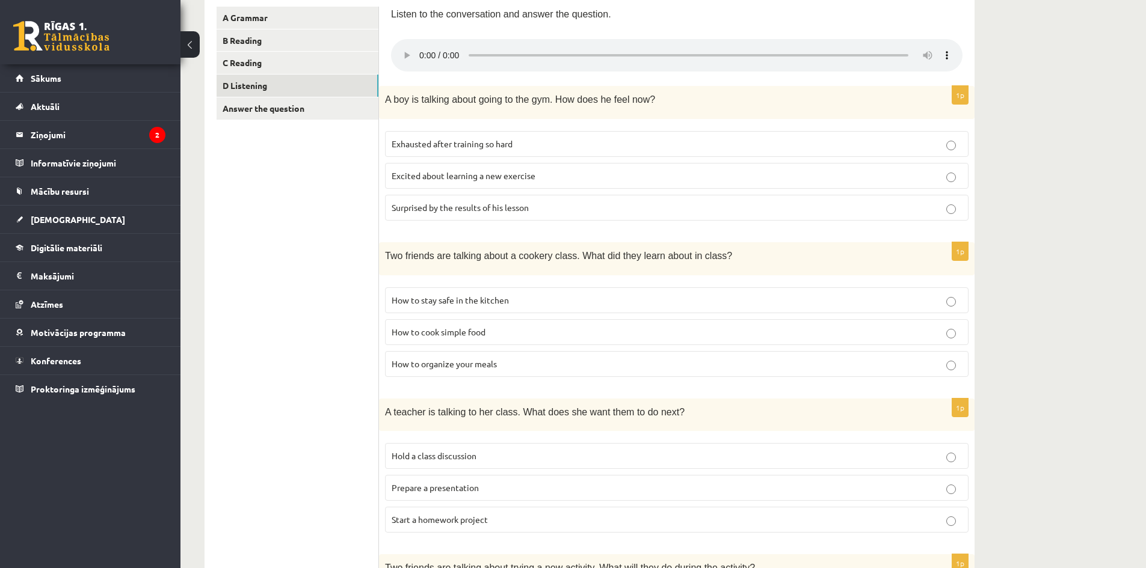
scroll to position [148, 0]
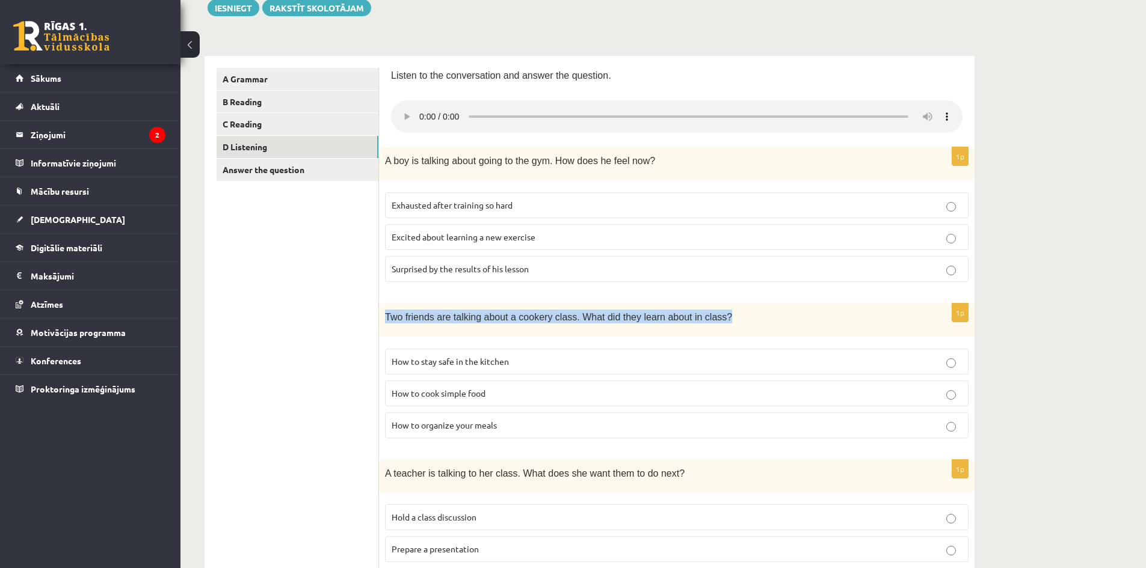
drag, startPoint x: 385, startPoint y: 315, endPoint x: 712, endPoint y: 320, distance: 327.3
click at [712, 320] on p "Two friends are talking about a cookery class. What did they learn about in cla…" at bounding box center [646, 317] width 523 height 14
drag, startPoint x: 377, startPoint y: 333, endPoint x: 384, endPoint y: 323, distance: 12.0
click at [379, 331] on div "**********" at bounding box center [590, 570] width 770 height 1029
click at [383, 313] on div "Two friends are talking about a cookery class. What did they learn about in cla…" at bounding box center [677, 320] width 596 height 33
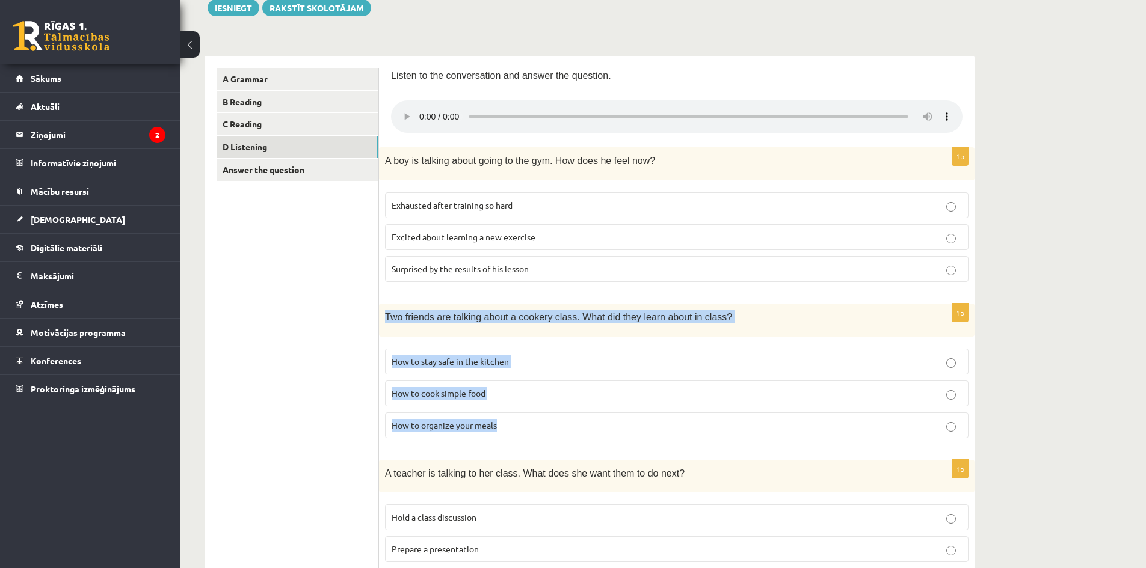
drag, startPoint x: 386, startPoint y: 314, endPoint x: 513, endPoint y: 436, distance: 175.7
click at [513, 436] on div "1p Two friends are talking about a cookery class. What did they learn about in …" at bounding box center [677, 376] width 596 height 144
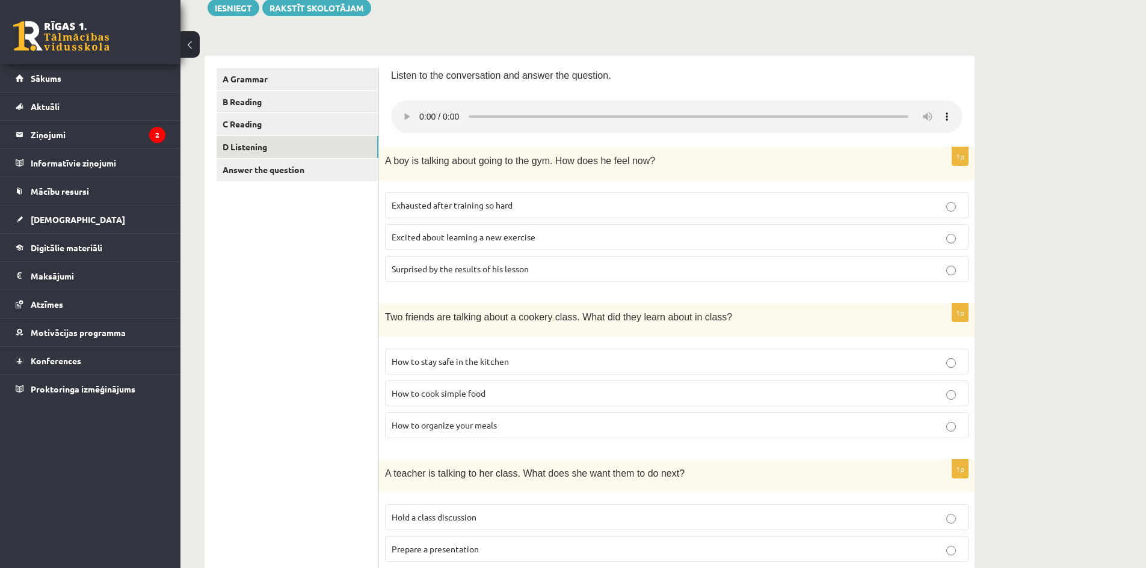
click at [611, 454] on form "Listen to the conversation and answer the question. 1p A boy is talking about g…" at bounding box center [676, 570] width 571 height 1005
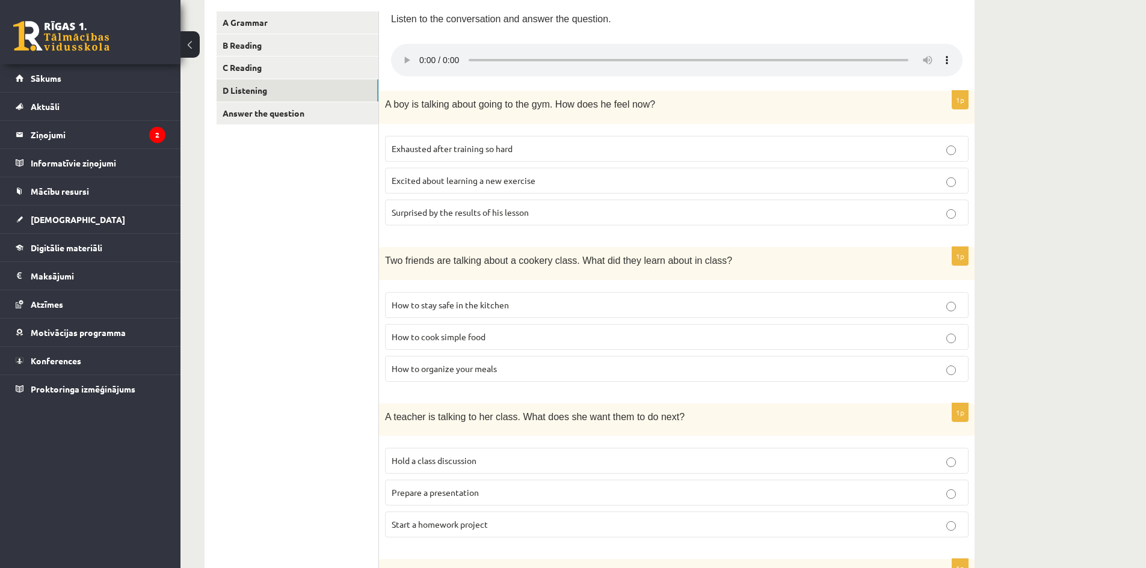
scroll to position [208, 0]
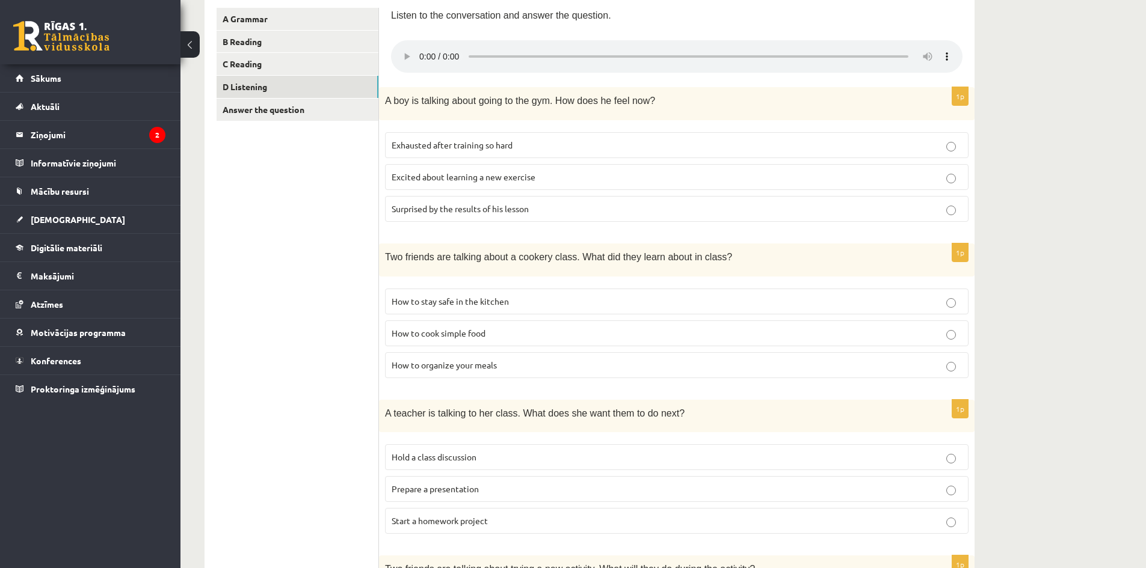
click at [525, 364] on p "How to organize your meals" at bounding box center [677, 365] width 570 height 13
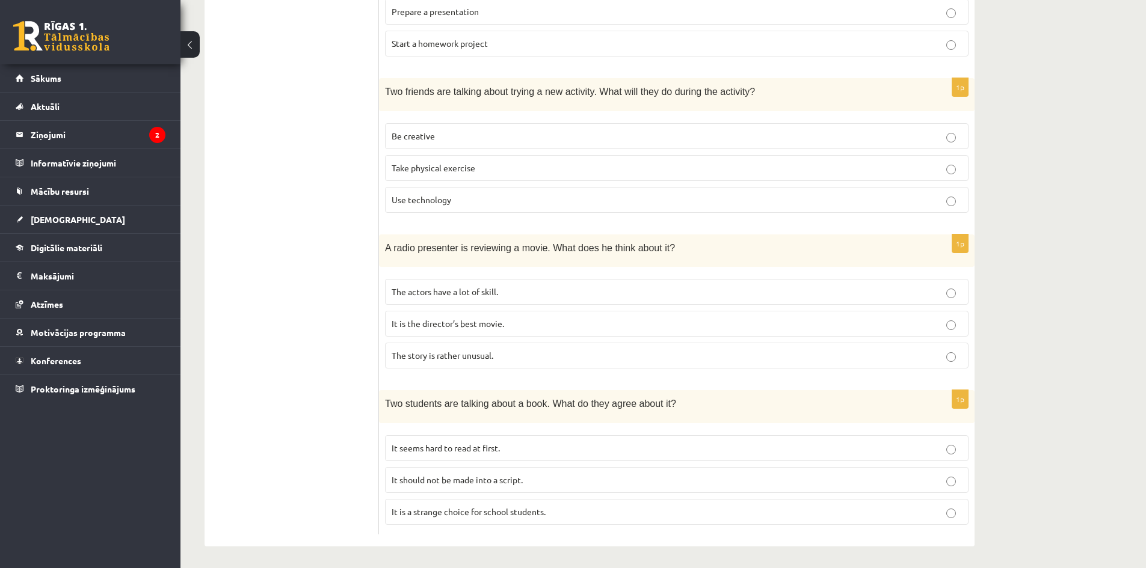
scroll to position [689, 0]
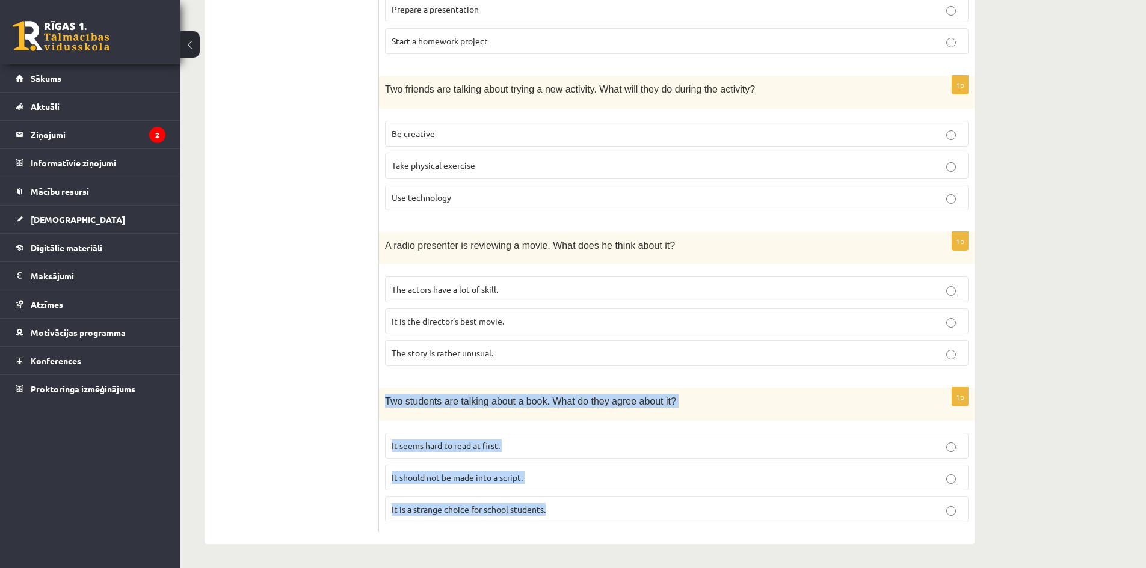
drag, startPoint x: 380, startPoint y: 398, endPoint x: 576, endPoint y: 505, distance: 223.4
click at [576, 505] on div "1p Two students are talking about a book. What do they agree about it? It seems…" at bounding box center [677, 460] width 596 height 144
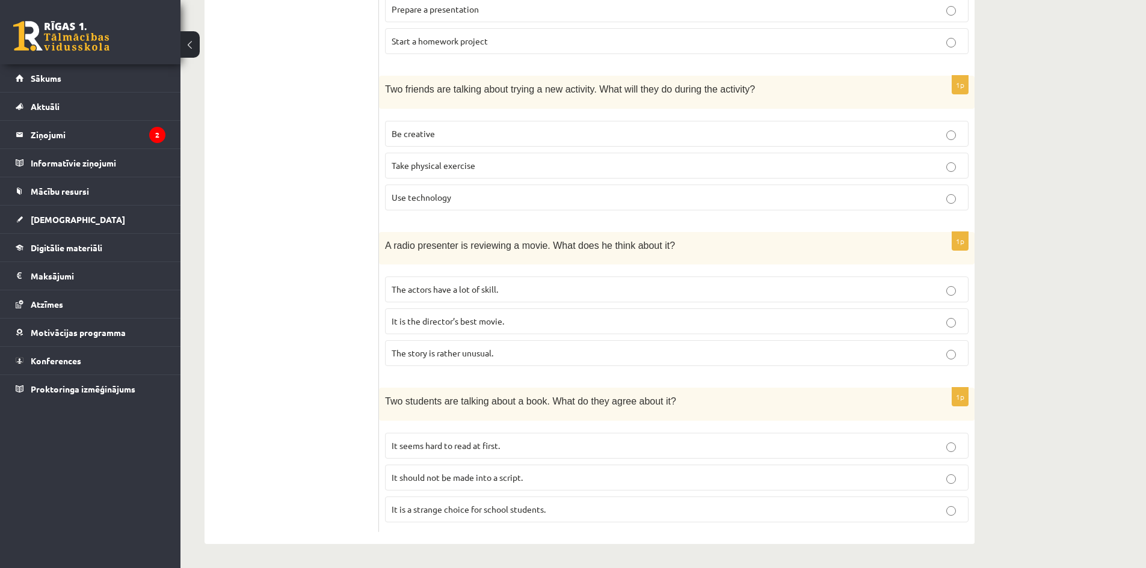
click at [330, 360] on ul "A Grammar B Reading C Reading D Listening Answer the question" at bounding box center [298, 30] width 162 height 1005
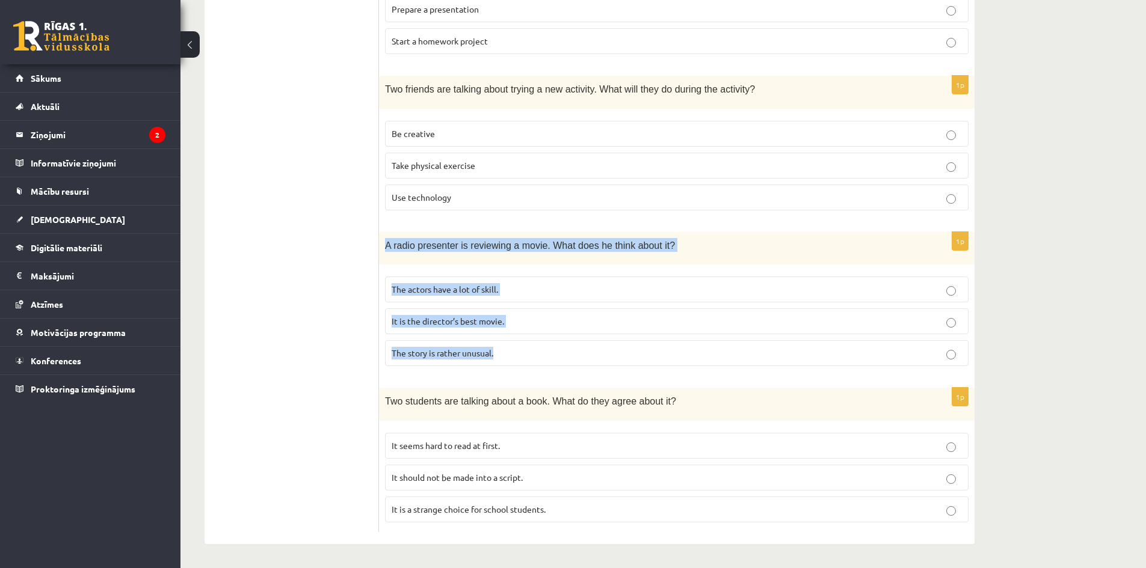
drag, startPoint x: 389, startPoint y: 242, endPoint x: 542, endPoint y: 352, distance: 188.7
click at [542, 352] on div "1p A radio presenter is reviewing a movie. What does he think about it? The act…" at bounding box center [677, 304] width 596 height 144
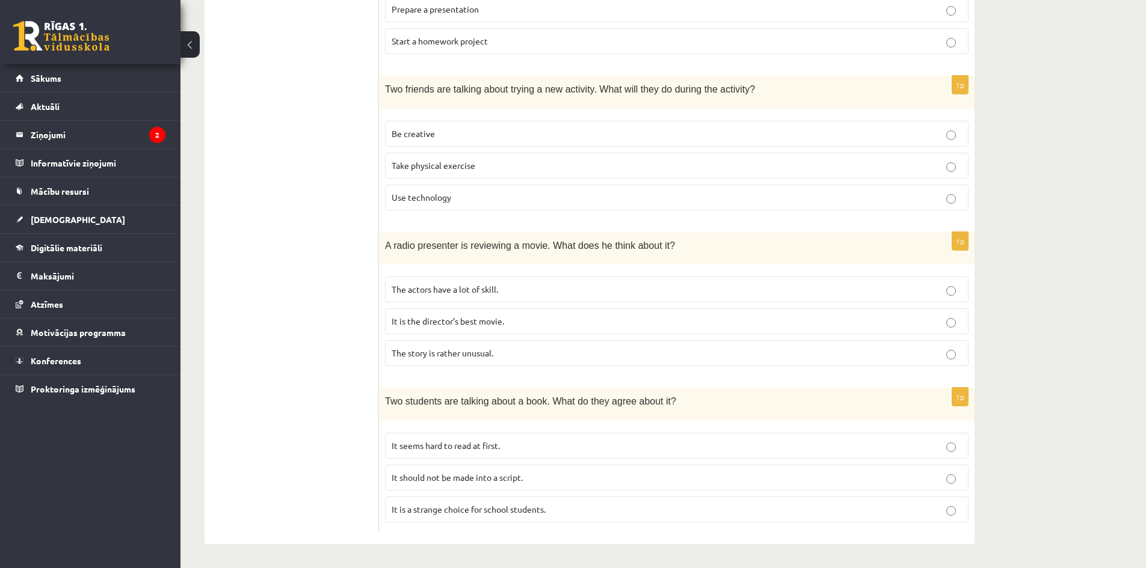
click at [557, 382] on form "Listen to the conversation and answer the question. 1p A boy is talking about g…" at bounding box center [676, 30] width 571 height 1005
click at [499, 351] on p "The story is rather unusual." at bounding box center [677, 353] width 570 height 13
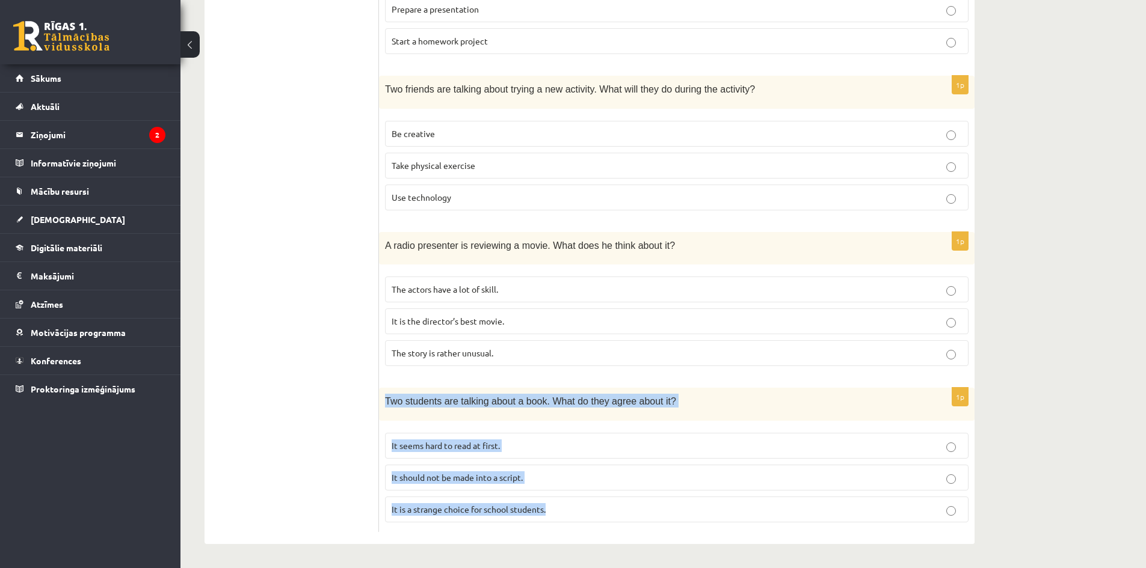
drag, startPoint x: 385, startPoint y: 398, endPoint x: 598, endPoint y: 524, distance: 247.6
click at [598, 524] on div "1p Two students are talking about a book. What do they agree about it? It seems…" at bounding box center [677, 460] width 596 height 144
click at [477, 386] on form "Listen to the conversation and answer the question. 1p A boy is talking about g…" at bounding box center [676, 30] width 571 height 1005
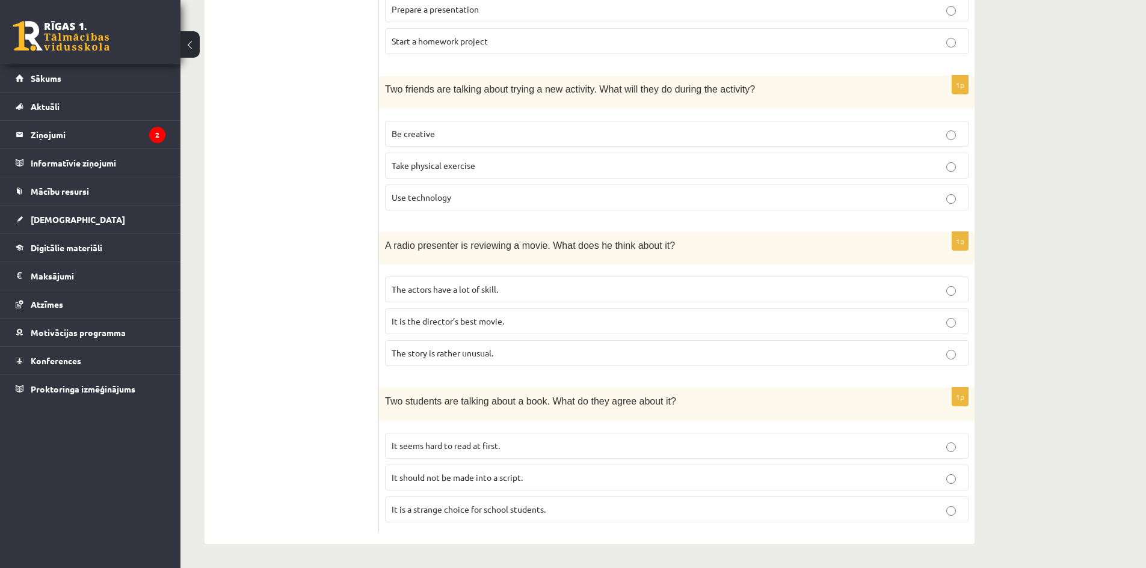
click at [529, 472] on p "It should not be made into a script." at bounding box center [677, 478] width 570 height 13
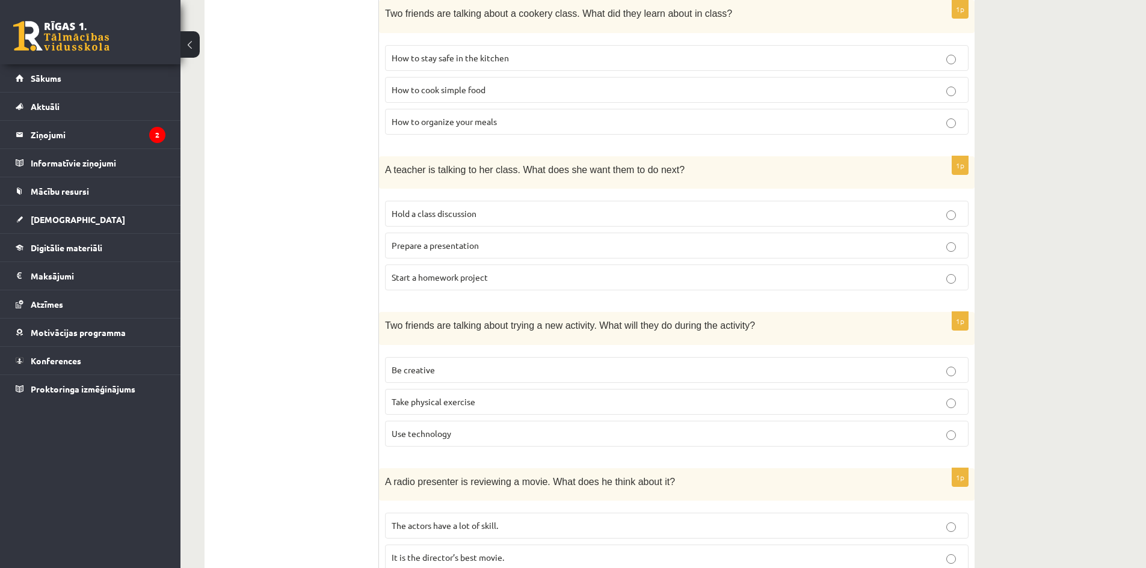
scroll to position [449, 0]
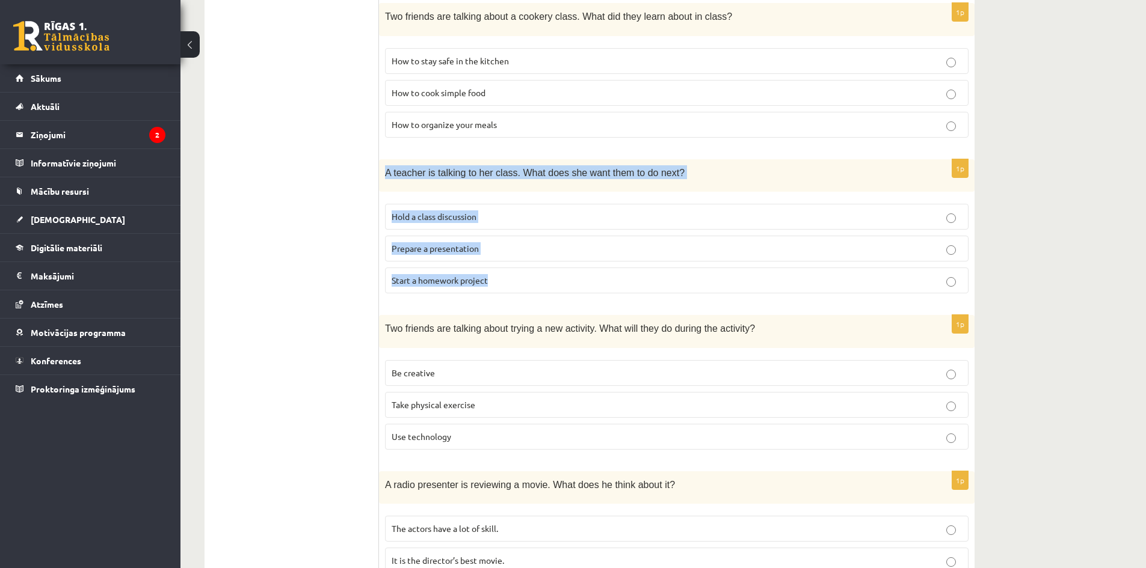
drag, startPoint x: 384, startPoint y: 173, endPoint x: 502, endPoint y: 269, distance: 151.7
click at [537, 285] on div "1p A teacher is talking to her class. What does she want them to do next? Hold …" at bounding box center [677, 231] width 596 height 144
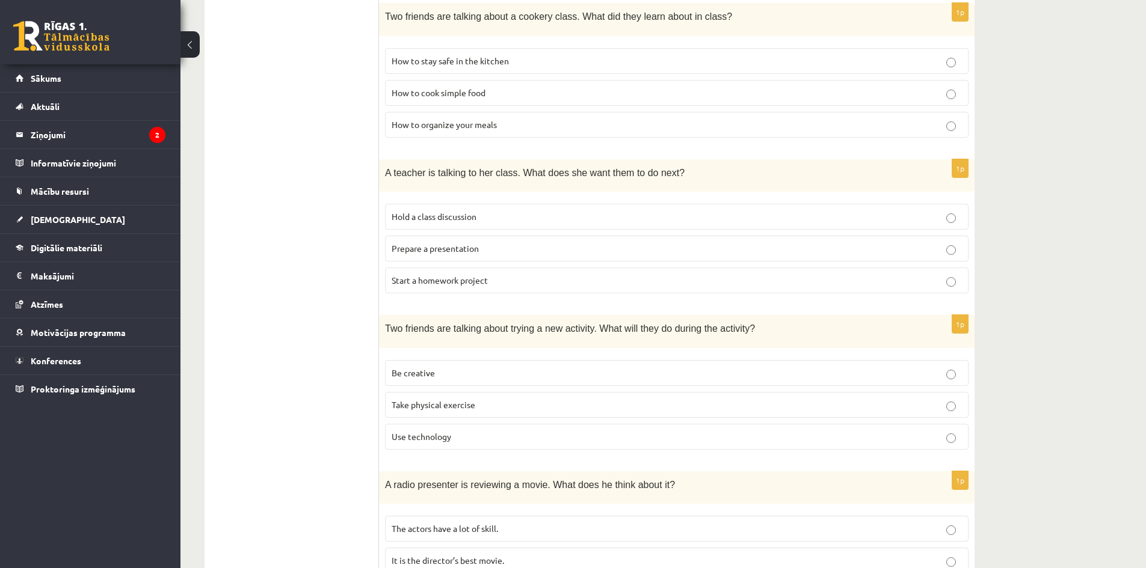
click at [446, 309] on form "Listen to the conversation and answer the question. 1p A boy is talking about g…" at bounding box center [676, 269] width 571 height 1005
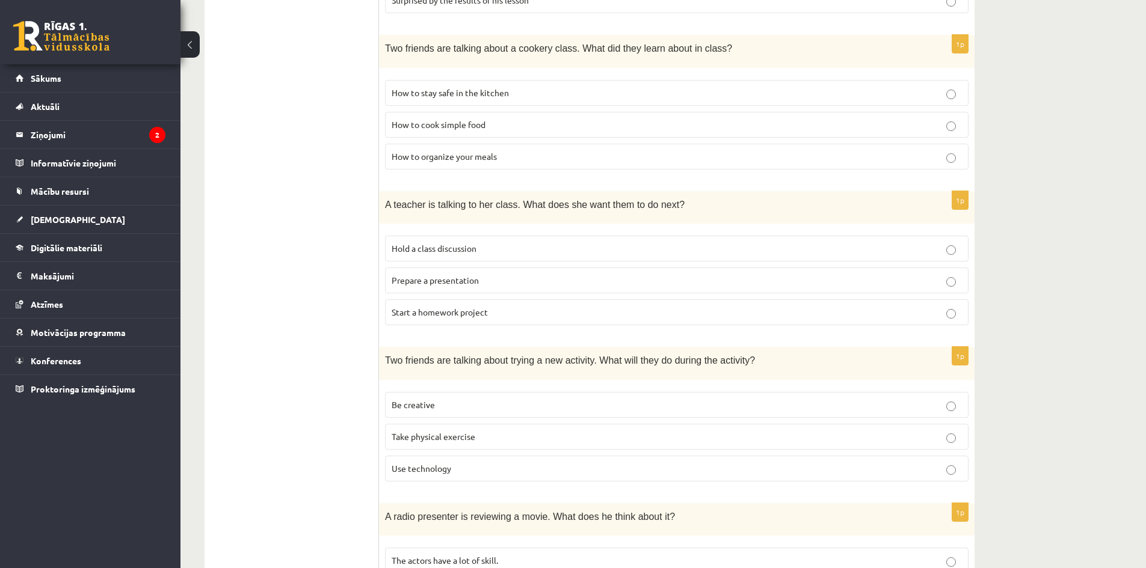
scroll to position [421, 0]
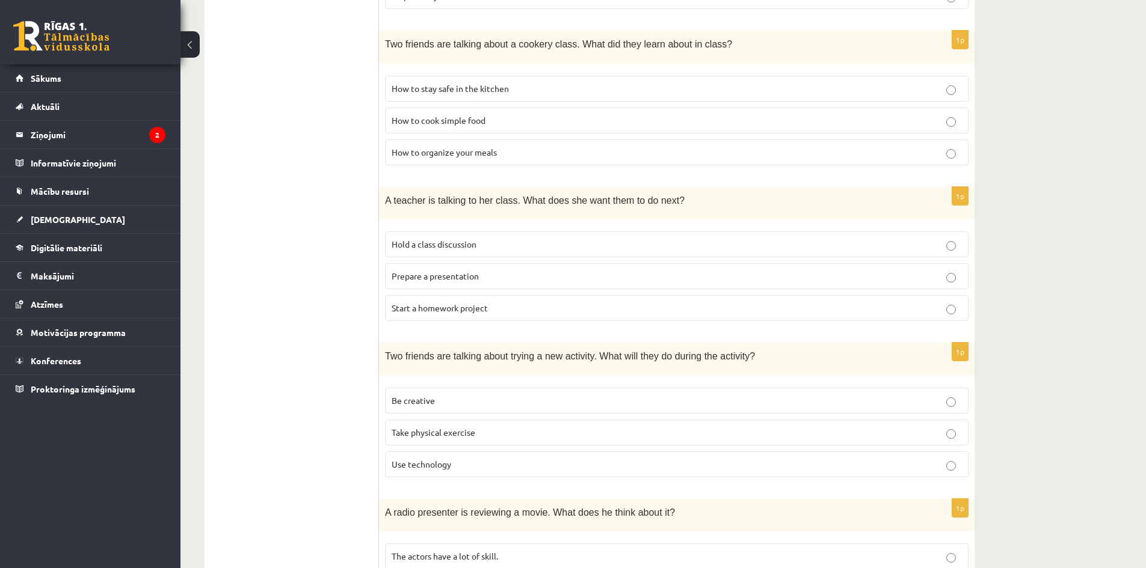
click at [479, 278] on span "Prepare a presentation" at bounding box center [435, 276] width 87 height 11
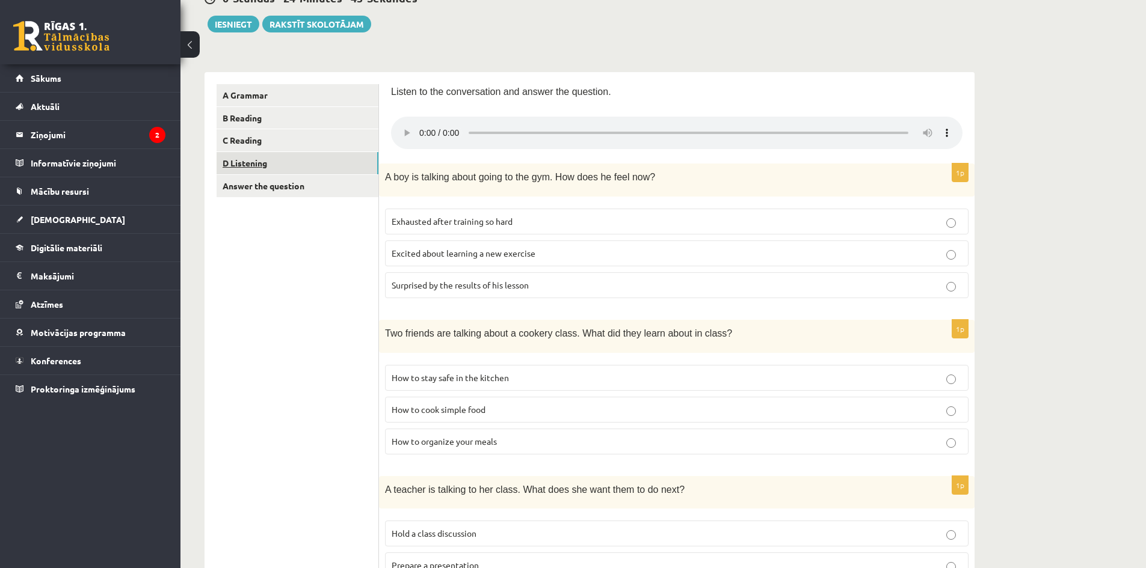
scroll to position [120, 0]
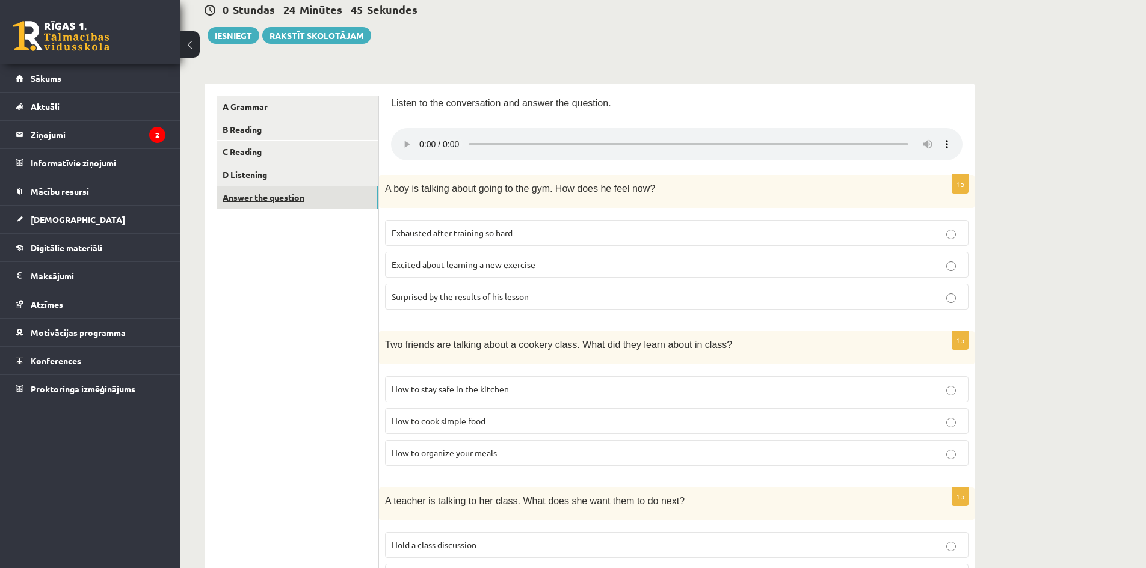
click at [271, 201] on link "Answer the question" at bounding box center [298, 197] width 162 height 22
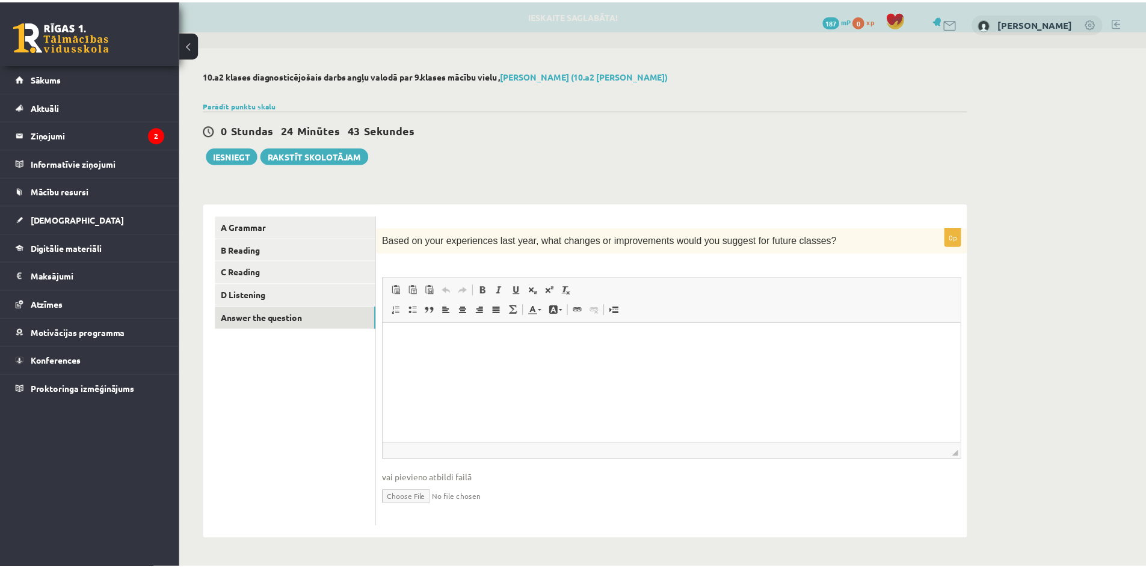
scroll to position [0, 0]
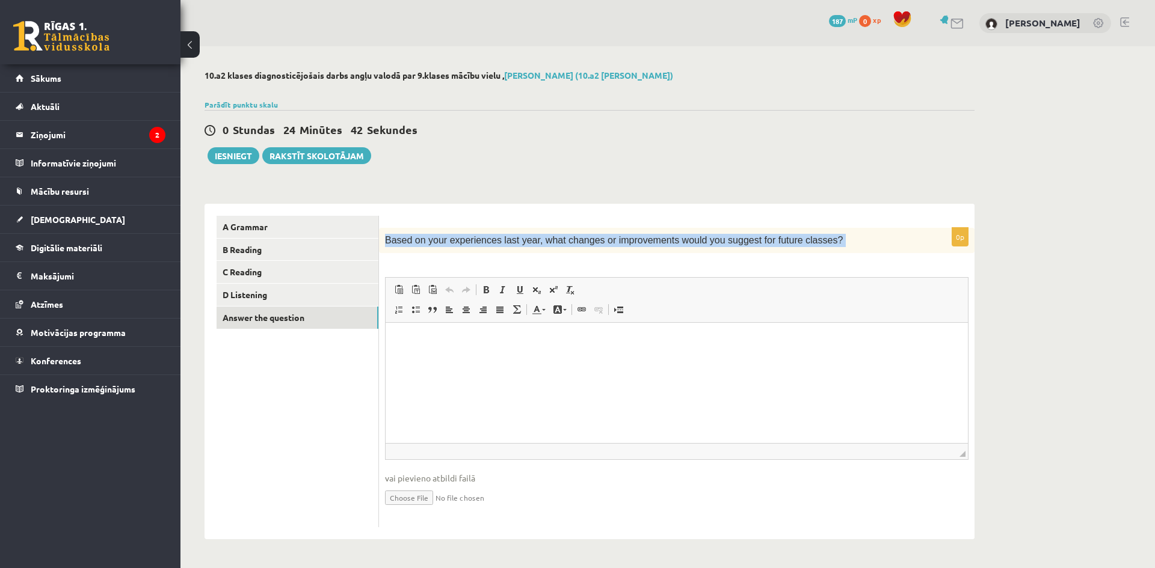
drag, startPoint x: 385, startPoint y: 241, endPoint x: 810, endPoint y: 255, distance: 425.5
click at [810, 255] on div "0p Based on your experiences last year, what changes or improvements would you …" at bounding box center [677, 378] width 596 height 300
click at [689, 262] on div "0p Based on your experiences last year, what changes or improvements would you …" at bounding box center [677, 378] width 596 height 300
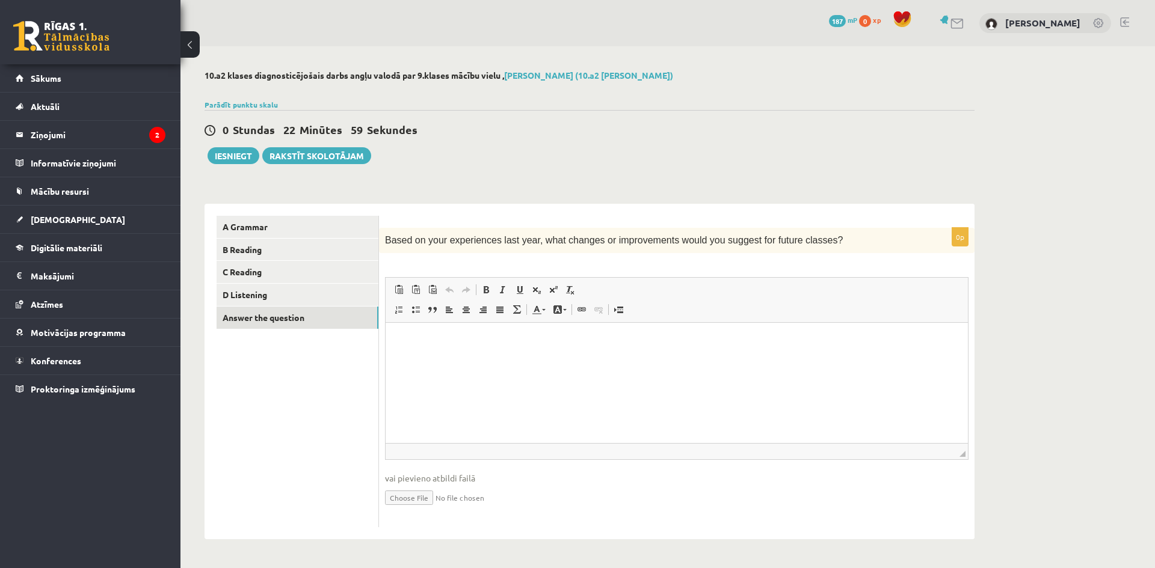
click at [402, 360] on html at bounding box center [677, 341] width 582 height 37
paste body "Editor, wiswyg-editor-user-answer-47434040983300"
click at [436, 340] on p "**********" at bounding box center [677, 341] width 558 height 13
click at [423, 356] on html "**********" at bounding box center [677, 341] width 582 height 37
click at [414, 346] on p "**********" at bounding box center [677, 341] width 558 height 13
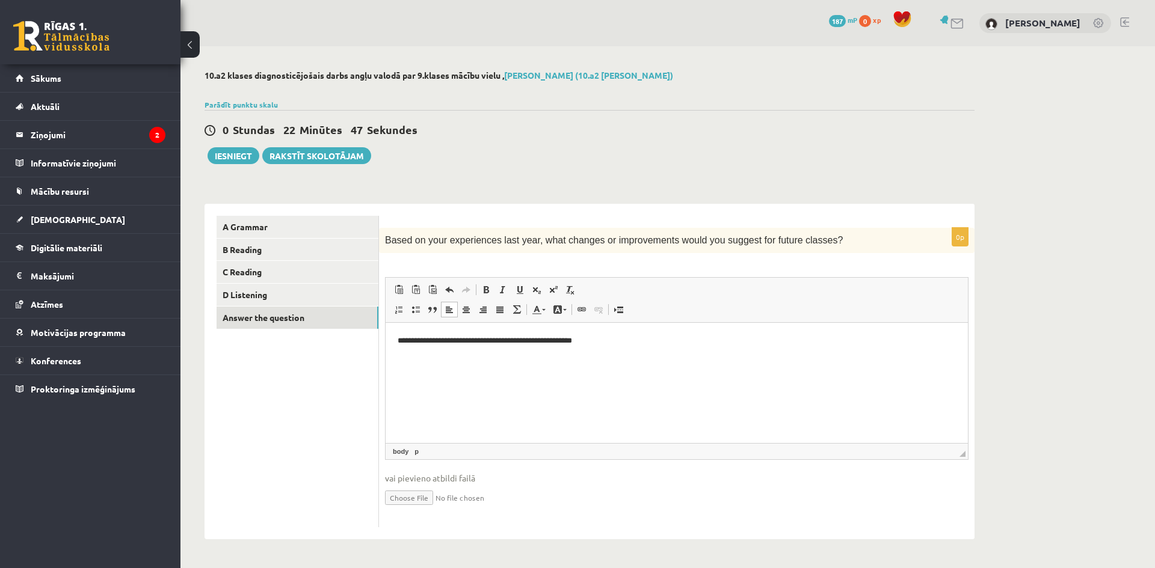
click at [596, 339] on p "**********" at bounding box center [677, 341] width 558 height 13
click at [266, 232] on link "A Grammar" at bounding box center [298, 227] width 162 height 22
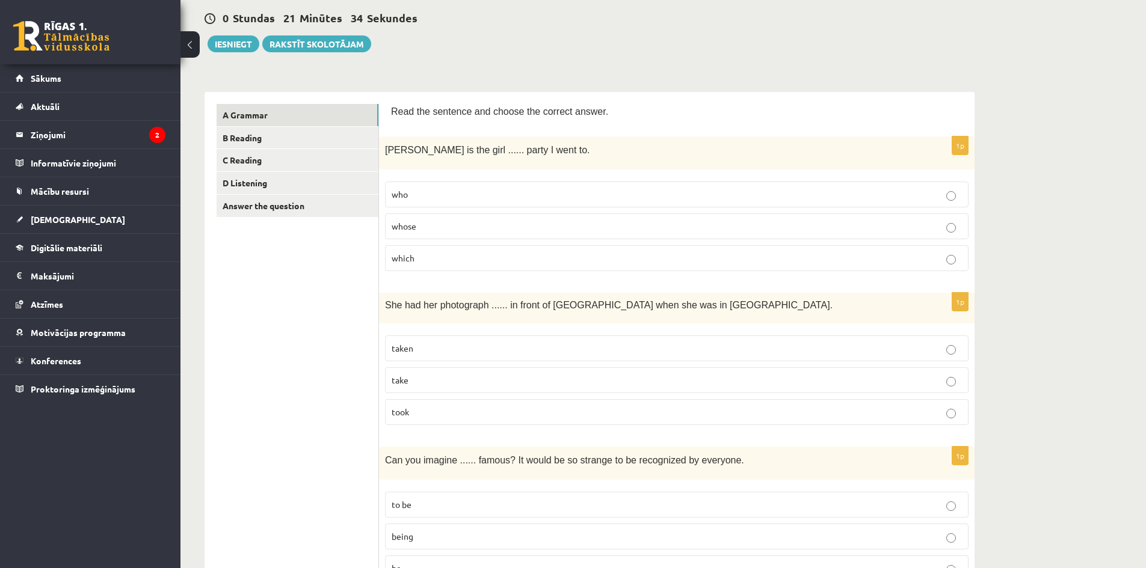
scroll to position [120, 0]
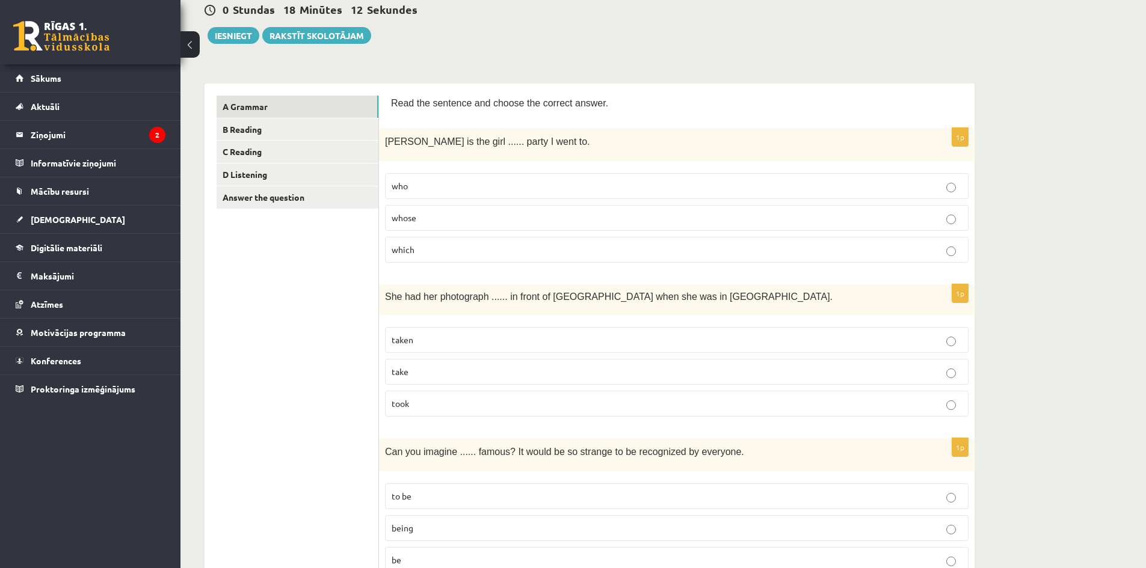
click at [424, 338] on p "taken" at bounding box center [677, 340] width 570 height 13
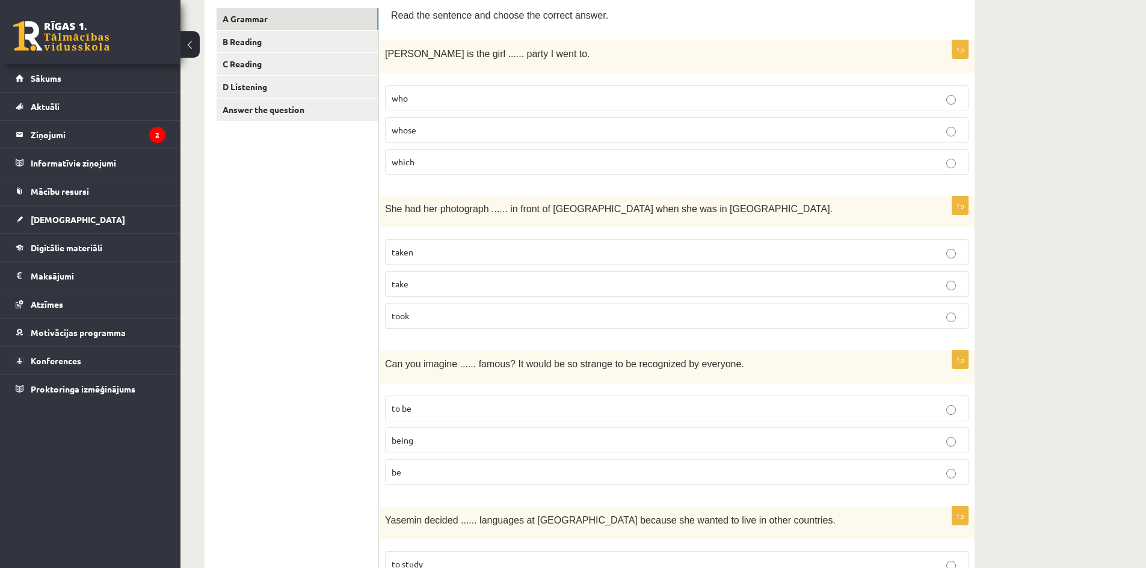
scroll to position [241, 0]
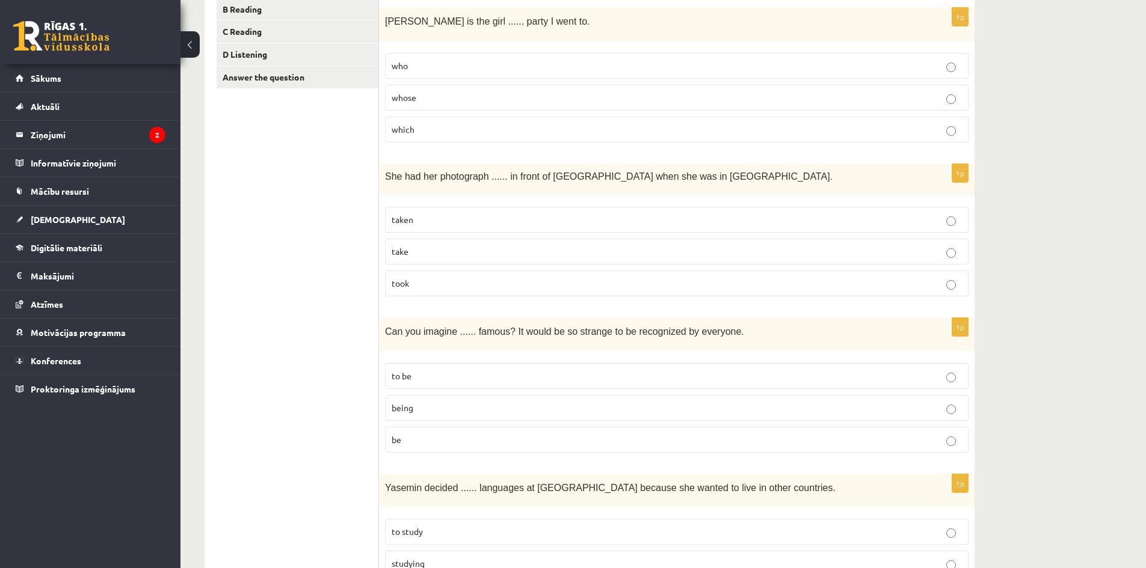
click at [437, 371] on p "to be" at bounding box center [677, 376] width 570 height 13
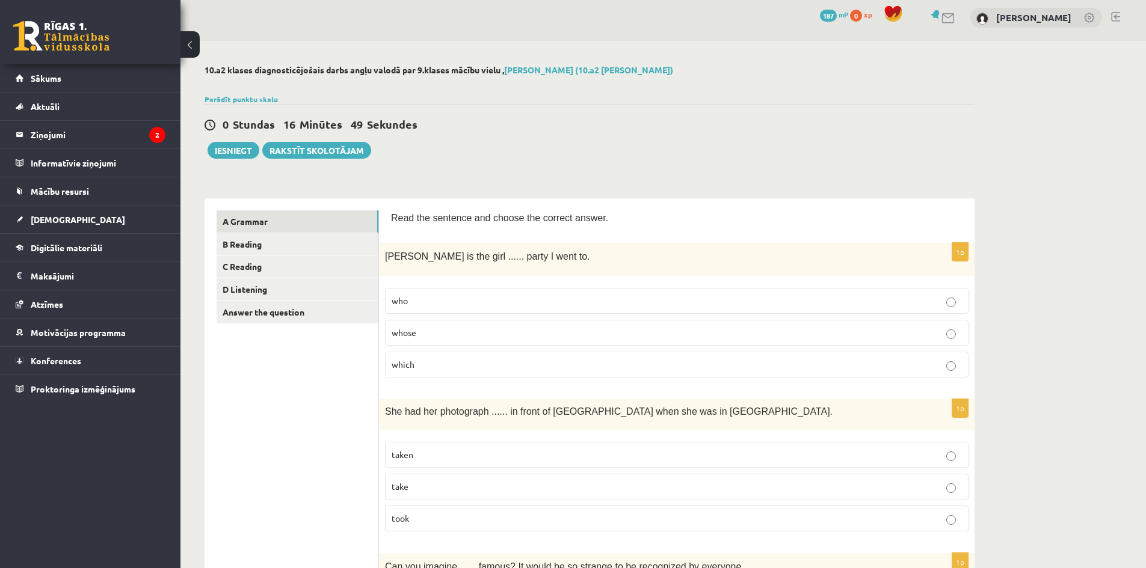
scroll to position [0, 0]
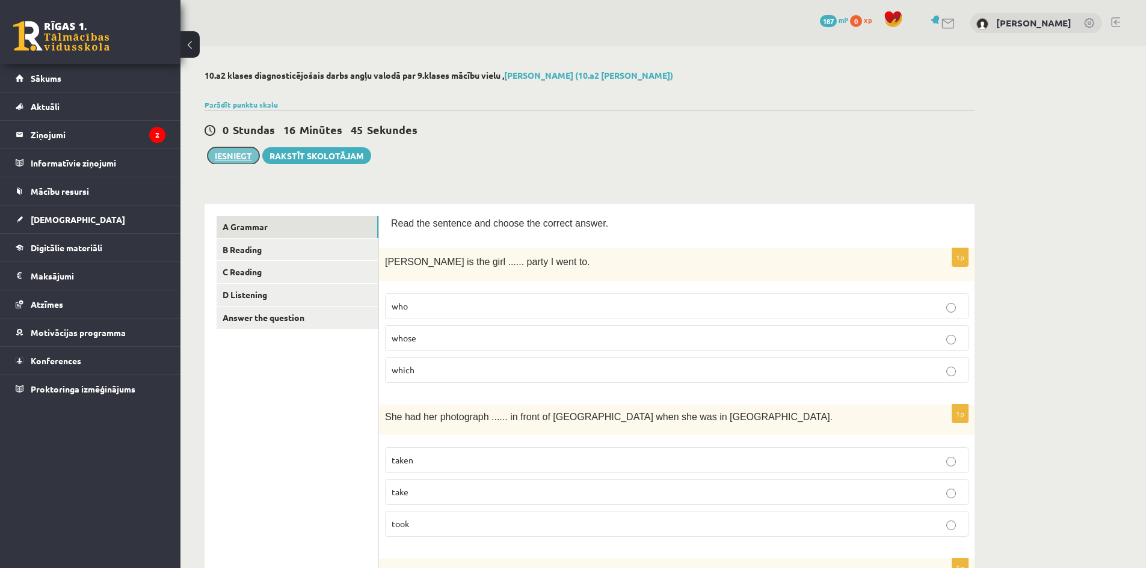
click at [226, 155] on button "Iesniegt" at bounding box center [234, 155] width 52 height 17
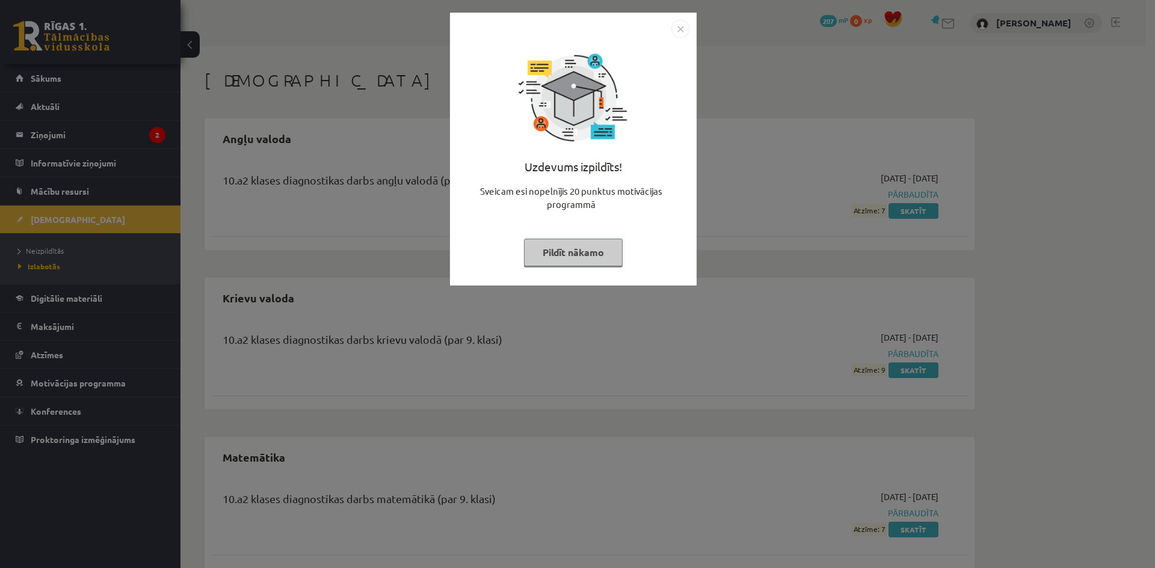
click at [681, 30] on img "Close" at bounding box center [680, 29] width 18 height 18
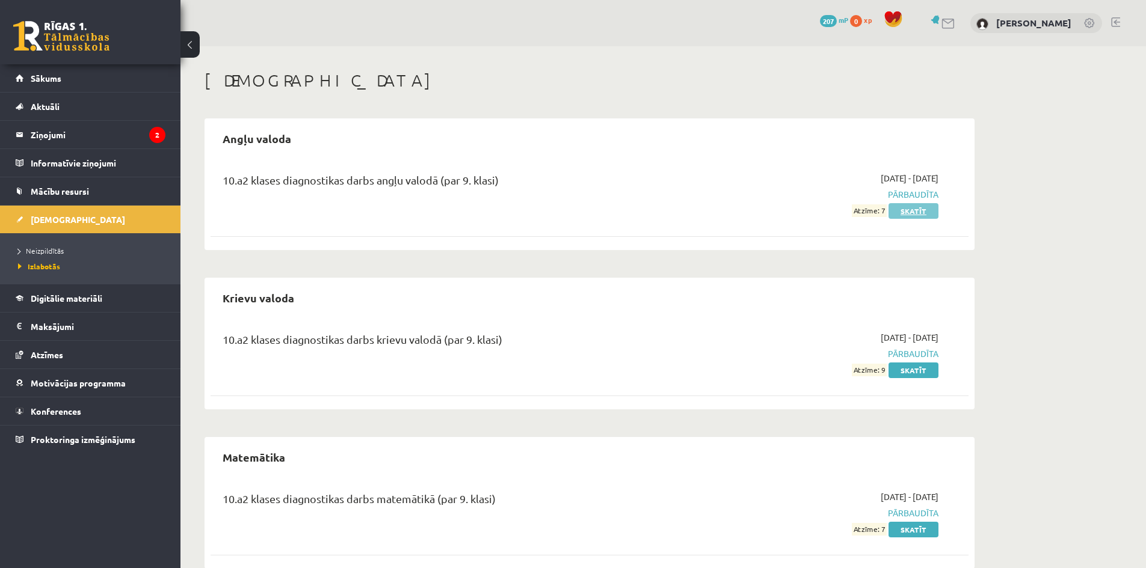
click at [919, 213] on link "Skatīt" at bounding box center [913, 211] width 50 height 16
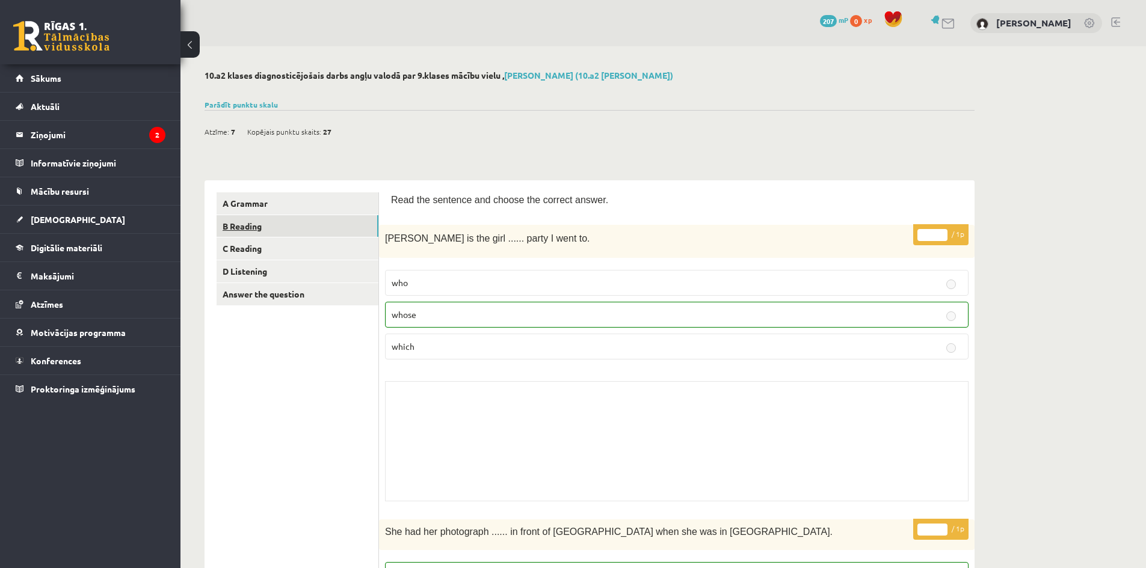
click at [234, 227] on link "B Reading" at bounding box center [298, 226] width 162 height 22
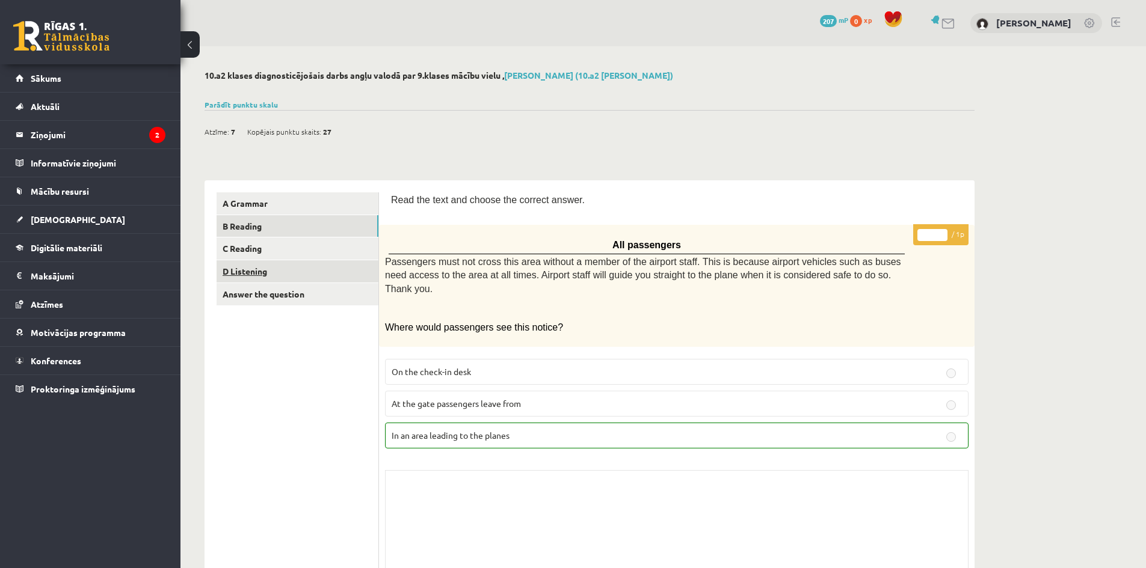
click at [238, 268] on link "D Listening" at bounding box center [298, 271] width 162 height 22
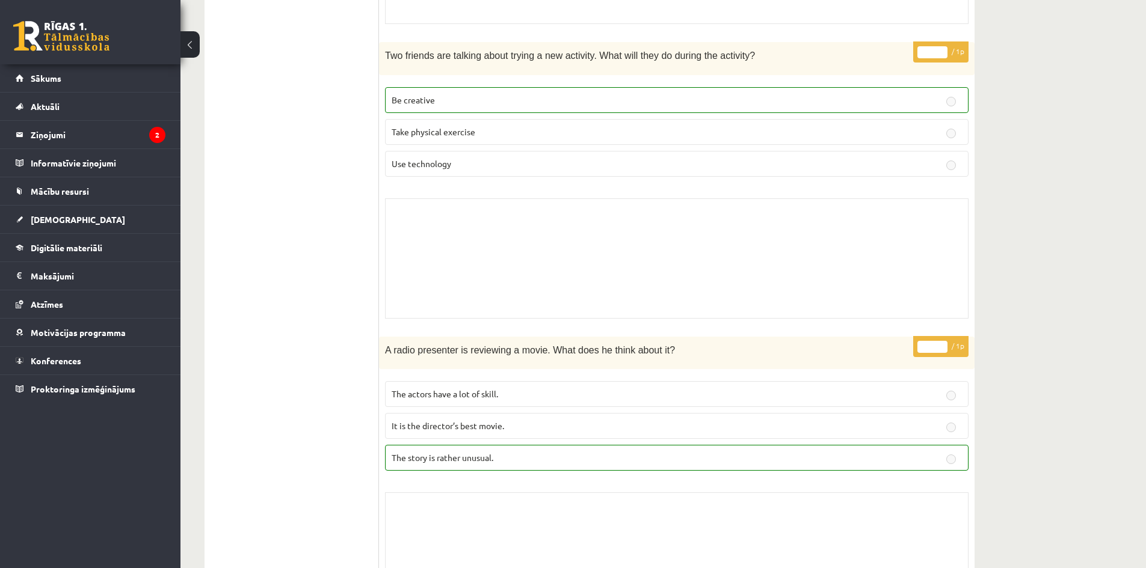
scroll to position [894, 0]
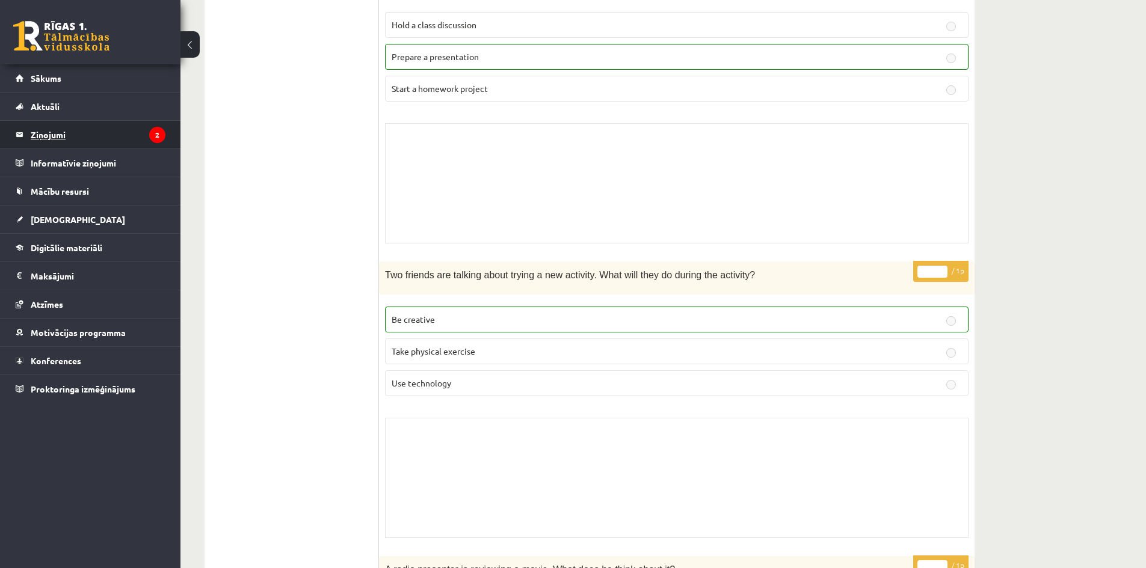
click at [42, 134] on legend "Ziņojumi 2" at bounding box center [98, 135] width 135 height 28
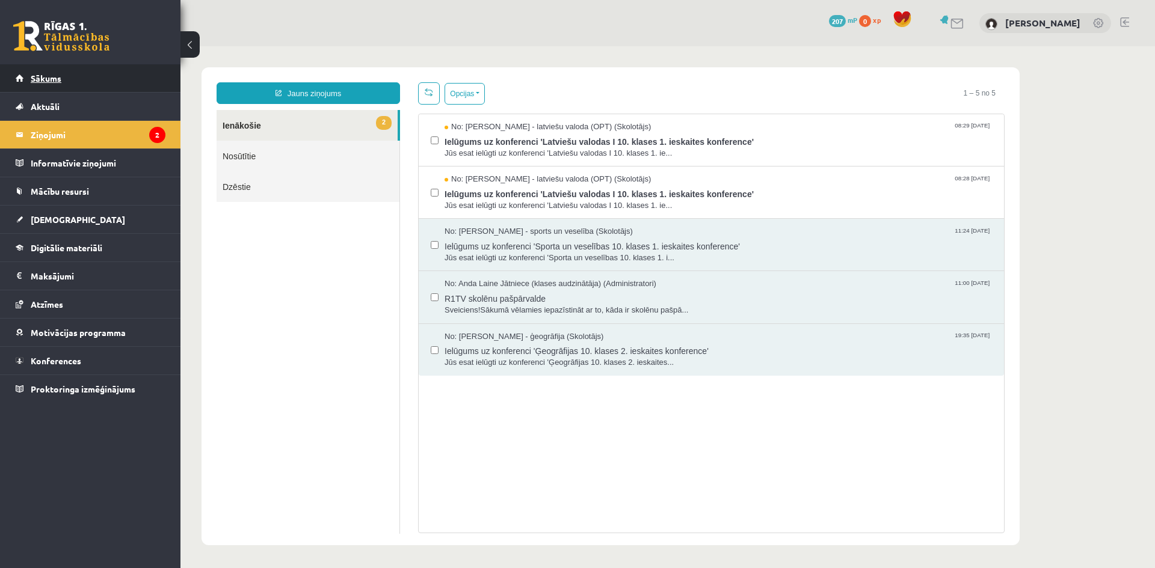
click at [38, 75] on span "Sākums" at bounding box center [46, 78] width 31 height 11
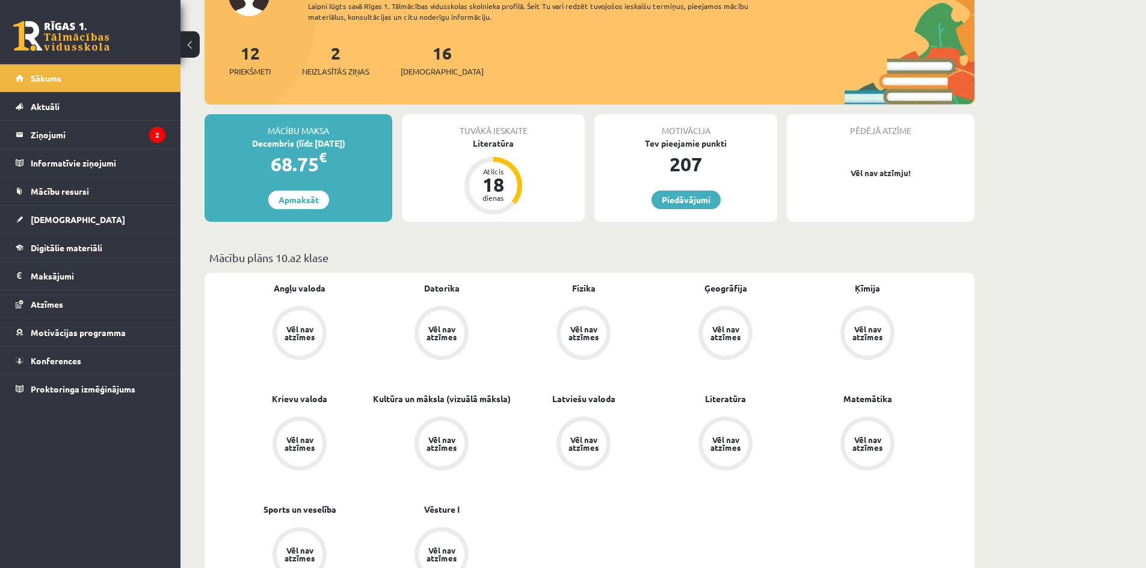
scroll to position [120, 0]
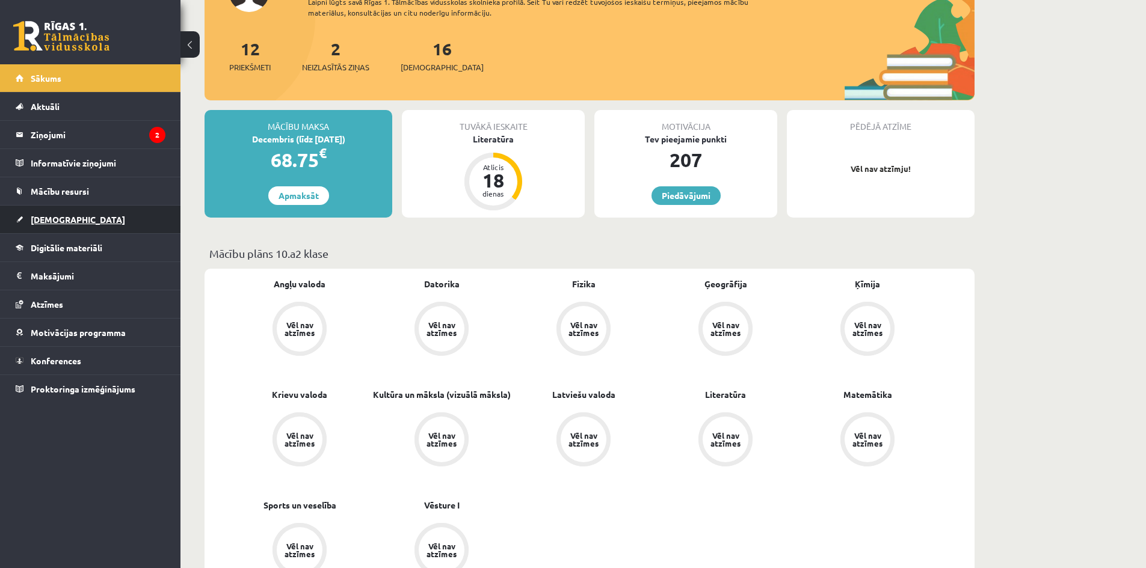
click at [34, 215] on link "[DEMOGRAPHIC_DATA]" at bounding box center [91, 220] width 150 height 28
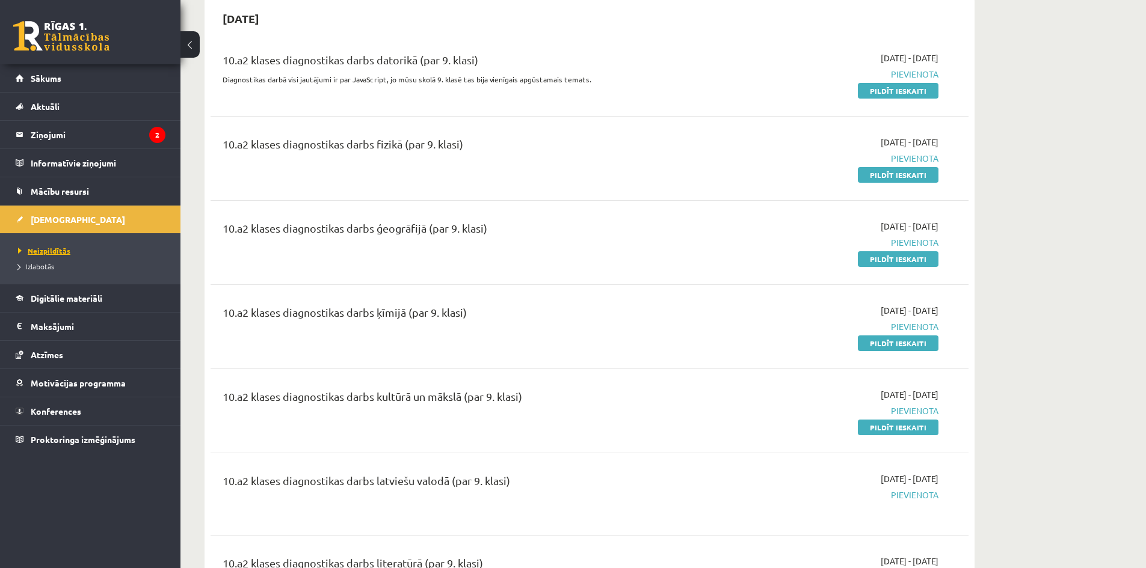
click at [42, 247] on span "Neizpildītās" at bounding box center [44, 251] width 52 height 10
